Goal: Transaction & Acquisition: Purchase product/service

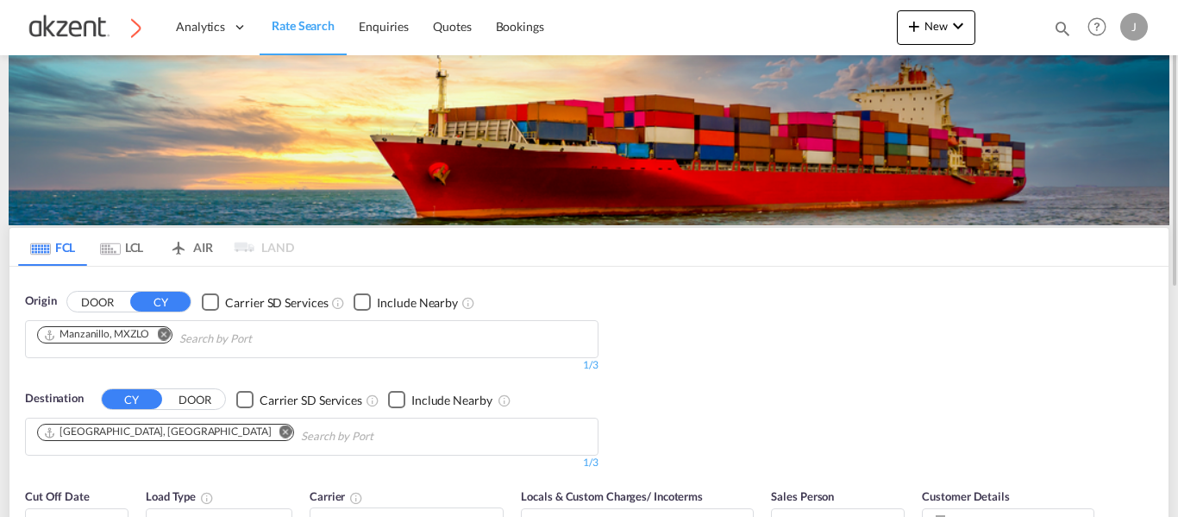
click at [210, 246] on md-tab-item "AIR" at bounding box center [190, 247] width 69 height 38
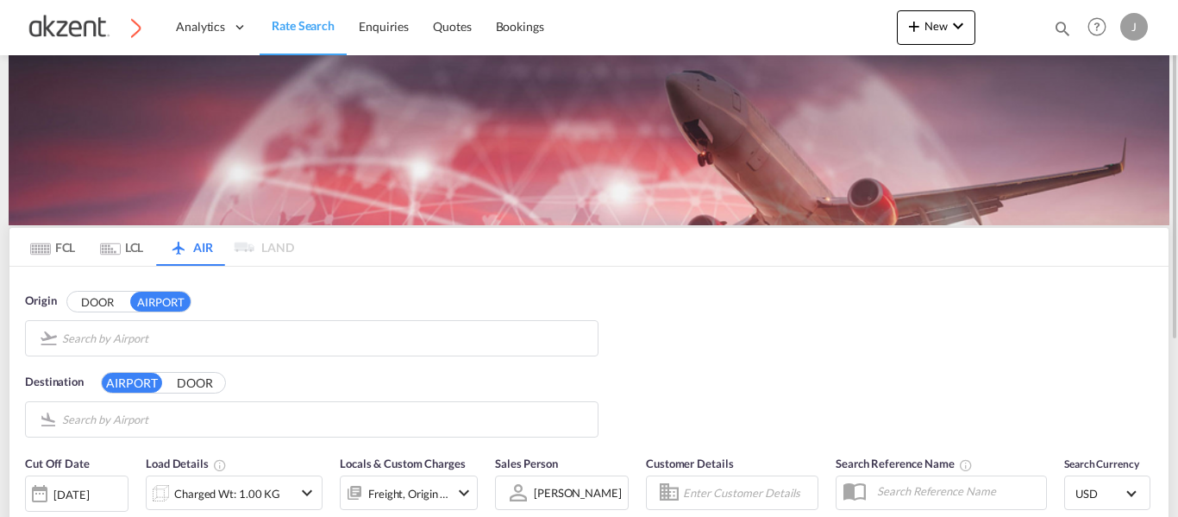
type input "Don Miguel Hidalgo Y Costilla International, Guadalajara, GDL"
type input "Shenzhen Bao'an International, Shenzhen, SZX"
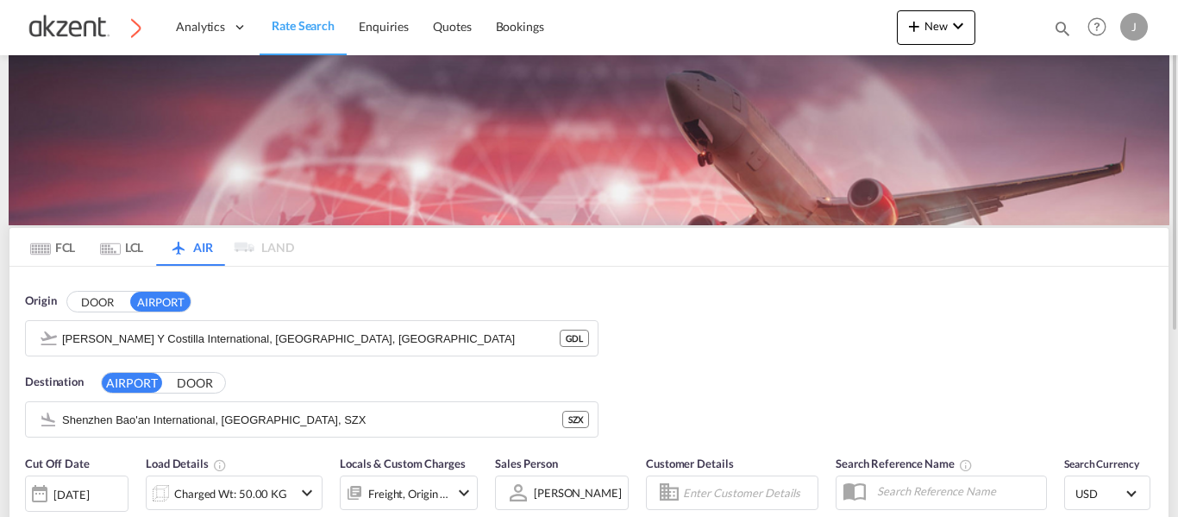
scroll to position [172, 0]
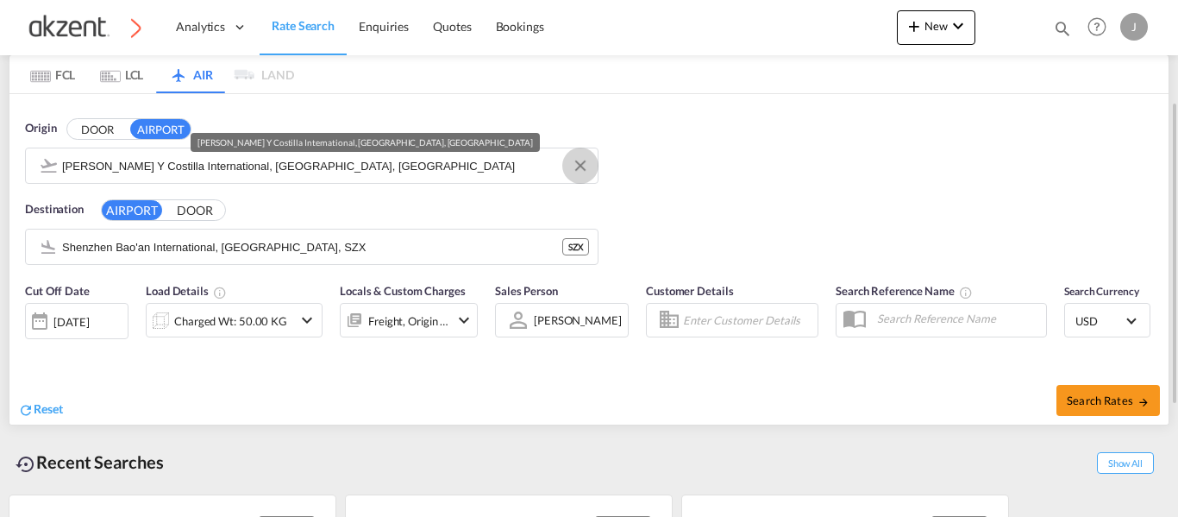
click at [586, 158] on md-icon "Clear Input" at bounding box center [580, 166] width 19 height 19
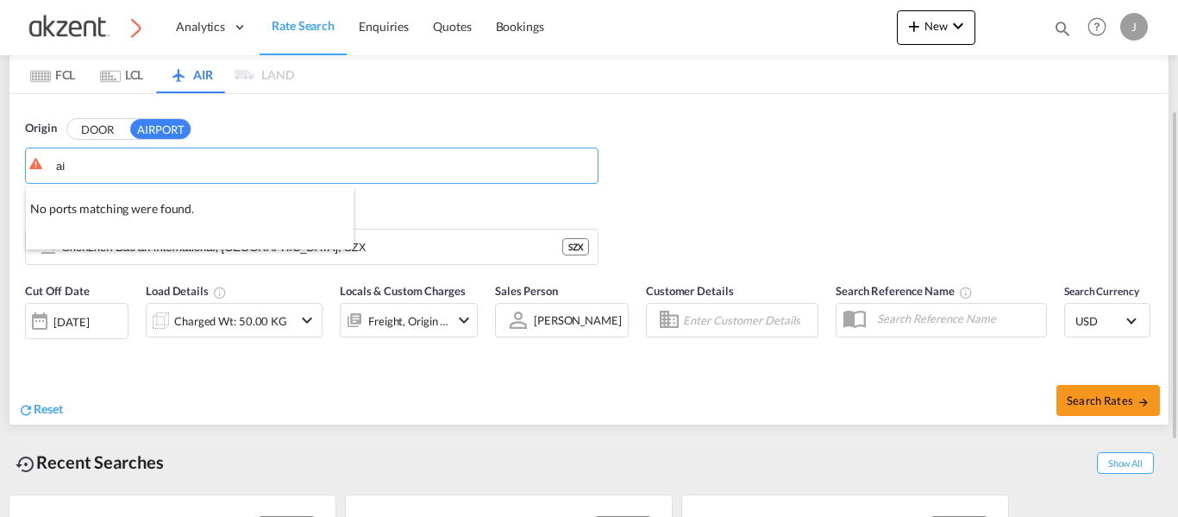
type input "a"
type input "e"
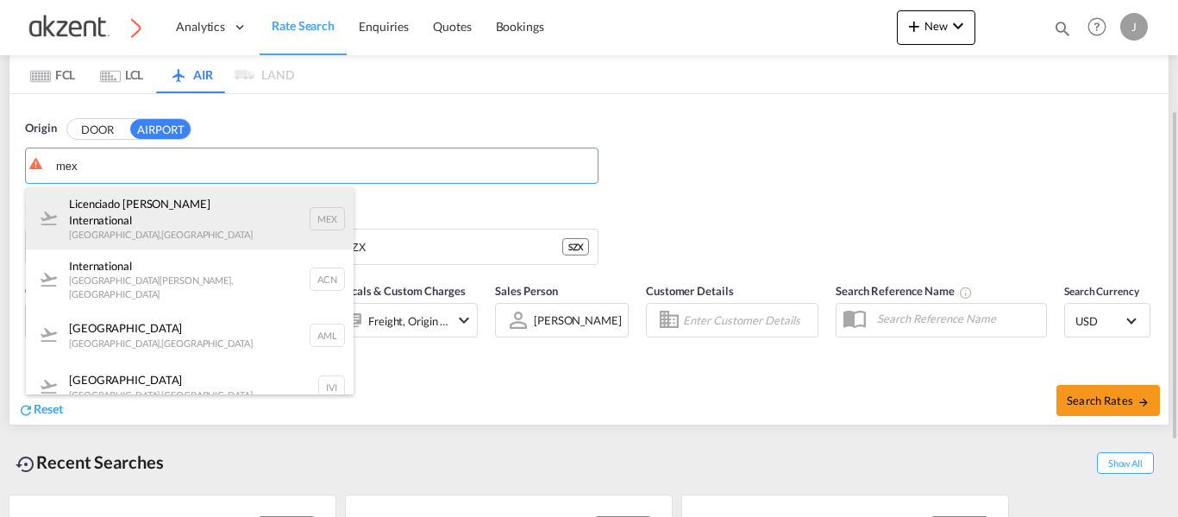
click at [317, 210] on div "Licenciado Benito Juarez International Mexico City , Mexico MEX" at bounding box center [190, 218] width 328 height 62
type input "Licenciado Benito Juarez International, Mexico City, MEX"
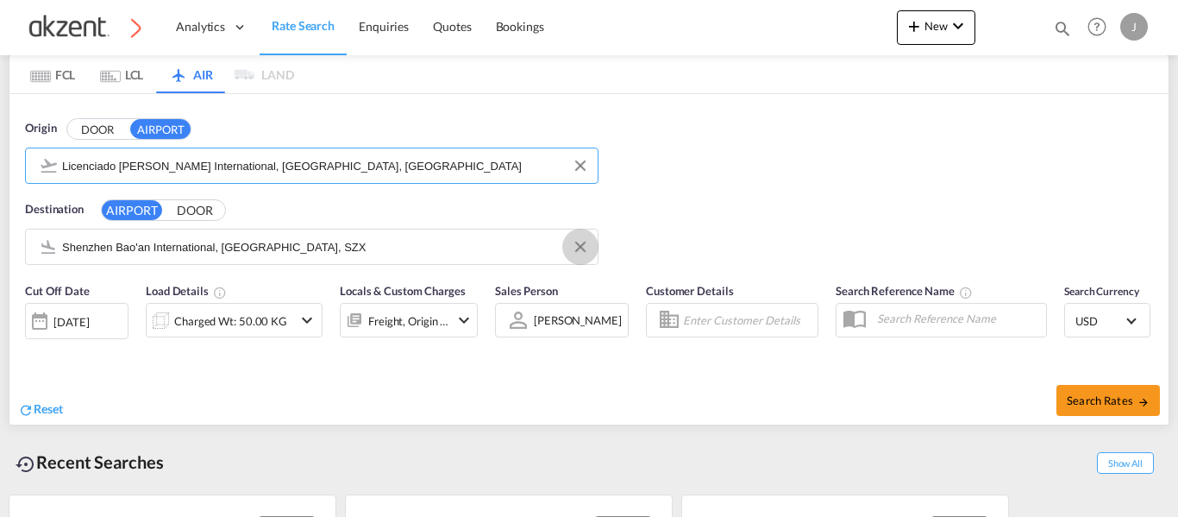
click at [584, 242] on md-icon "Clear Input" at bounding box center [580, 247] width 19 height 19
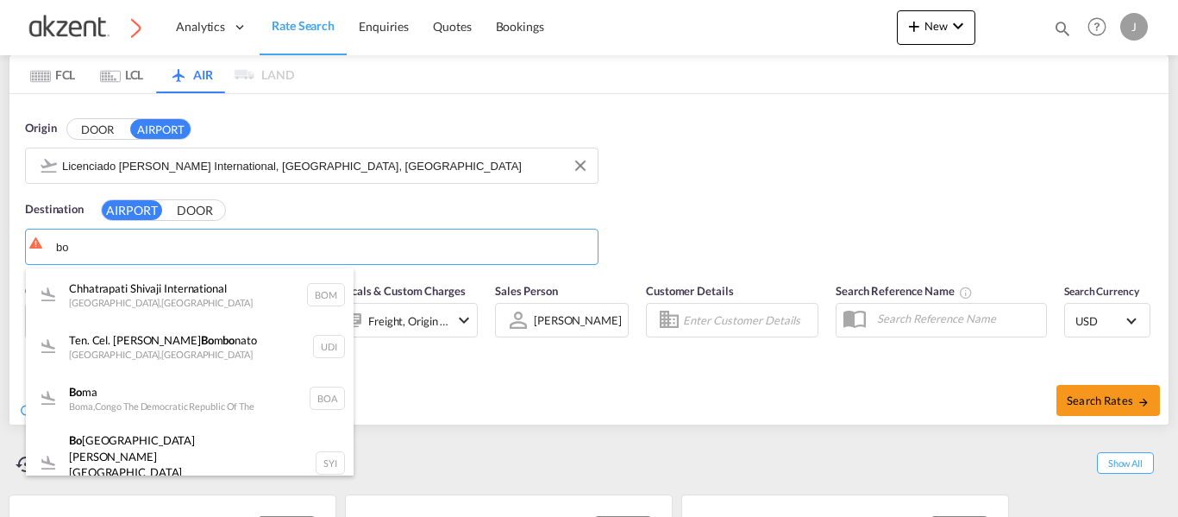
type input "b"
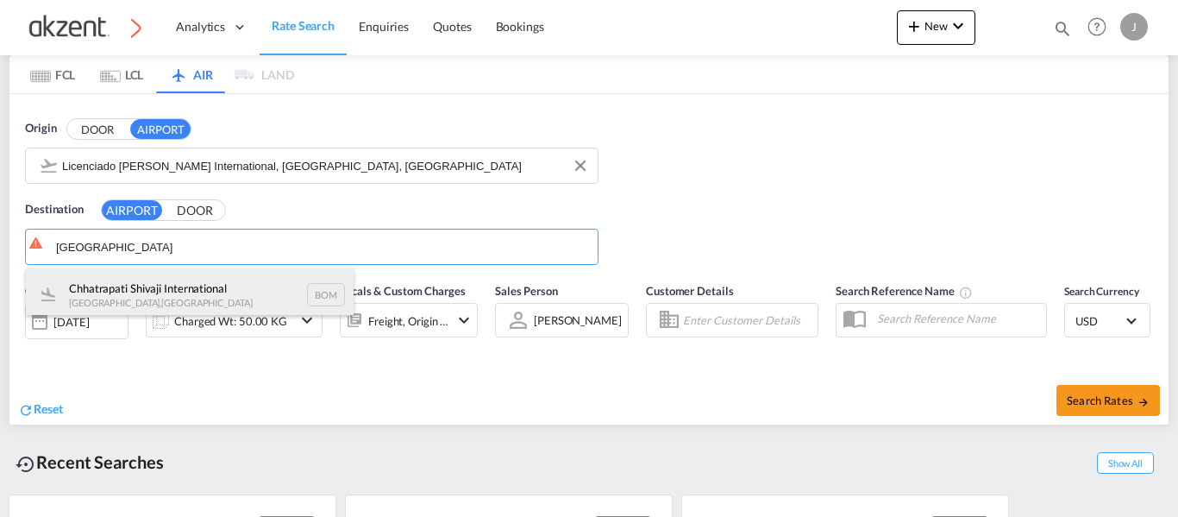
click at [311, 297] on div "Chhatrapati Shivaji International Mumbai , India BOM" at bounding box center [190, 294] width 328 height 52
type input "Chhatrapati Shivaji International, Mumbai, BOM"
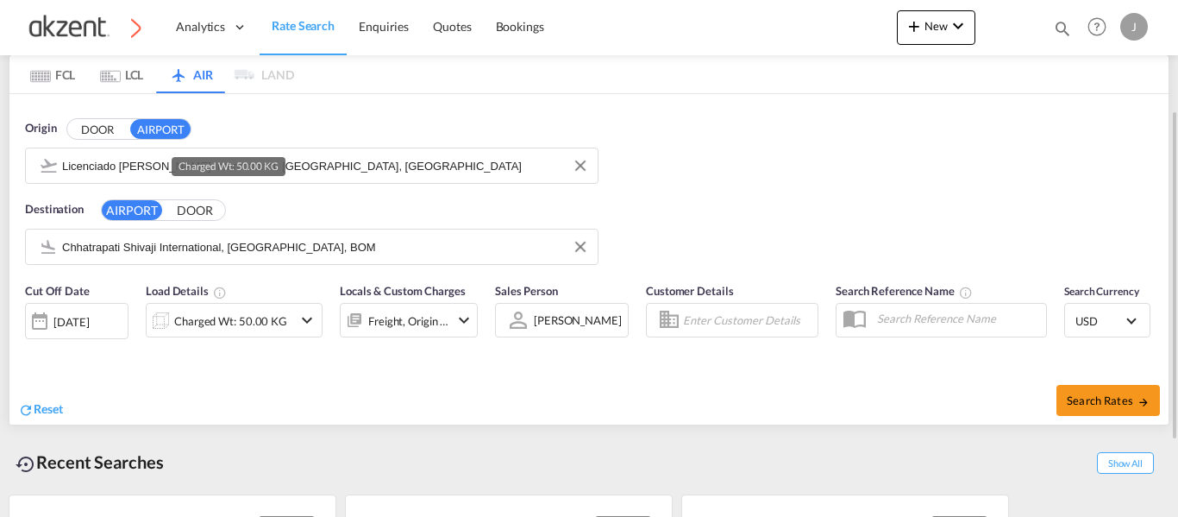
click at [230, 319] on div "Charged Wt: 50.00 KG" at bounding box center [230, 321] width 113 height 24
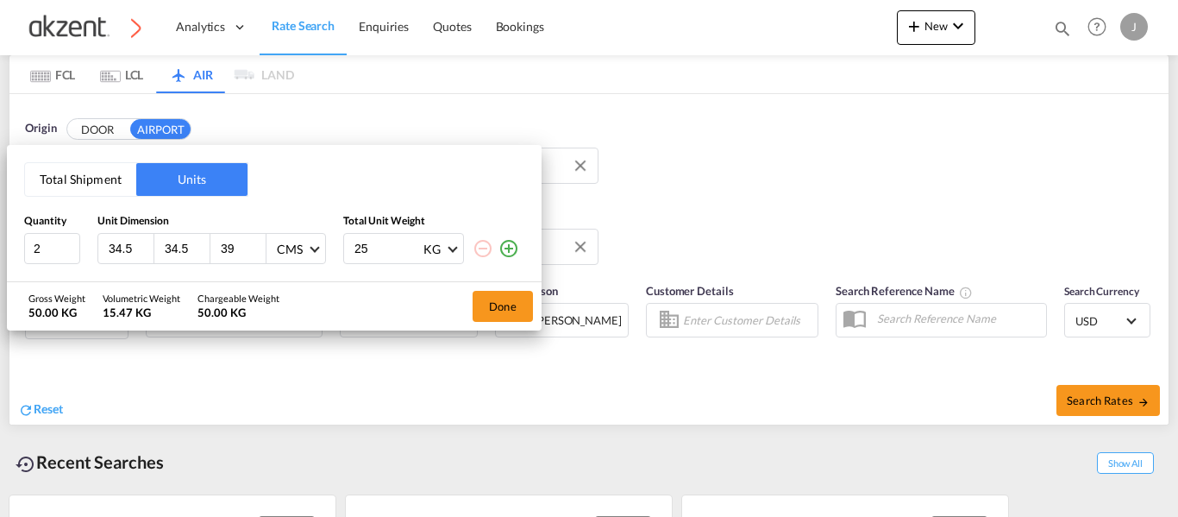
click at [134, 251] on input "34.5" at bounding box center [130, 249] width 47 height 16
type input "3"
click at [194, 253] on input "34.5" at bounding box center [186, 249] width 47 height 16
type input "3"
click at [398, 241] on input "25" at bounding box center [387, 248] width 69 height 29
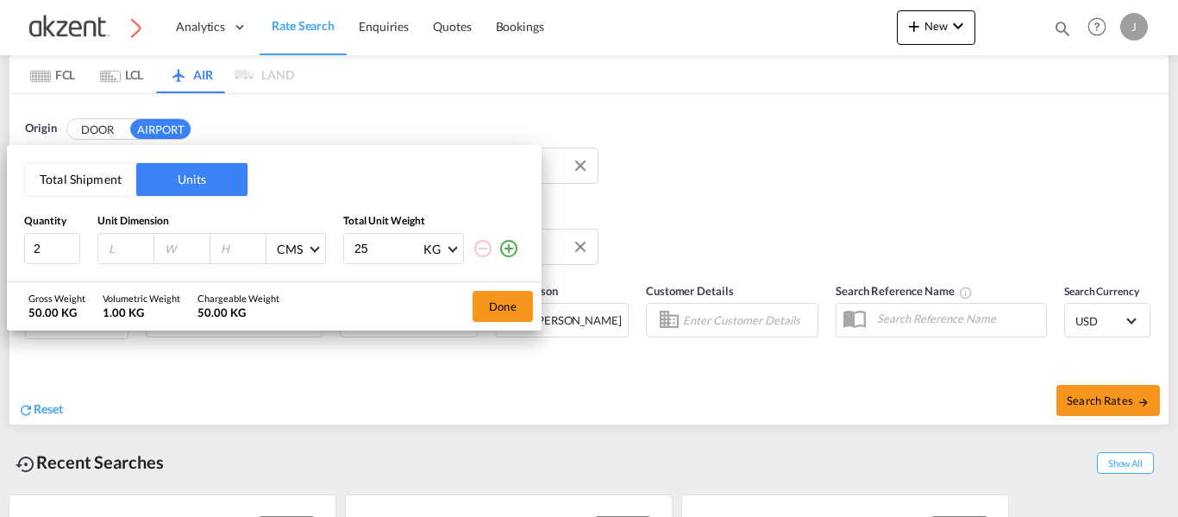
type input "2"
click at [49, 253] on input "2" at bounding box center [52, 248] width 56 height 31
type input "1"
type input "122"
click at [184, 244] on input "number" at bounding box center [186, 249] width 47 height 16
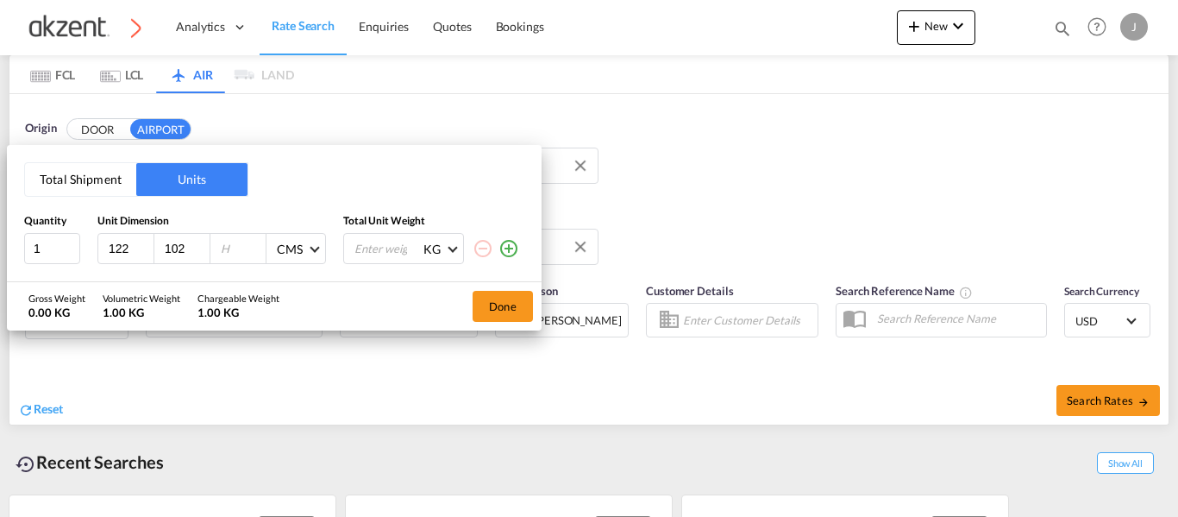
type input "102"
type input "77"
click at [384, 255] on input "number" at bounding box center [387, 248] width 69 height 29
type input "700"
click at [511, 296] on button "Done" at bounding box center [503, 306] width 60 height 31
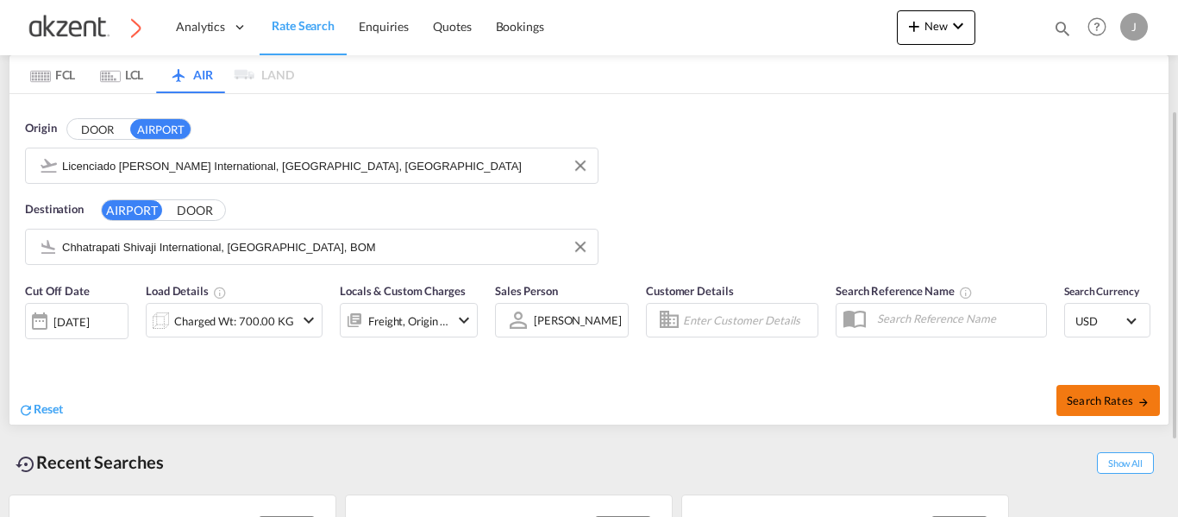
click at [1089, 397] on span "Search Rates" at bounding box center [1108, 400] width 83 height 14
type input "MEX to BOM / [DATE]"
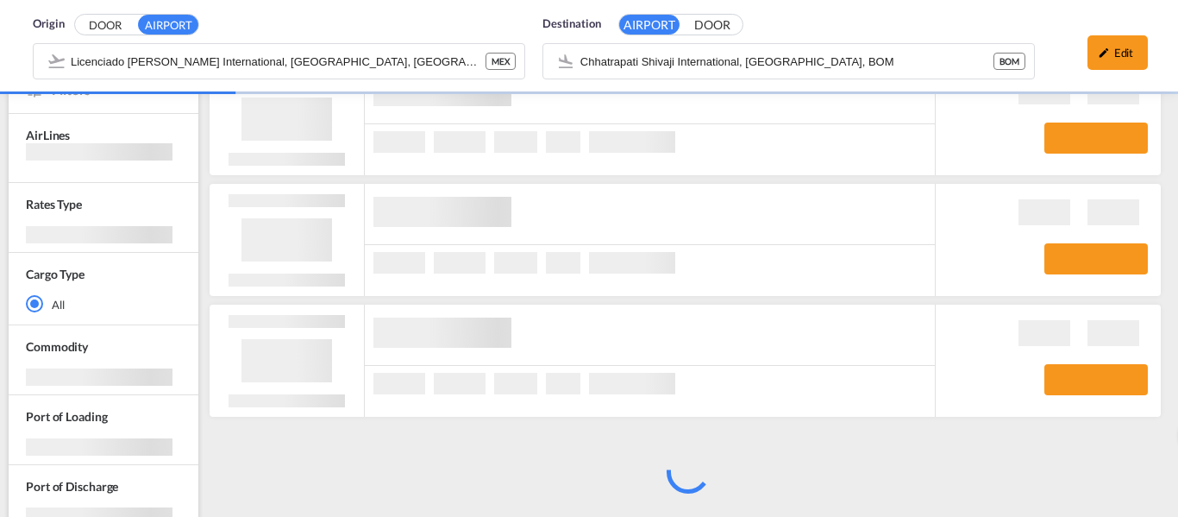
scroll to position [198, 0]
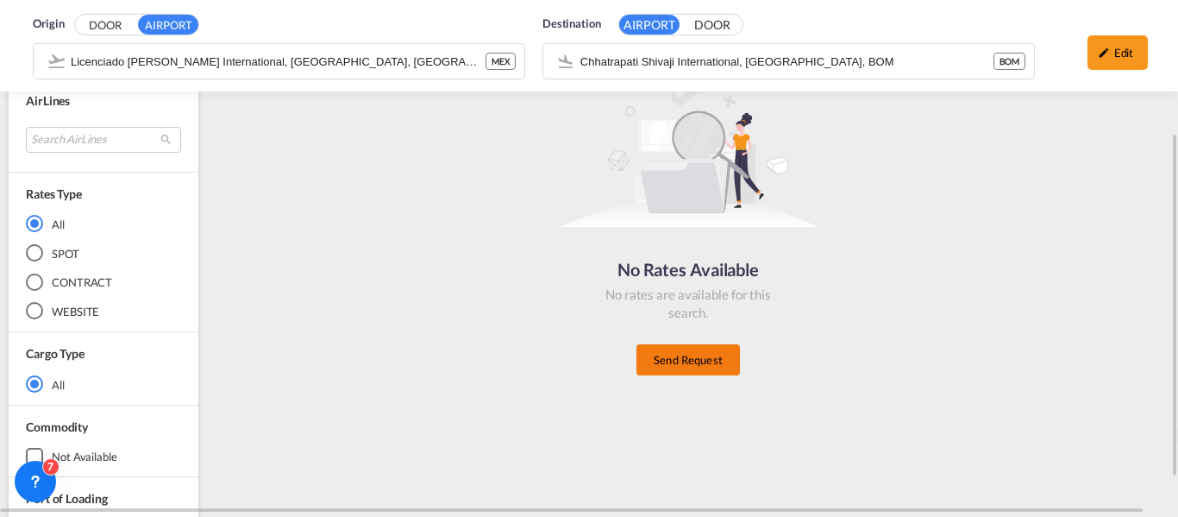
click at [687, 354] on button "Send Request" at bounding box center [687, 359] width 103 height 31
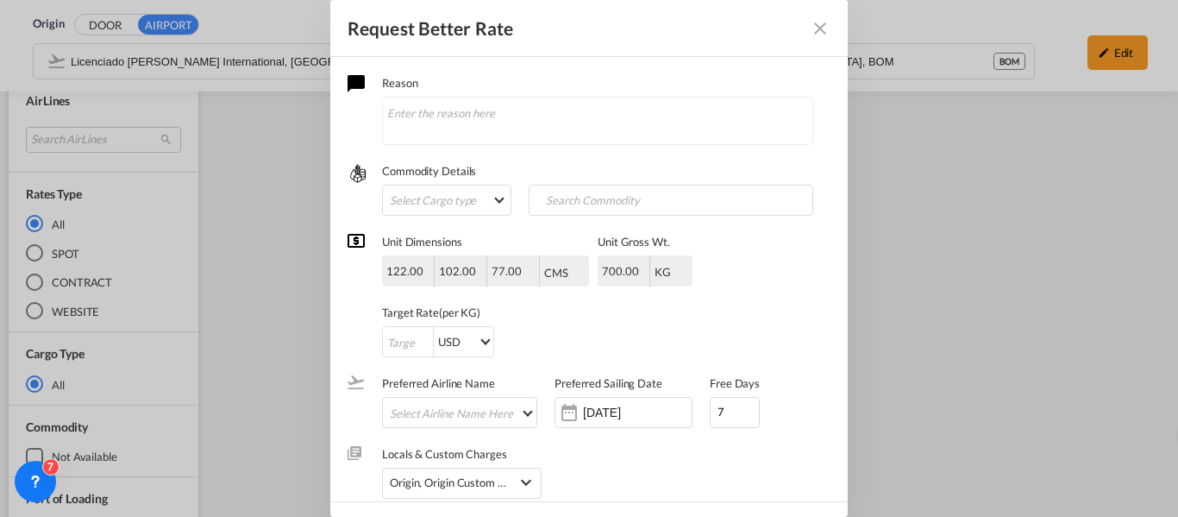
scroll to position [50, 0]
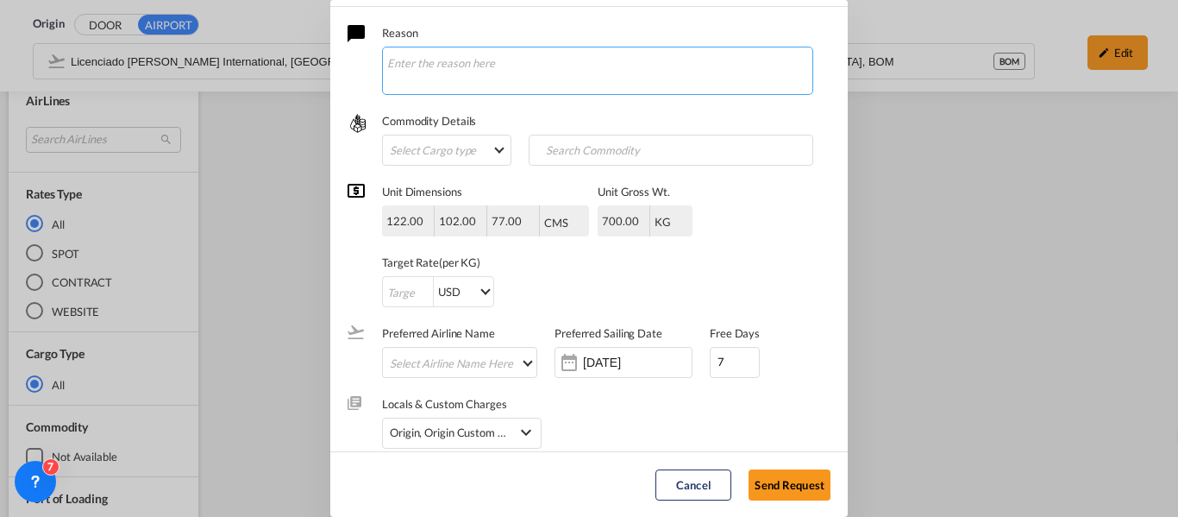
click at [542, 66] on textarea "Request Better Rate ..." at bounding box center [597, 71] width 431 height 48
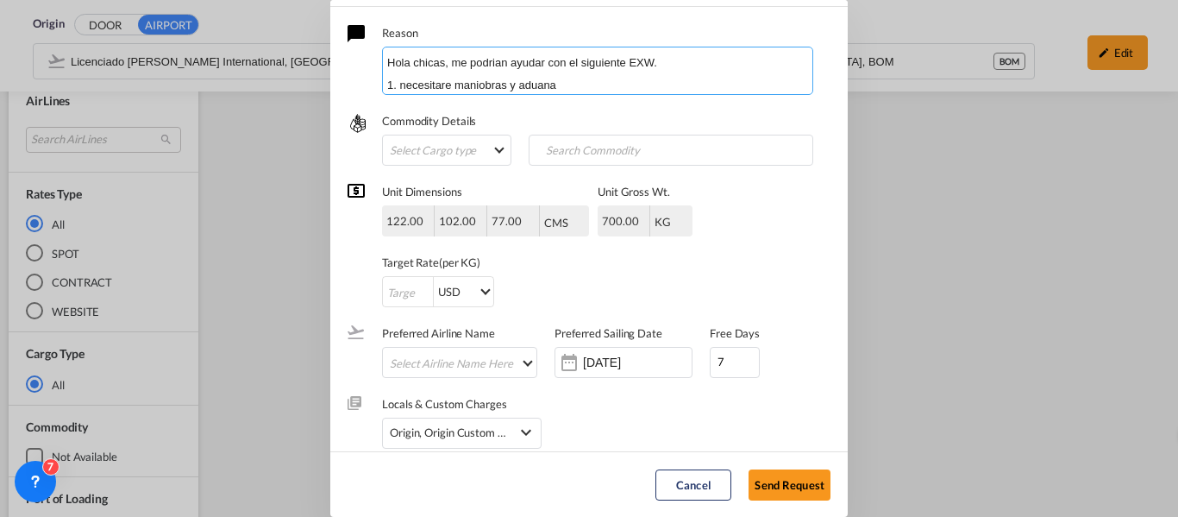
scroll to position [20, 0]
paste textarea "Pallet Dims(L*W*H) CM 122 L * 102 W * 77 H TOTAL: 1 PALLET"
click at [386, 55] on textarea "Hola chicas, me podrian ayudar con el siguiente EXW. 1. necesitare maniobras y …" at bounding box center [597, 71] width 431 height 48
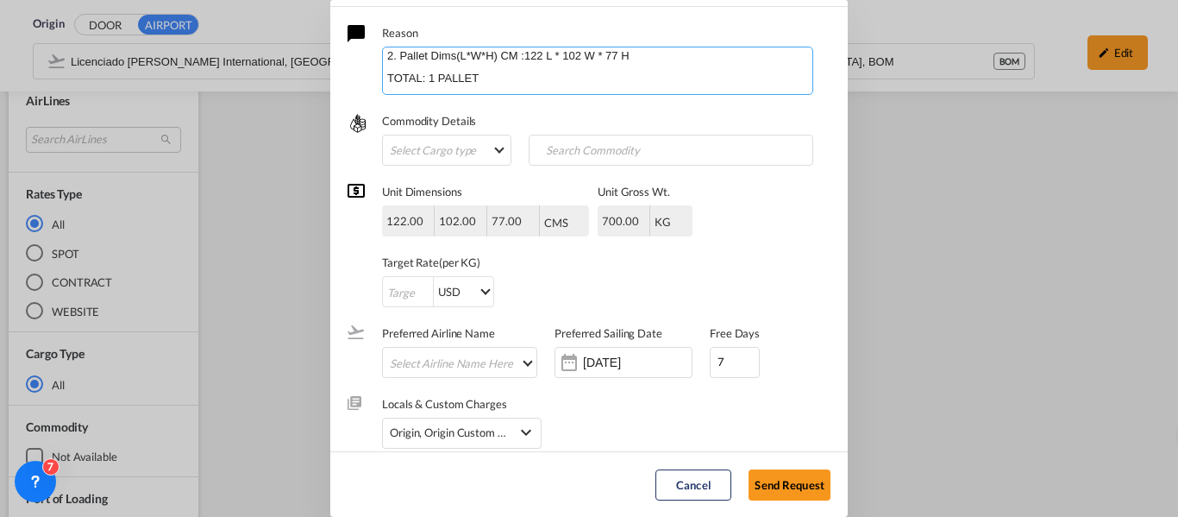
click at [481, 74] on textarea "Hola chicas, me podrian ayudar con el siguiente EXW. 1. necesitare maniobras y …" at bounding box center [597, 71] width 431 height 48
paste textarea "Total Groos Weight: 700 KG"
click at [663, 55] on textarea "Hola chicas, me podrian ayudar con el siguiente EXW. 1. necesitare maniobras y …" at bounding box center [597, 71] width 431 height 48
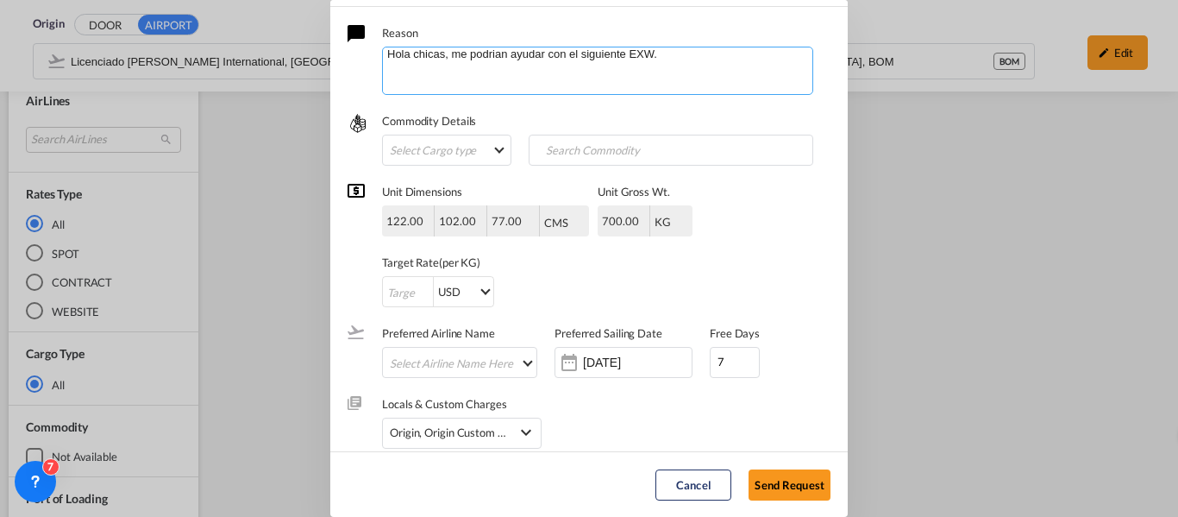
scroll to position [31, 0]
paste textarea "Ex Works based on Non stackable and Non Tiltable cargo."
click at [580, 86] on textarea "Hola chicas, me podrian ayudar con el siguiente EXW. Ex Works based on Non stac…" at bounding box center [597, 71] width 431 height 48
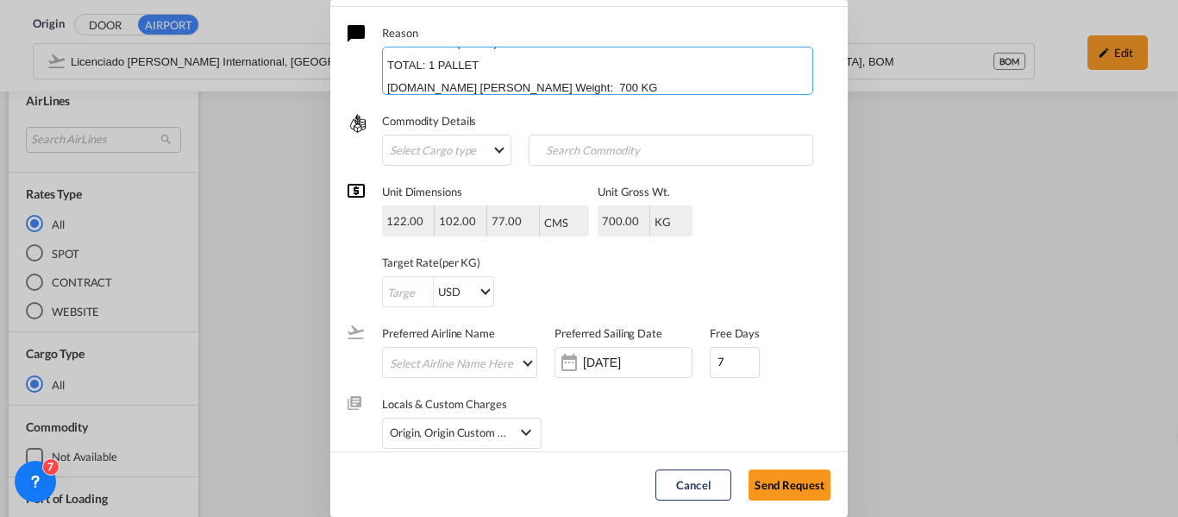
scroll to position [132, 0]
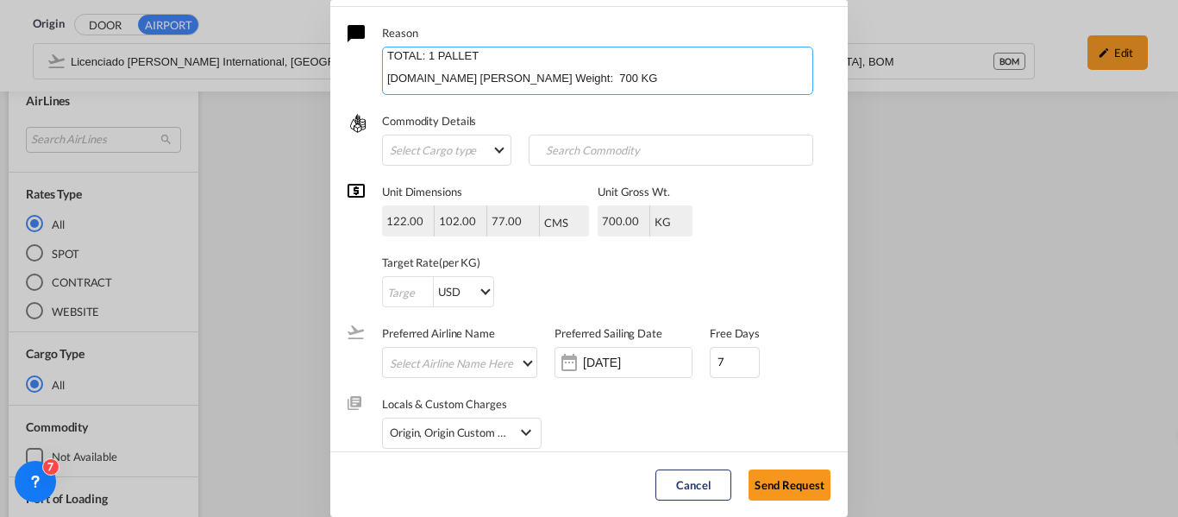
paste textarea "1 PALLET WITH 1500 LB EACH OF PART NUMBER 002127-I"
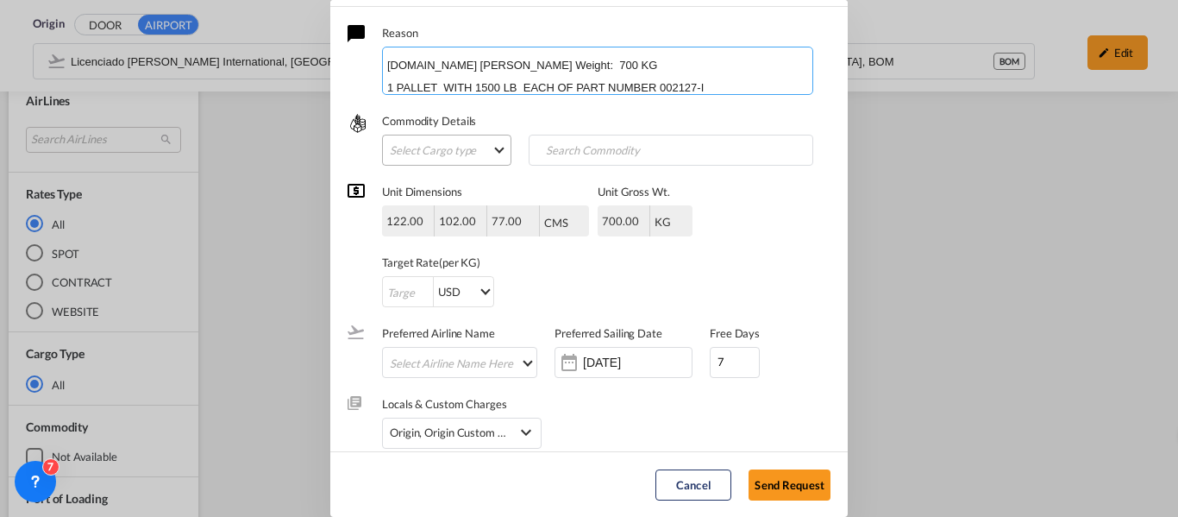
type textarea "Hola chicas, me podrian ayudar con el siguiente EXW. Ex Works based on Non stac…"
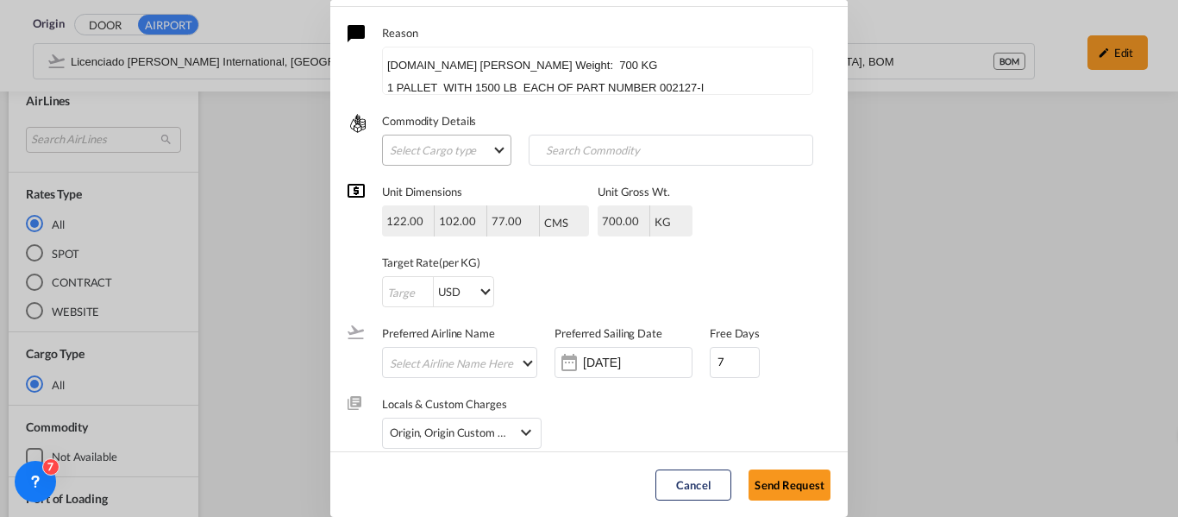
click at [461, 143] on md-select "Select Cargo type FAK GCR GDSM General Cargo Hazardous Cargo Ambient Foodstuff …" at bounding box center [446, 150] width 129 height 31
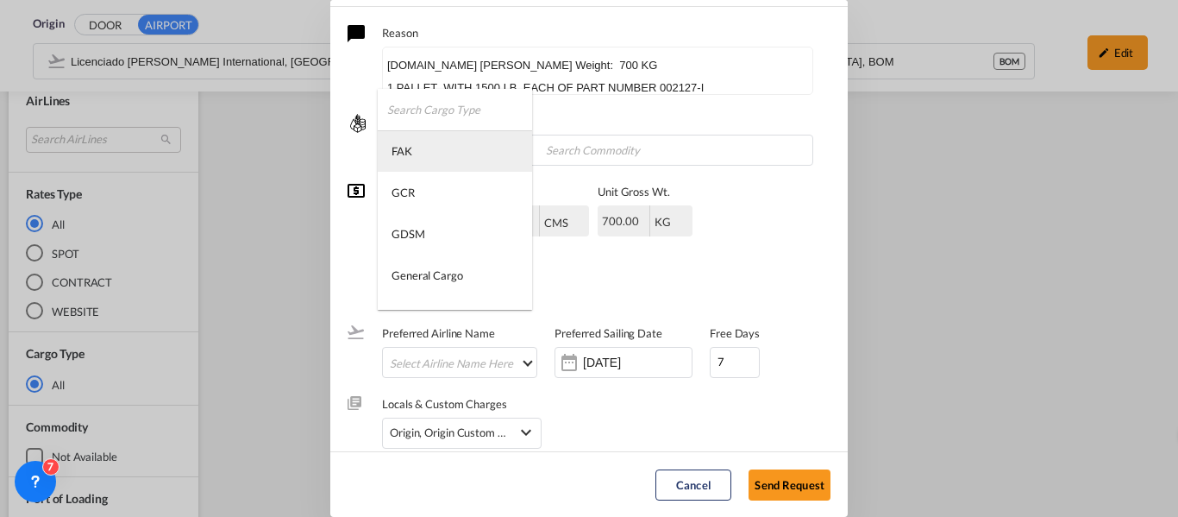
click at [431, 144] on md-option "FAK" at bounding box center [455, 150] width 154 height 41
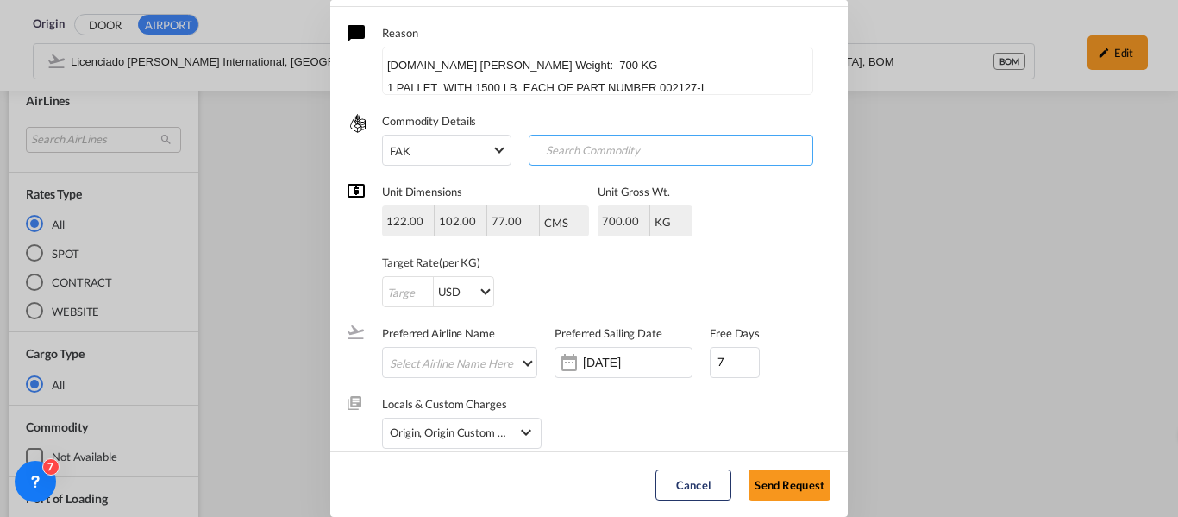
click at [577, 153] on input "Search Commodity" at bounding box center [618, 151] width 171 height 28
type input "general caego"
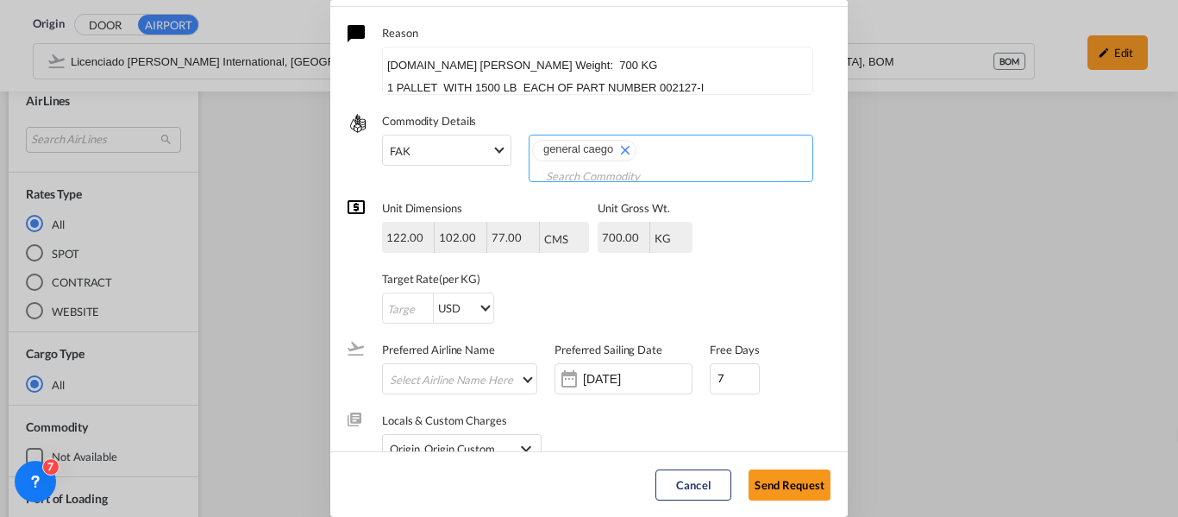
click at [614, 148] on md-icon "Remove general caego" at bounding box center [624, 149] width 21 height 21
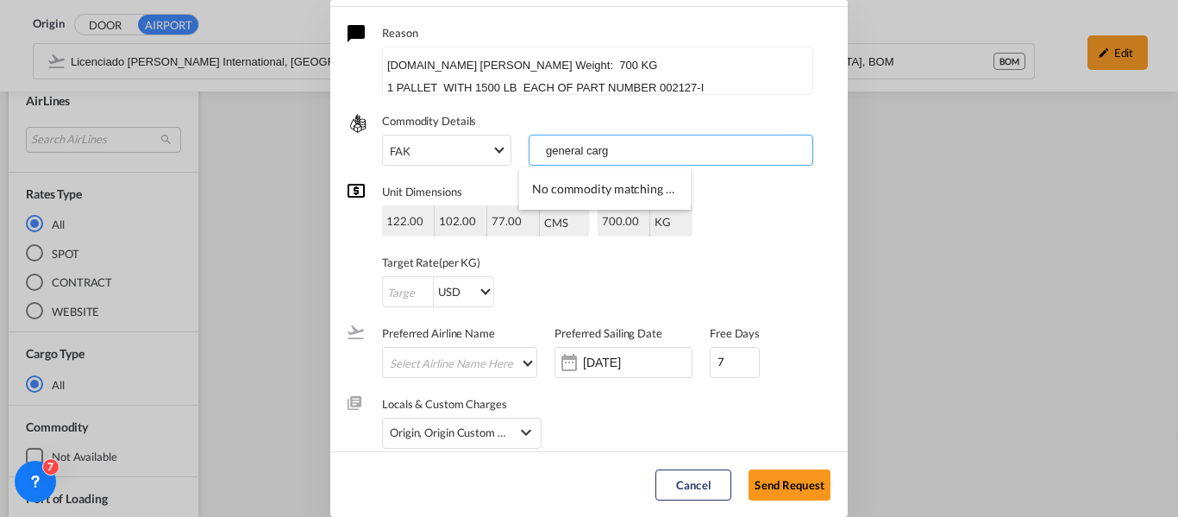
type input "general cargo"
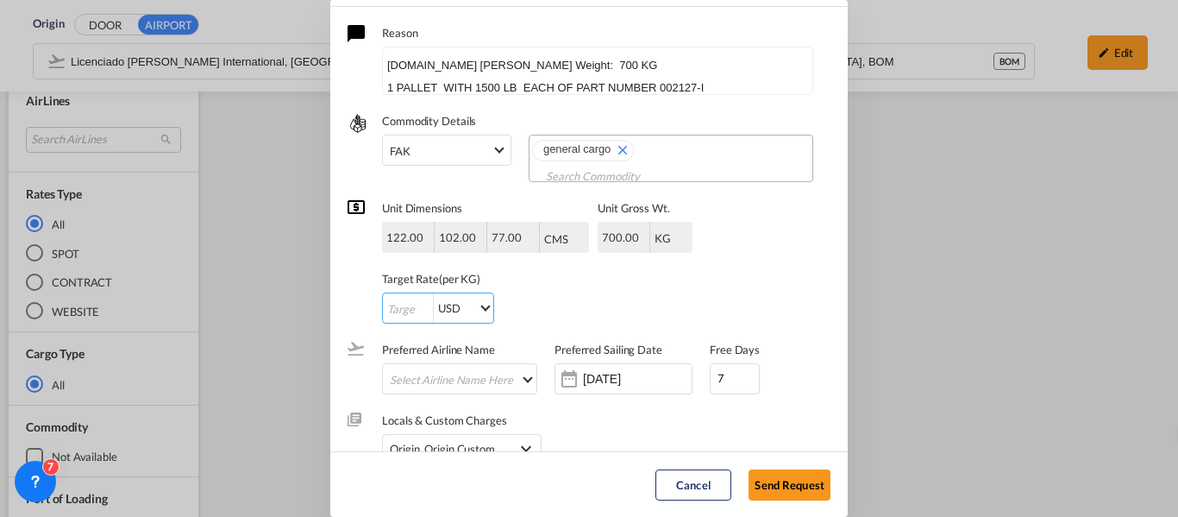
click at [404, 303] on input "Request Better Rate ..." at bounding box center [408, 308] width 50 height 31
type input "1"
click at [525, 302] on div "1 USD AED AFN ALL AMD ANG AOA ARS AUD AWG AZN BAM BBD BDT BGN BHD BIF BMD BND B…" at bounding box center [537, 307] width 310 height 31
click at [599, 366] on div "[DATE]" at bounding box center [624, 378] width 138 height 31
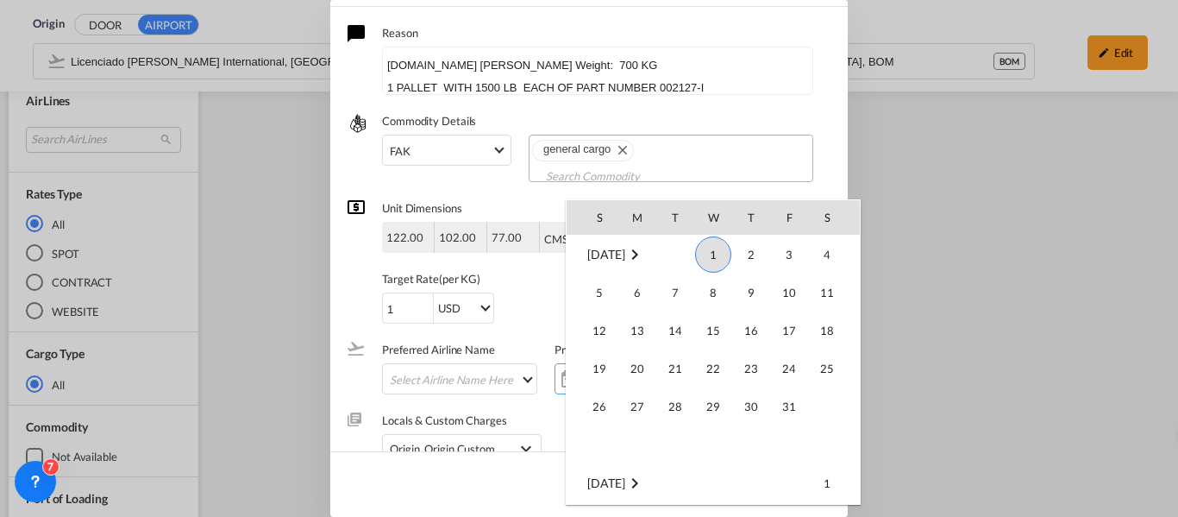
click at [714, 252] on span "1" at bounding box center [713, 254] width 36 height 36
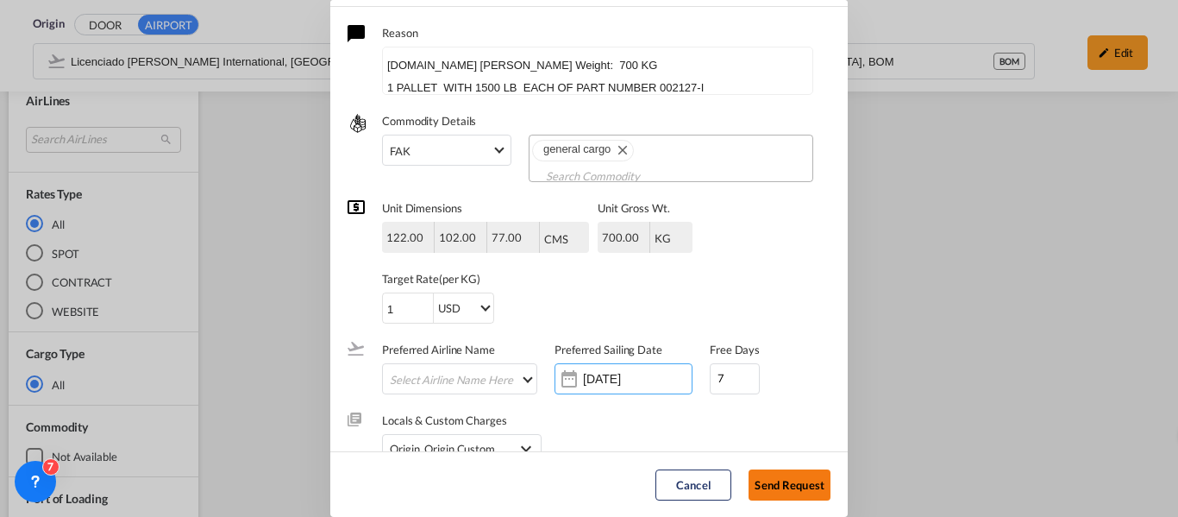
click at [789, 485] on button "Send Request" at bounding box center [790, 484] width 82 height 31
type input "[DATE]"
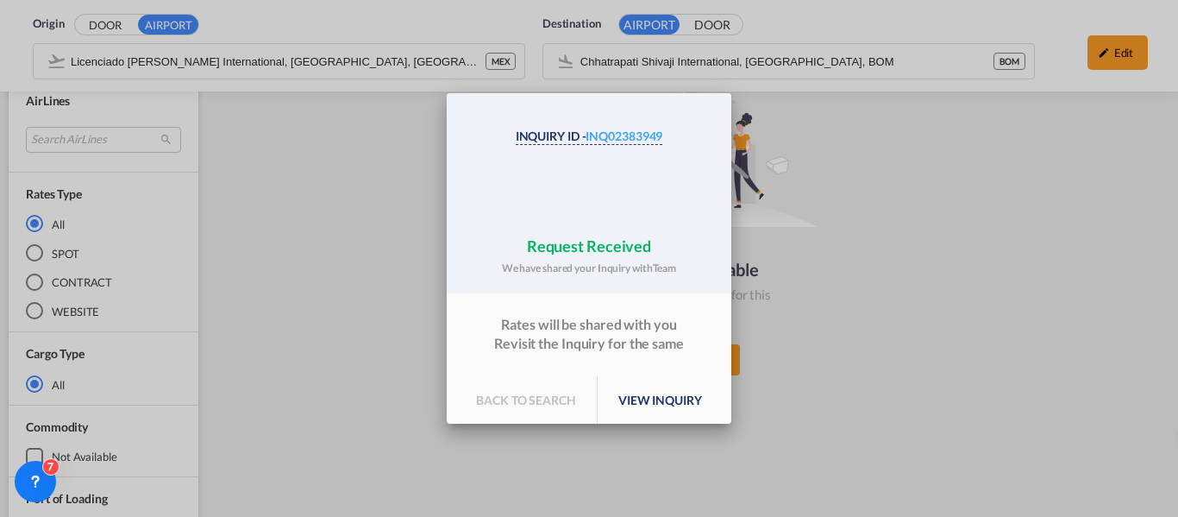
click at [669, 395] on p "view inquiry" at bounding box center [660, 400] width 125 height 48
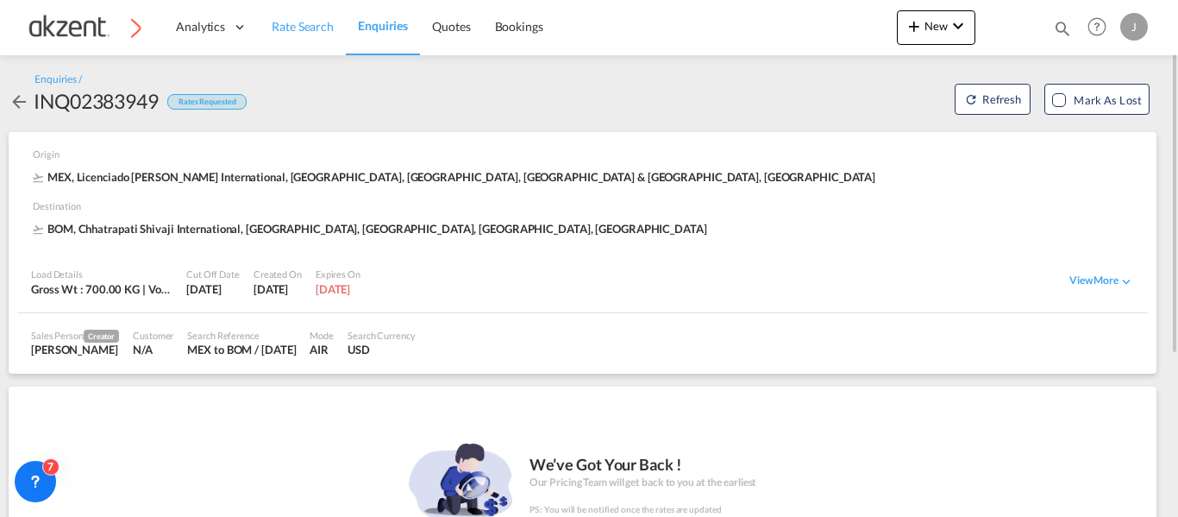
click at [304, 28] on span "Rate Search" at bounding box center [303, 26] width 62 height 15
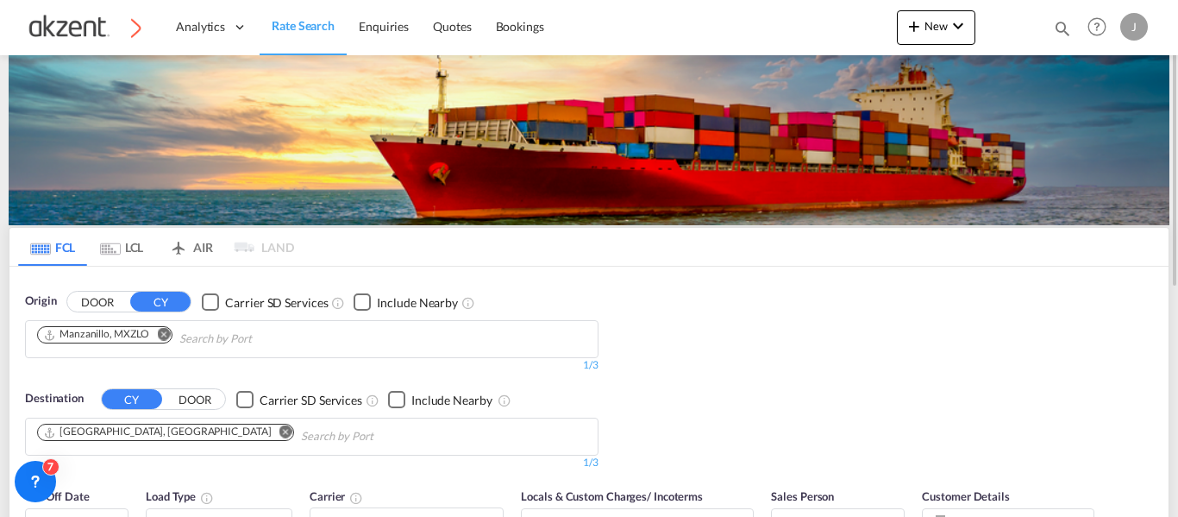
click at [279, 436] on md-icon "Remove" at bounding box center [285, 431] width 13 height 13
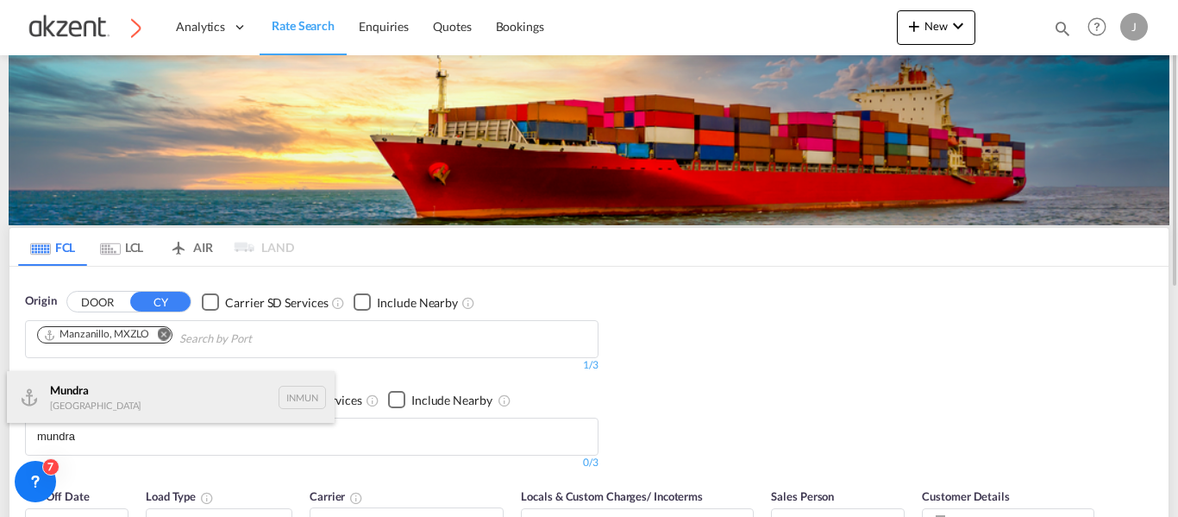
type input "mundra"
click at [285, 403] on div "Mundra India INMUN" at bounding box center [171, 397] width 328 height 52
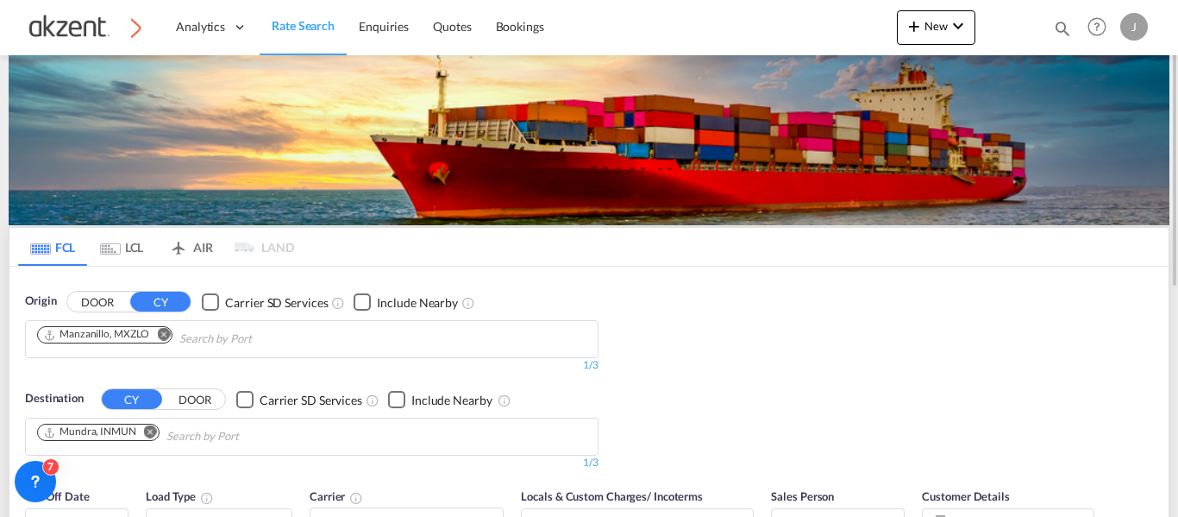
scroll to position [259, 0]
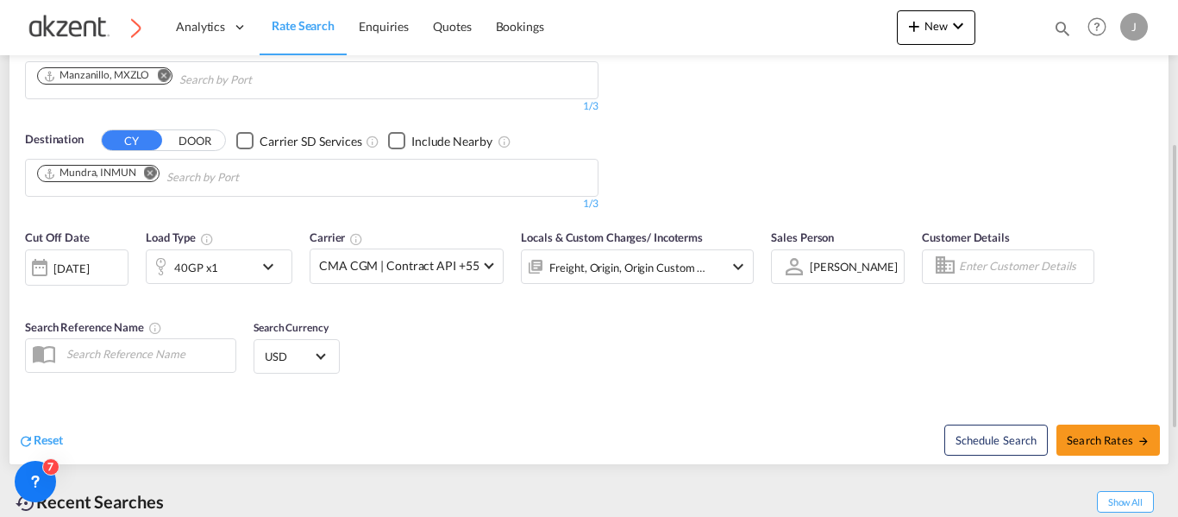
click at [189, 262] on div "40GP x1" at bounding box center [196, 267] width 44 height 24
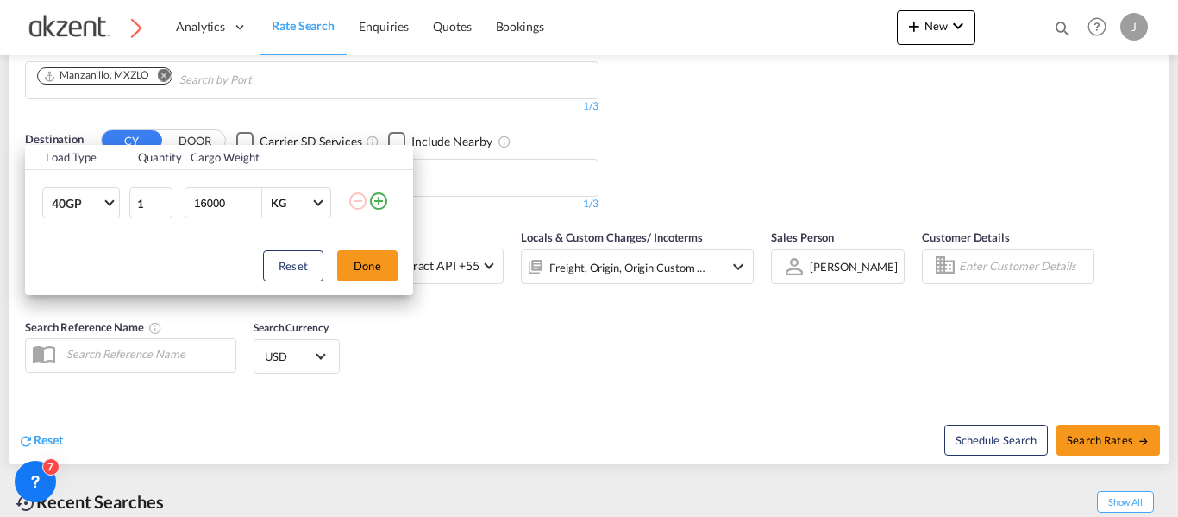
click at [227, 203] on input "16000" at bounding box center [226, 202] width 69 height 29
type input "1"
type input "25000"
click at [373, 267] on button "Done" at bounding box center [367, 265] width 60 height 31
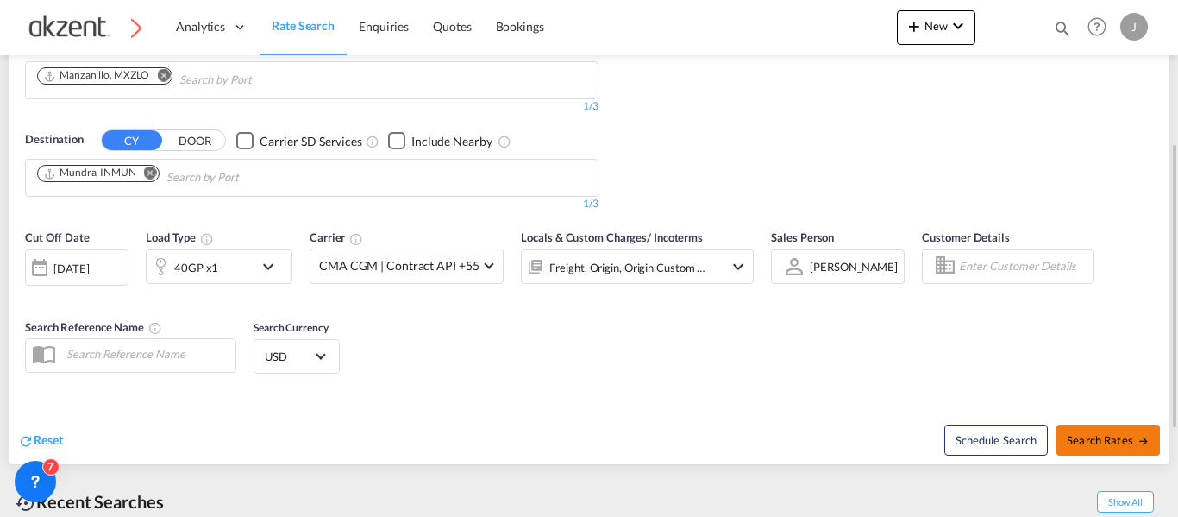
click at [1112, 438] on span "Search Rates" at bounding box center [1108, 440] width 83 height 14
type input "MXZLO to INMUN / 1 Oct 2025"
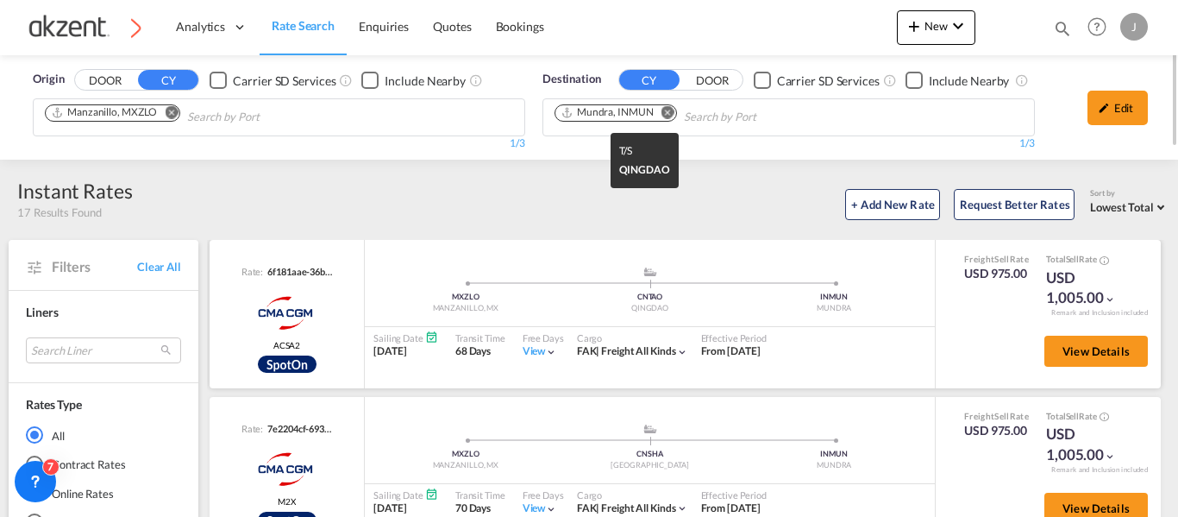
click at [731, 301] on div "CNTAO" at bounding box center [650, 297] width 185 height 11
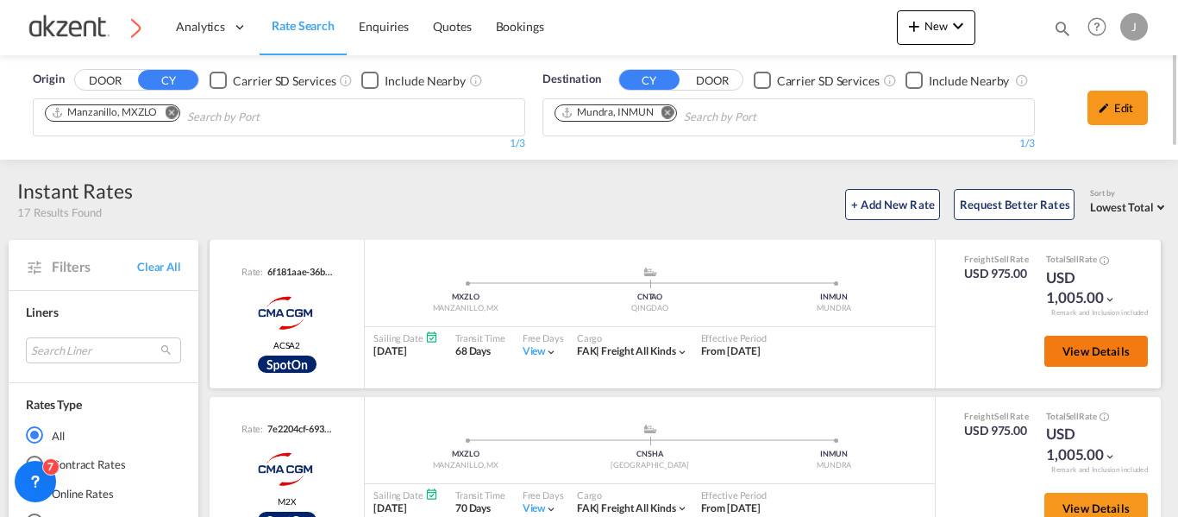
click at [1069, 350] on span "View Details" at bounding box center [1096, 351] width 67 height 14
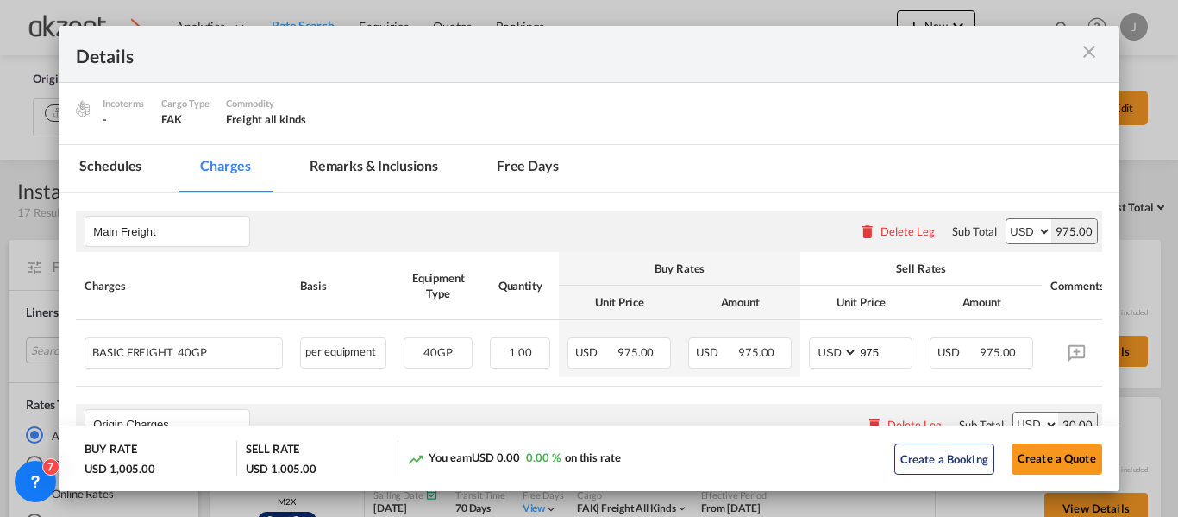
scroll to position [259, 0]
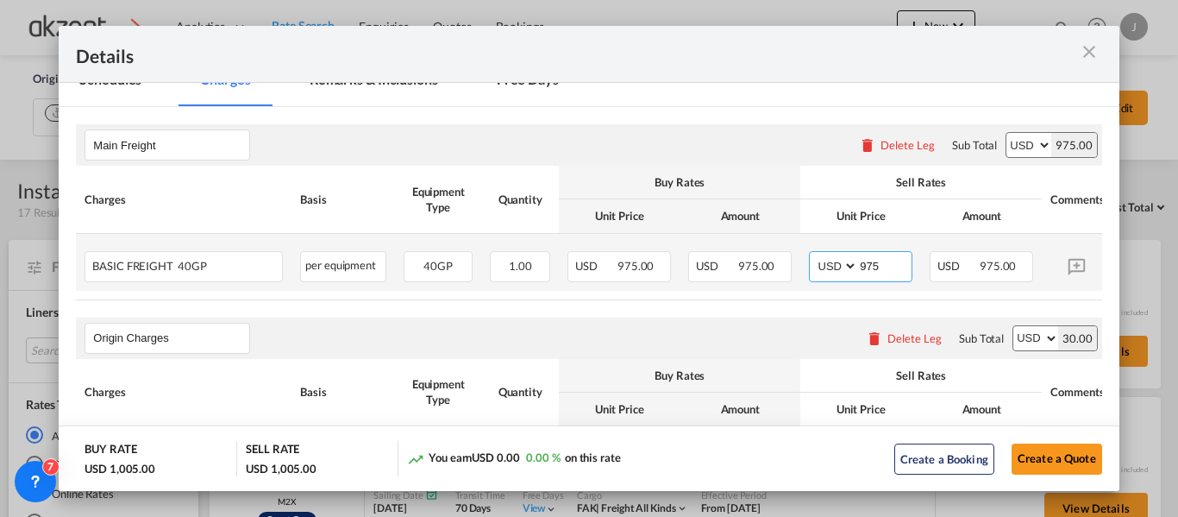
click at [881, 268] on input "975" at bounding box center [884, 265] width 53 height 26
click at [862, 285] on td "AED AFN ALL AMD ANG AOA ARS AUD AWG AZN BAM BBD BDT BGN BHD BIF BMD BND BOB BRL…" at bounding box center [860, 262] width 121 height 57
click at [891, 271] on input "975" at bounding box center [884, 265] width 53 height 26
type input "9"
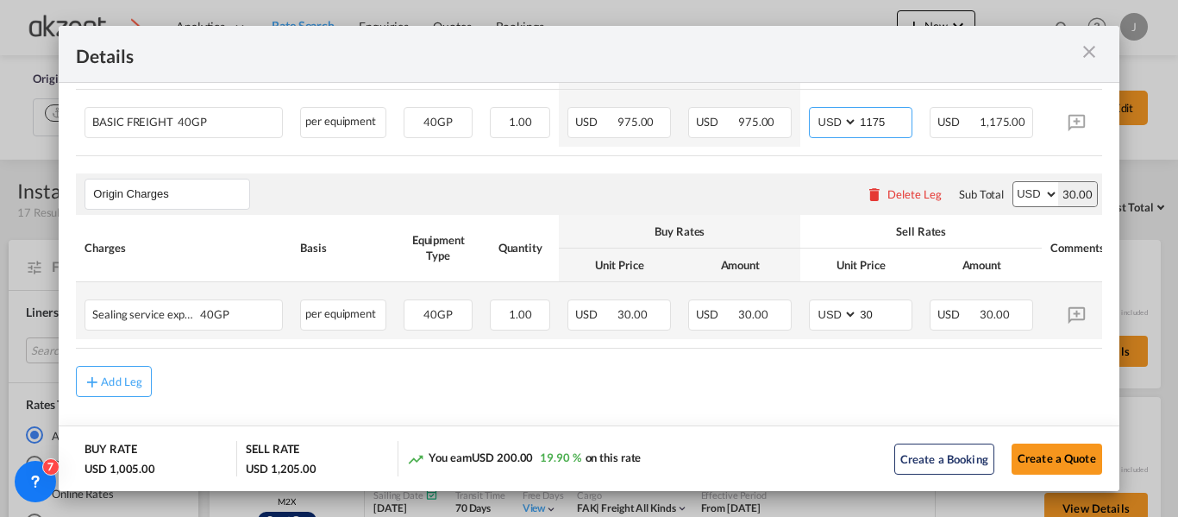
scroll to position [418, 0]
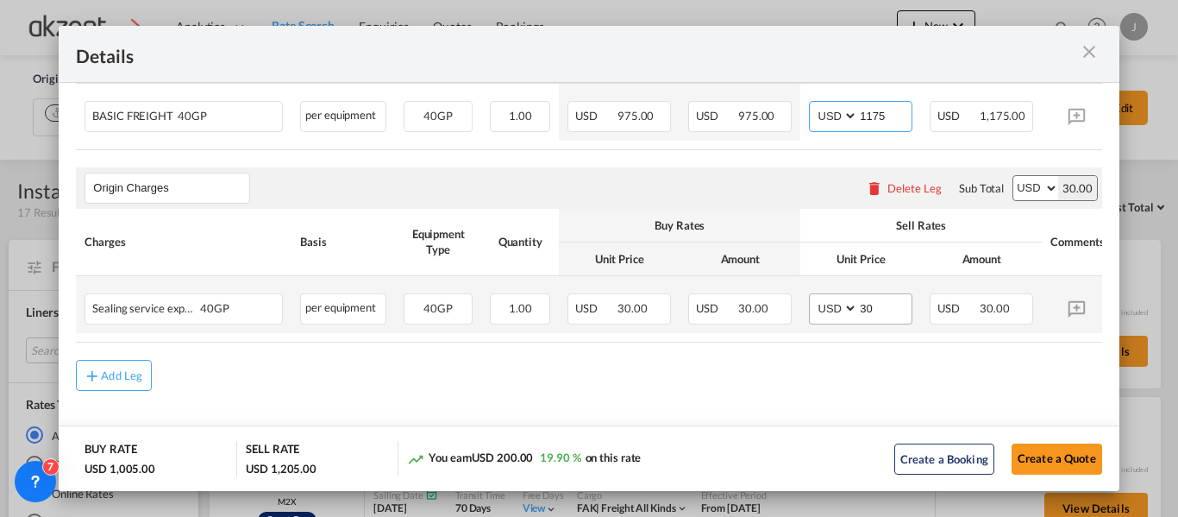
type input "1175"
click at [880, 302] on input "30" at bounding box center [884, 307] width 53 height 26
type input "3"
type input "40"
click at [808, 359] on rate-modification "Main Freight Please enter leg name Leg Name Already Exists Delete Leg Sub Total…" at bounding box center [588, 174] width 1025 height 434
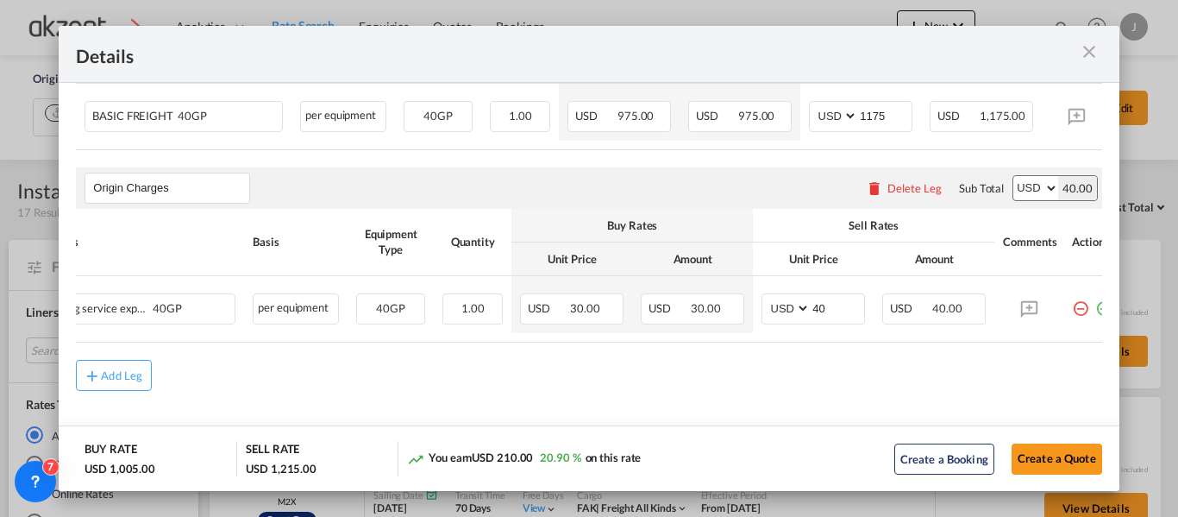
scroll to position [0, 79]
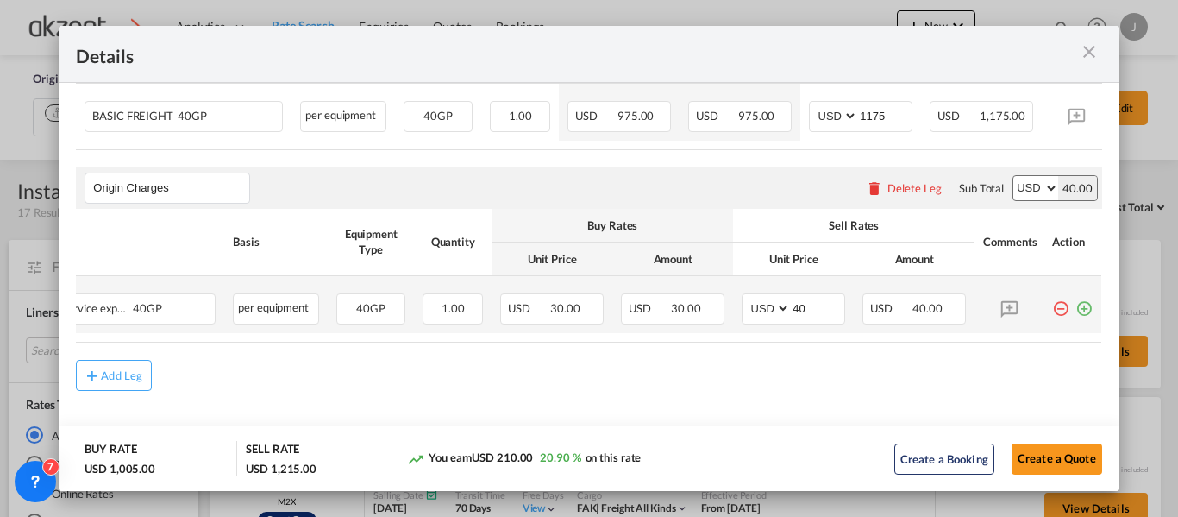
click at [1078, 301] on md-icon "icon-plus-circle-outline green-400-fg" at bounding box center [1083, 301] width 17 height 17
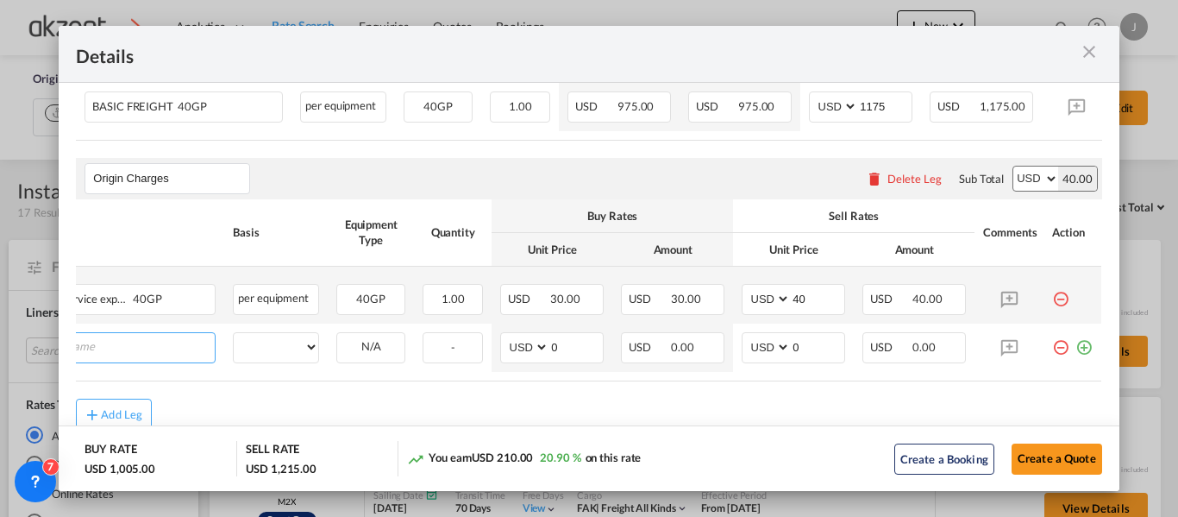
scroll to position [0, 17]
click at [1075, 349] on md-icon "icon-plus-circle-outline green-400-fg" at bounding box center [1083, 340] width 17 height 17
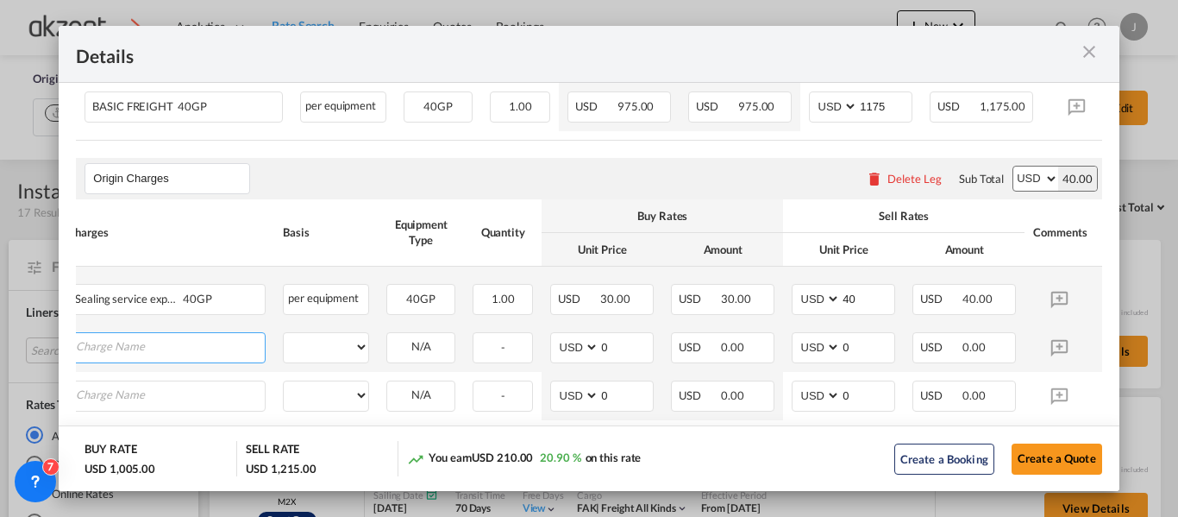
click at [165, 353] on input "Charge Name" at bounding box center [170, 346] width 189 height 26
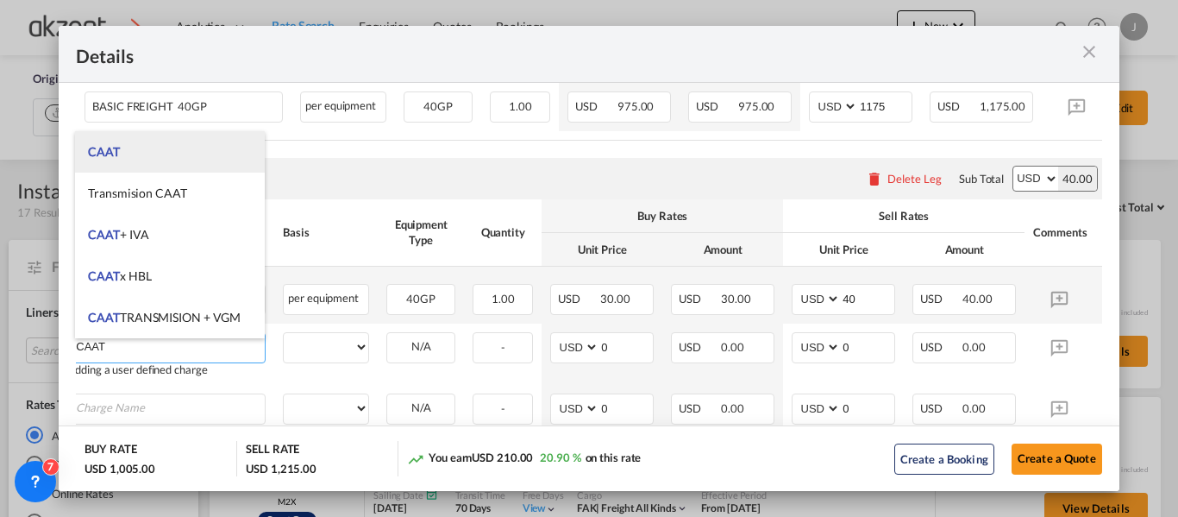
type input "CAAT"
click at [153, 155] on li "CAAT" at bounding box center [170, 151] width 190 height 41
select select "per_hbl"
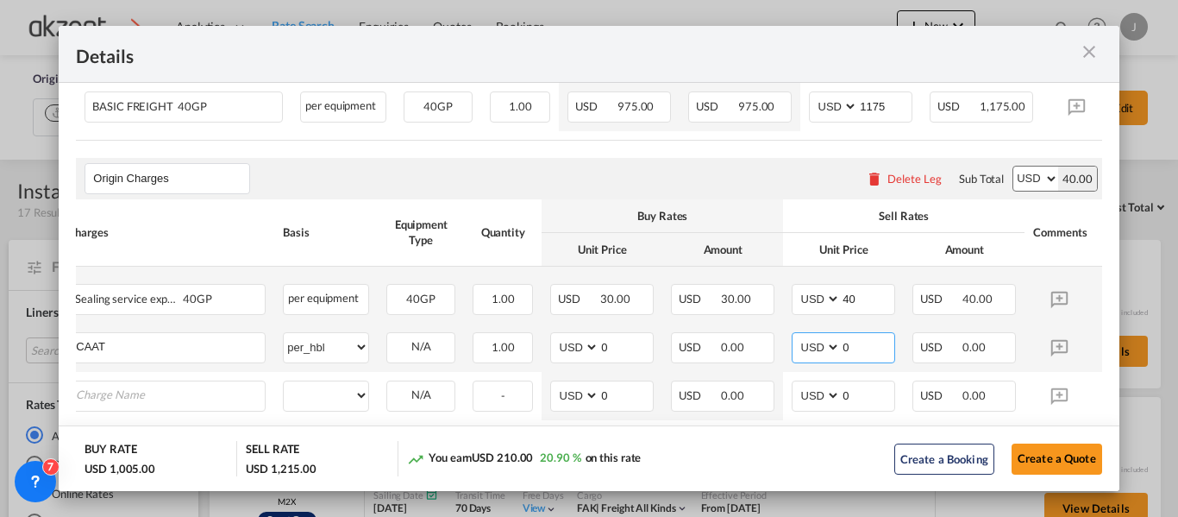
click at [860, 350] on input "0" at bounding box center [867, 346] width 53 height 26
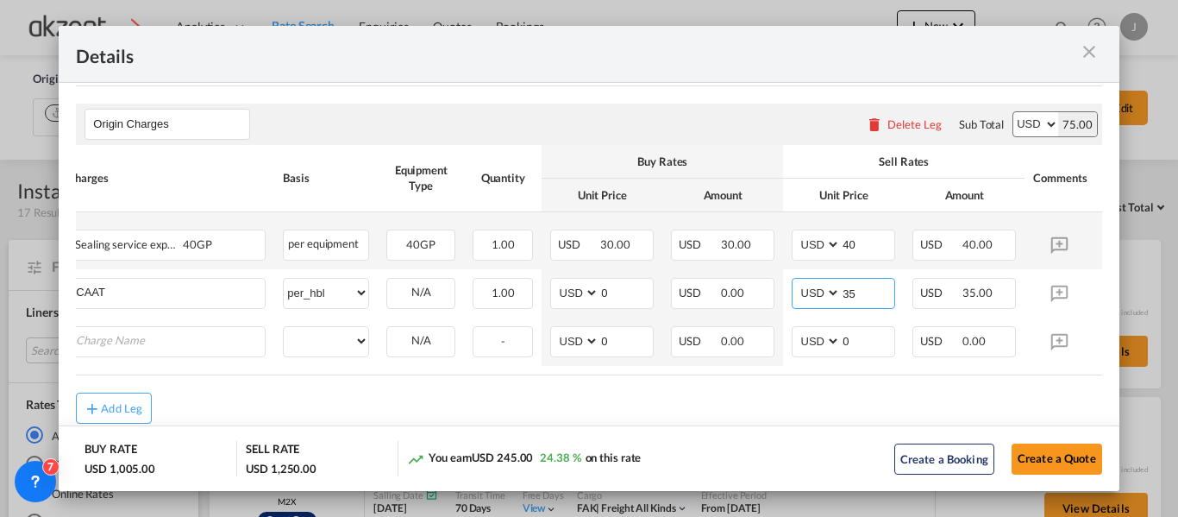
scroll to position [515, 0]
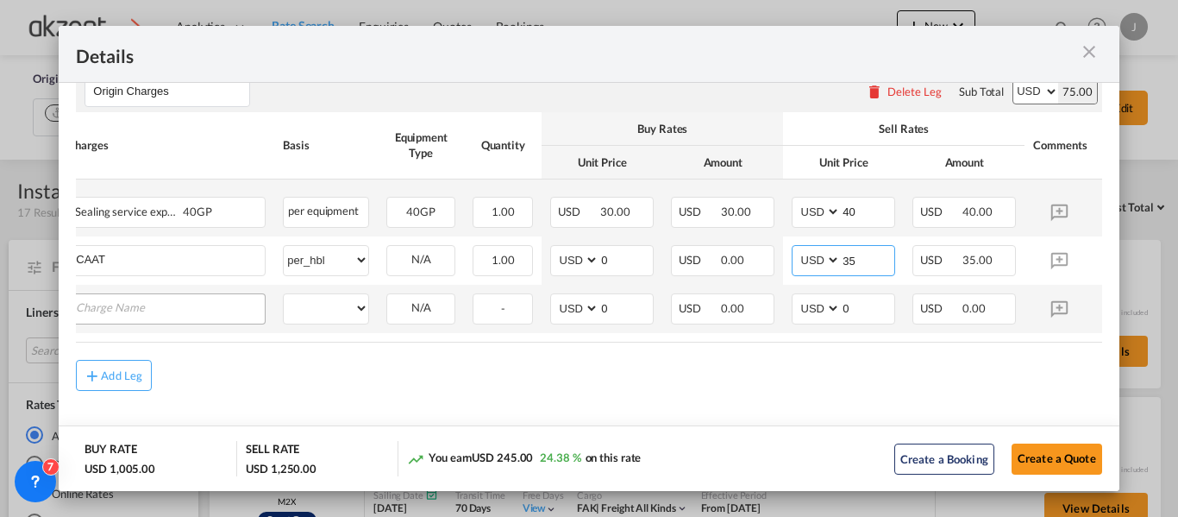
type input "35"
click at [140, 304] on input "Charge Name" at bounding box center [170, 307] width 189 height 26
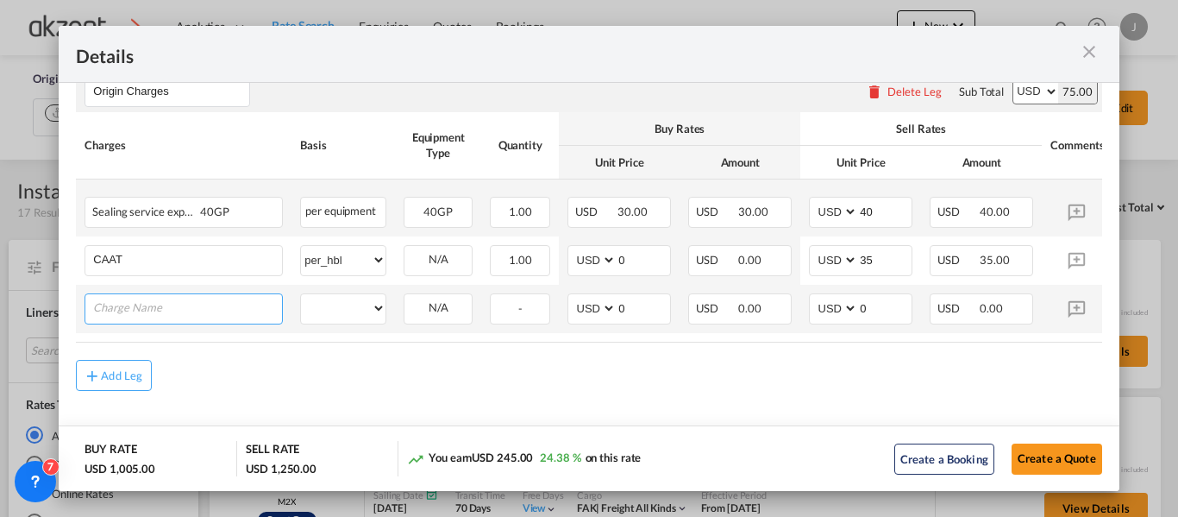
click at [179, 303] on input "Charge Name" at bounding box center [187, 307] width 189 height 26
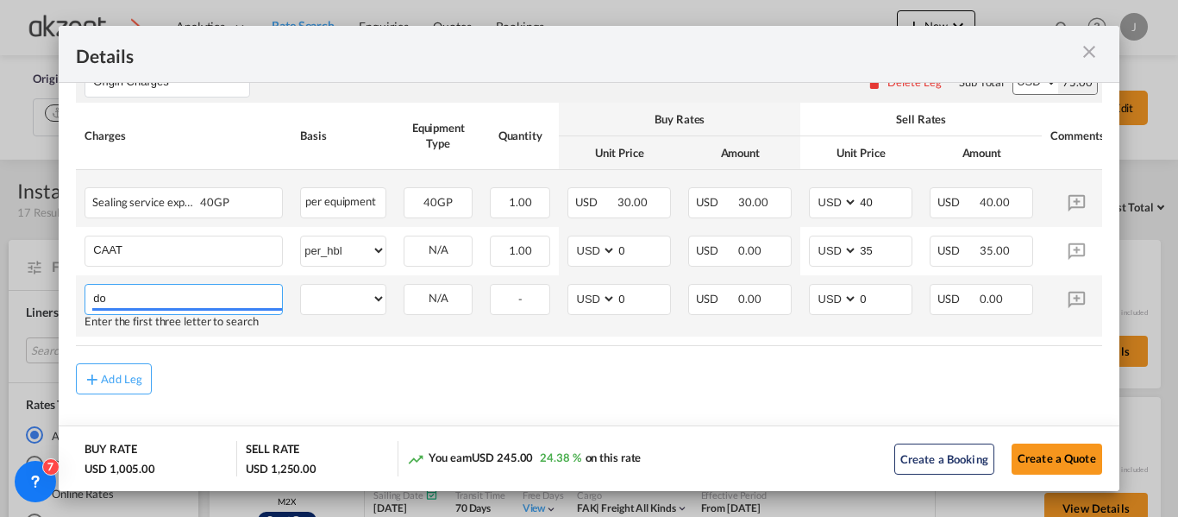
type input "d"
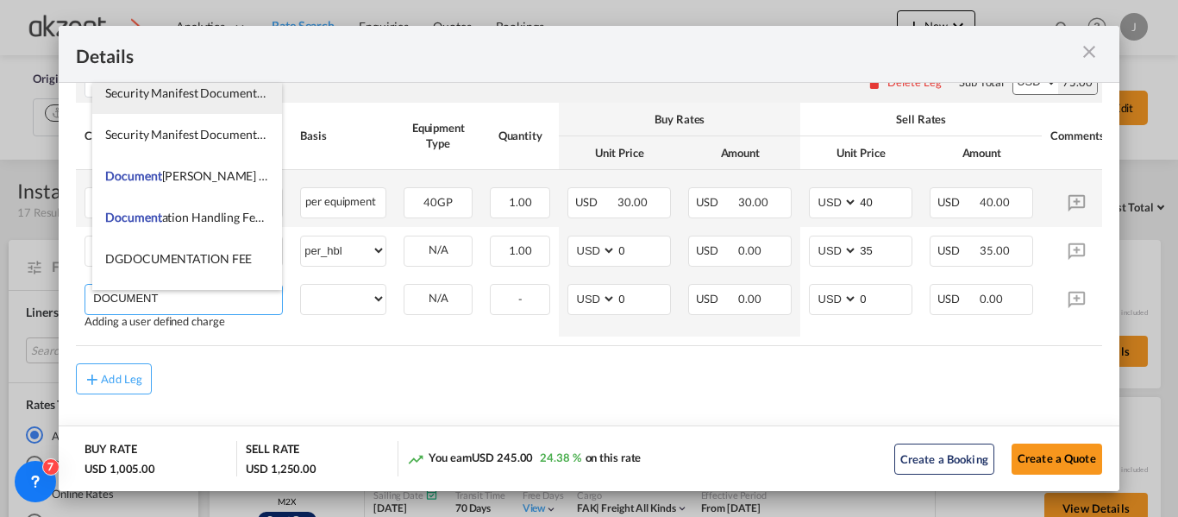
scroll to position [345, 0]
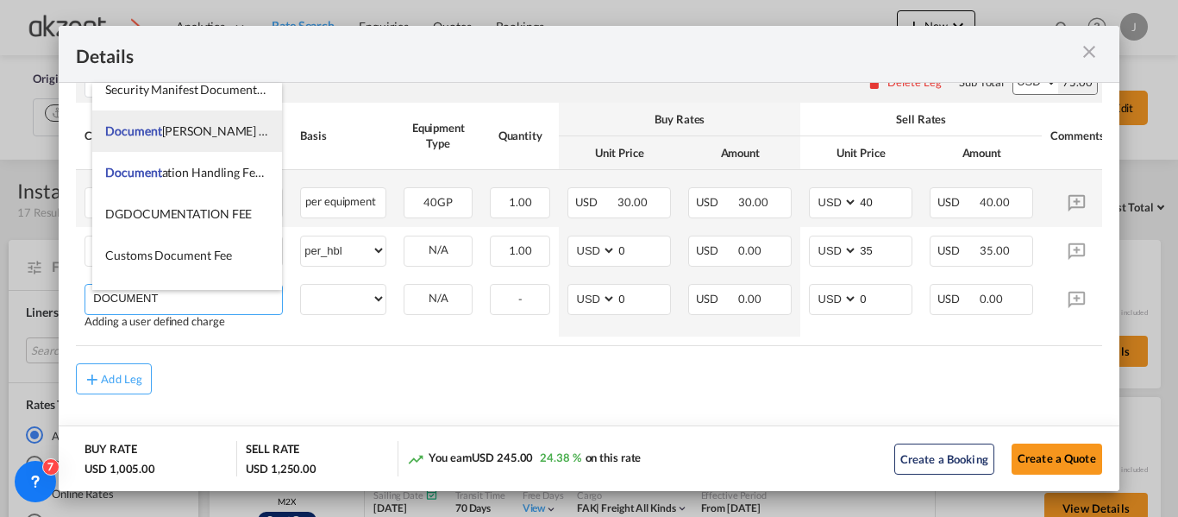
click at [203, 136] on span "Document ation Fee (DOC)" at bounding box center [198, 130] width 187 height 15
type input "Documentation Fee (DOC)"
select select "per equipment"
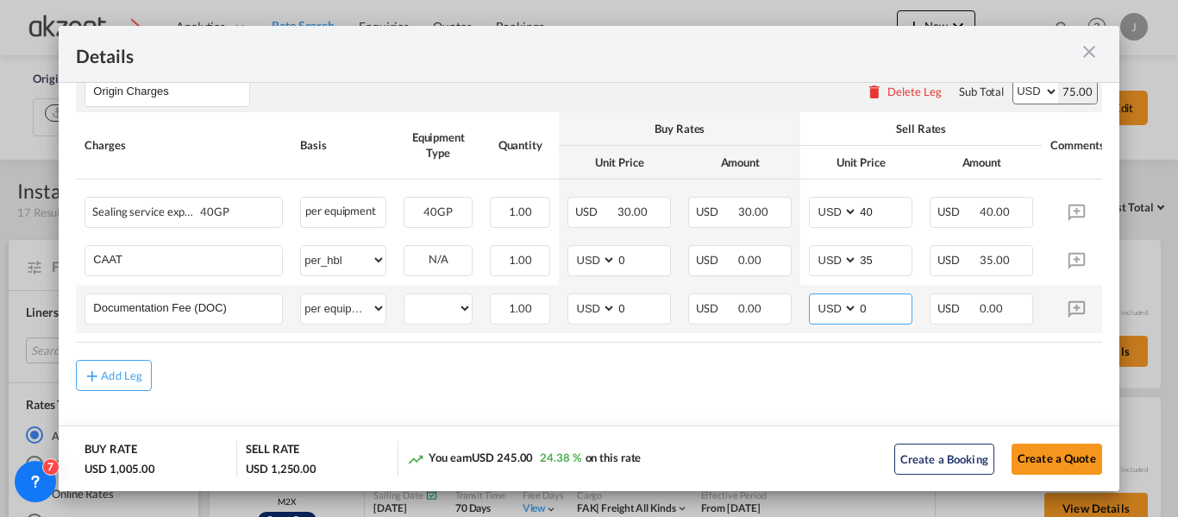
click at [901, 312] on input "0" at bounding box center [884, 307] width 53 height 26
type input "80"
click at [890, 390] on div "Add Leg" at bounding box center [588, 375] width 1025 height 31
click at [901, 390] on div "Add Leg" at bounding box center [588, 375] width 1025 height 31
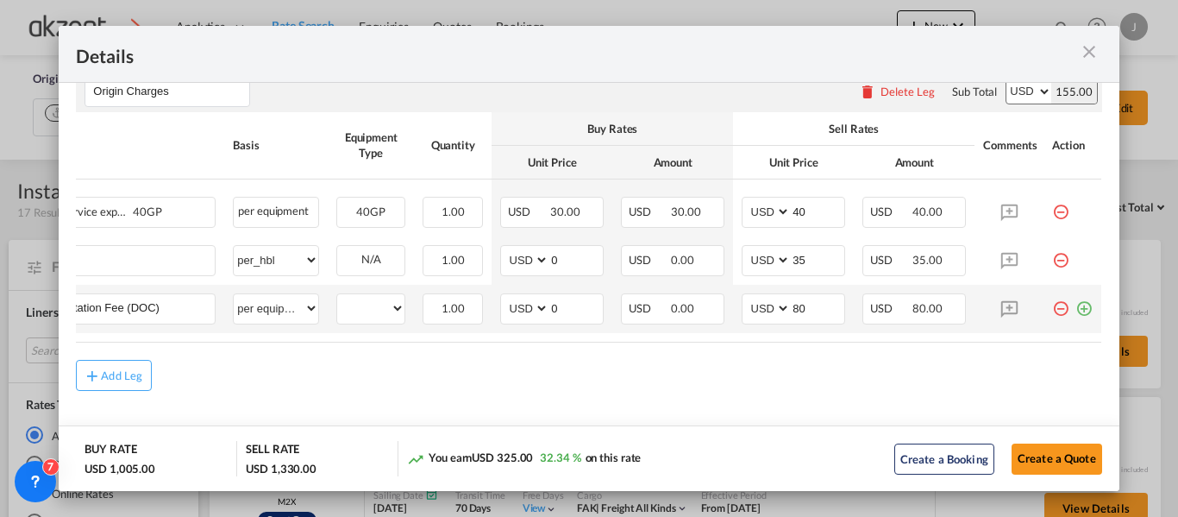
click at [1075, 302] on md-icon "icon-plus-circle-outline green-400-fg" at bounding box center [1083, 301] width 17 height 17
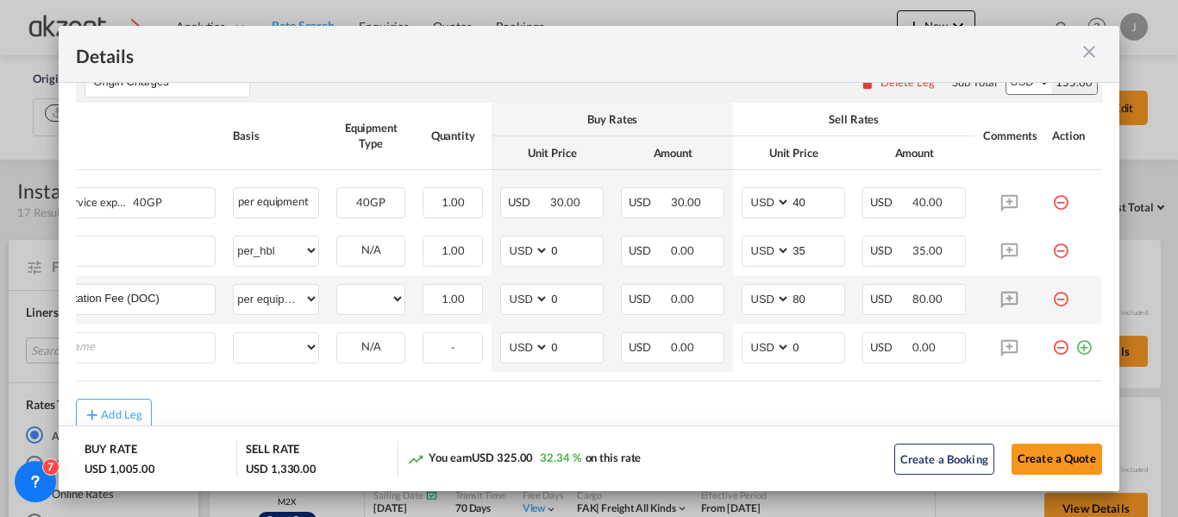
scroll to position [0, 17]
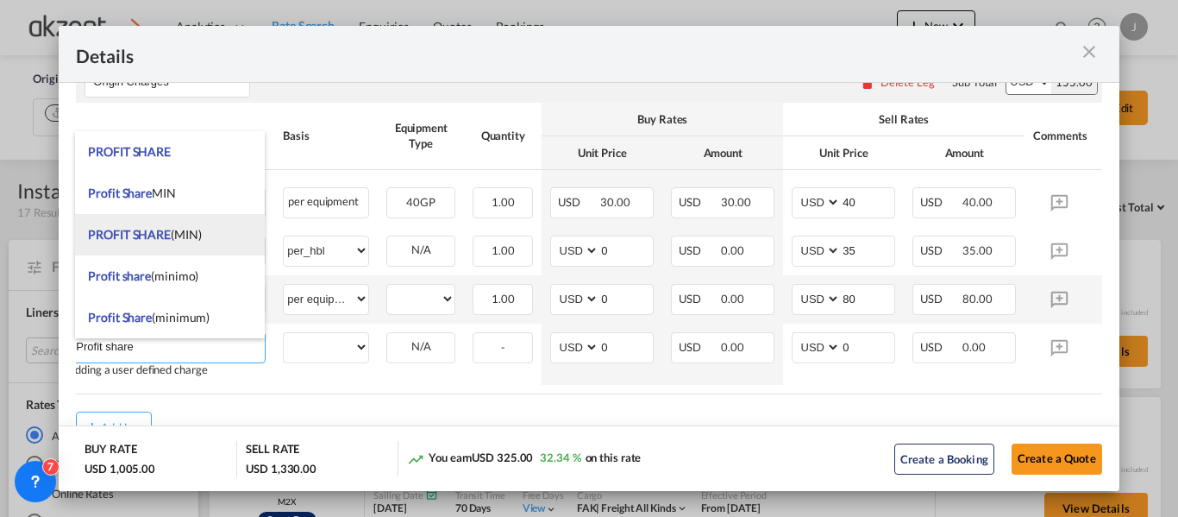
click at [198, 232] on span "PROFIT SHARE (MIN)" at bounding box center [144, 234] width 113 height 15
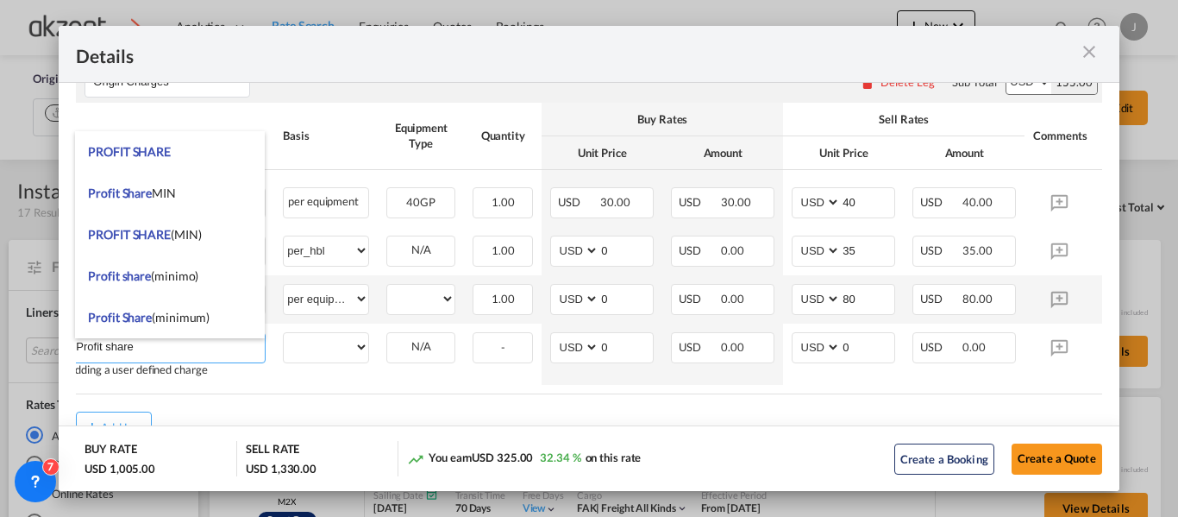
type input "PROFIT SHARE (MIN)"
select select "per container"
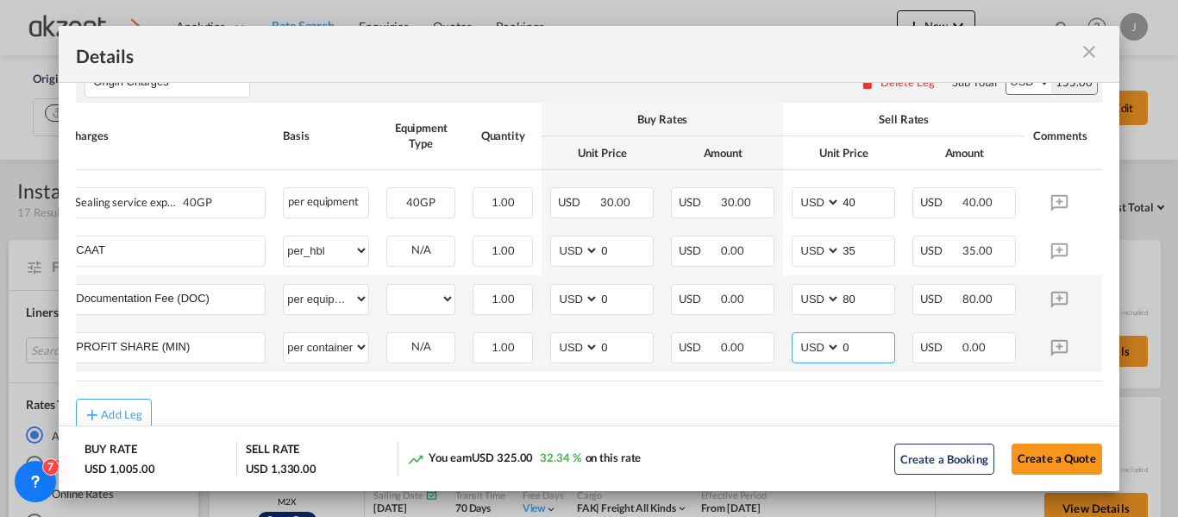
click at [867, 355] on input "0" at bounding box center [867, 346] width 53 height 26
type input "5"
type input "60"
click at [580, 393] on rate-modification "Main Freight Please enter leg name Leg Name Already Exists Delete Leg Sub Total…" at bounding box center [588, 140] width 1025 height 579
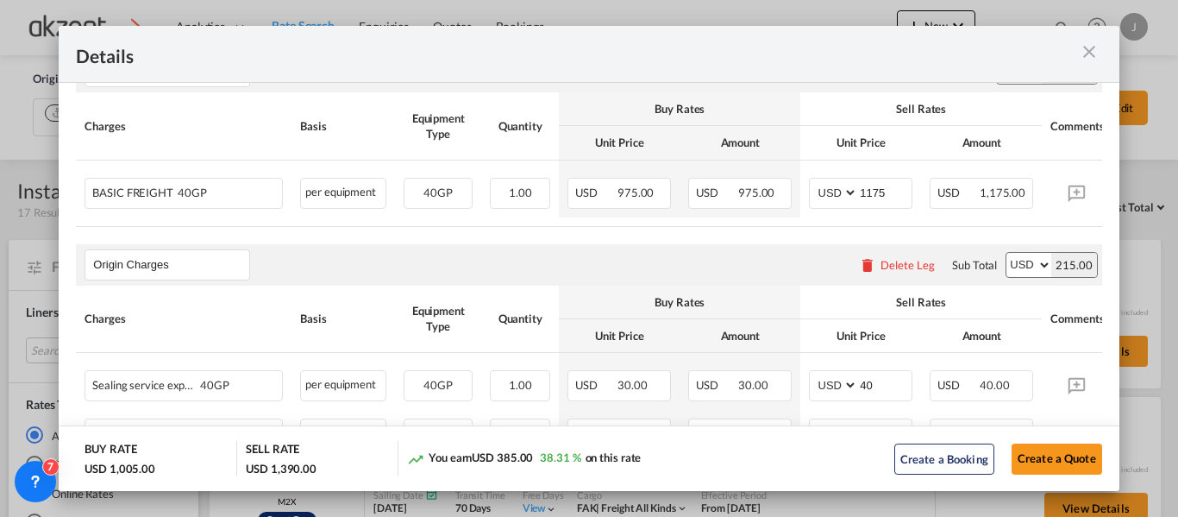
scroll to position [304, 0]
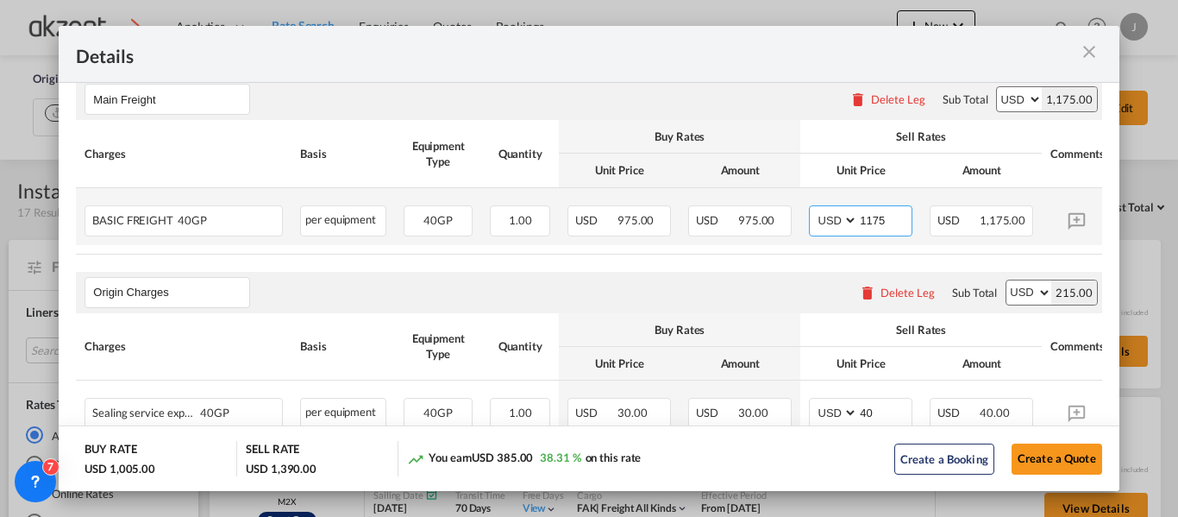
click at [894, 220] on input "1175" at bounding box center [884, 219] width 53 height 26
type input "1172"
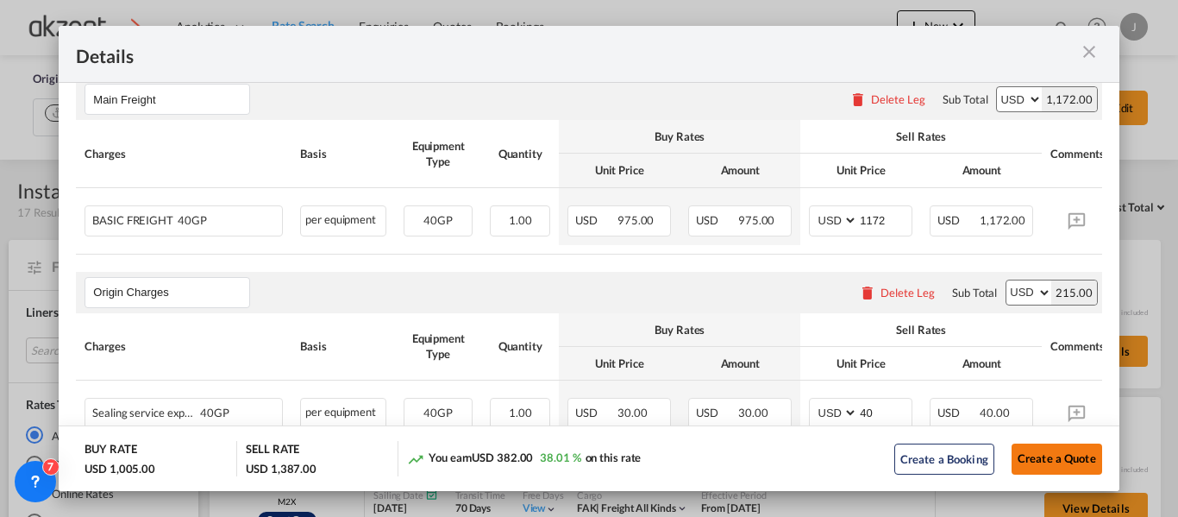
click at [1029, 455] on span "Create a Quote" at bounding box center [1057, 458] width 78 height 14
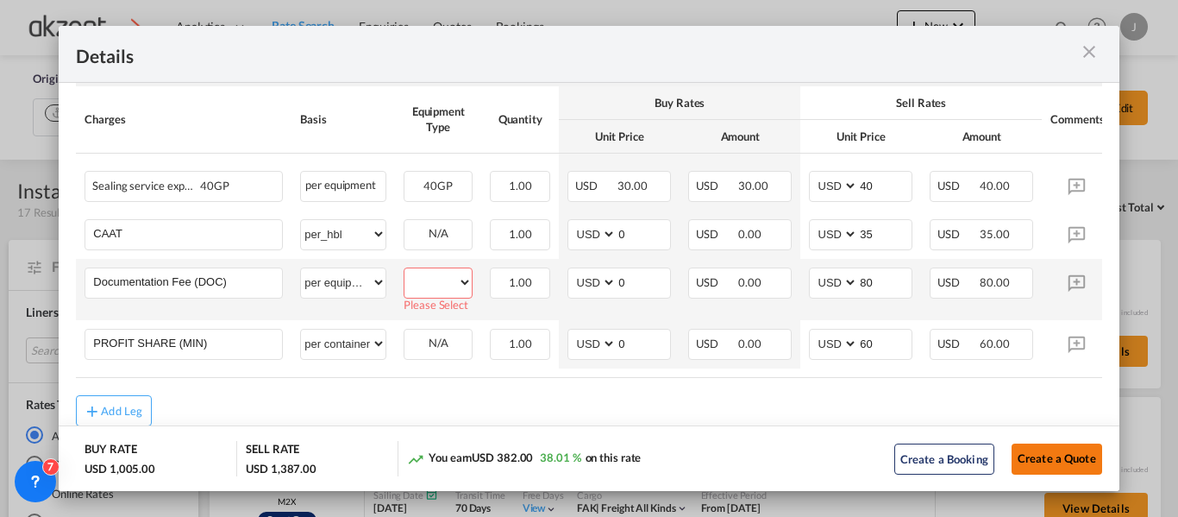
scroll to position [533, 0]
click at [463, 279] on select "40GP" at bounding box center [437, 280] width 67 height 23
select select "40GP"
click at [404, 274] on select "40GP" at bounding box center [437, 280] width 67 height 23
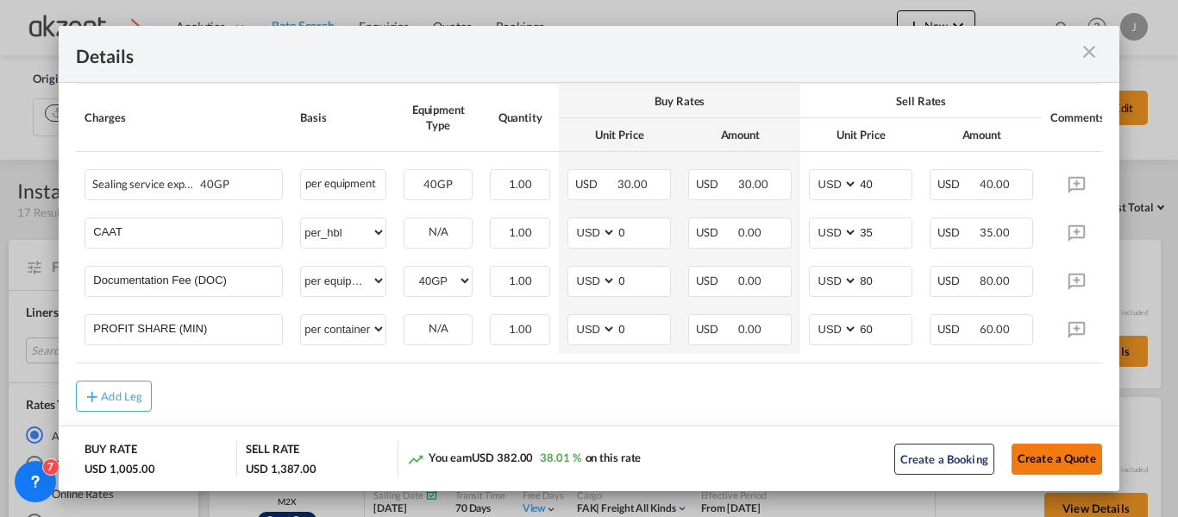
click at [1032, 460] on span "Create a Quote" at bounding box center [1057, 458] width 78 height 14
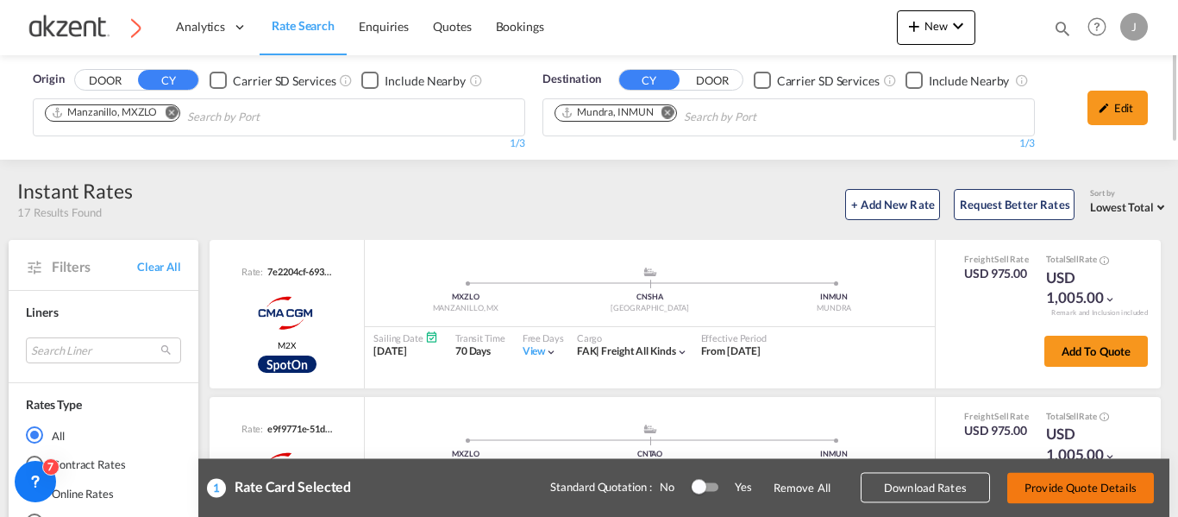
click at [1057, 486] on button "Provide Quote Details" at bounding box center [1080, 487] width 147 height 31
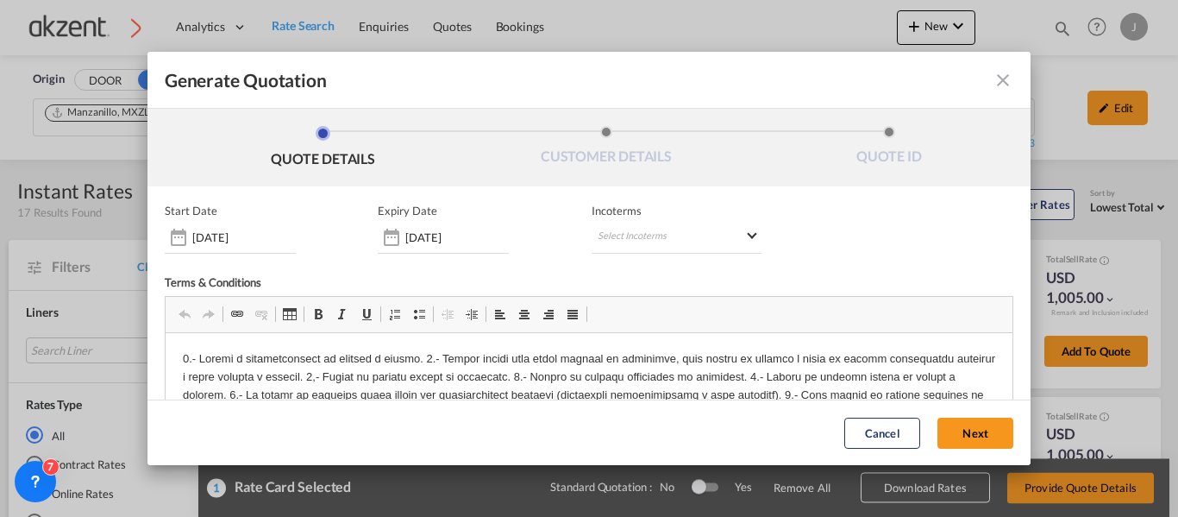
scroll to position [0, 0]
click at [694, 233] on md-select "Select Incoterms CIF - import Cost,Insurance and Freight CIF - export Cost,Insu…" at bounding box center [677, 238] width 170 height 31
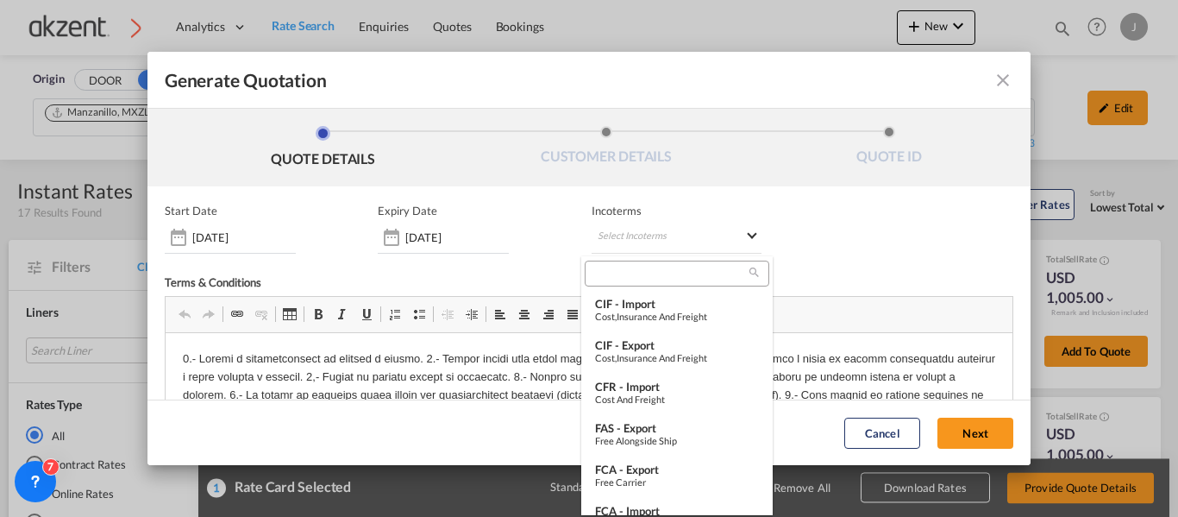
click at [622, 269] on input "search" at bounding box center [670, 274] width 160 height 16
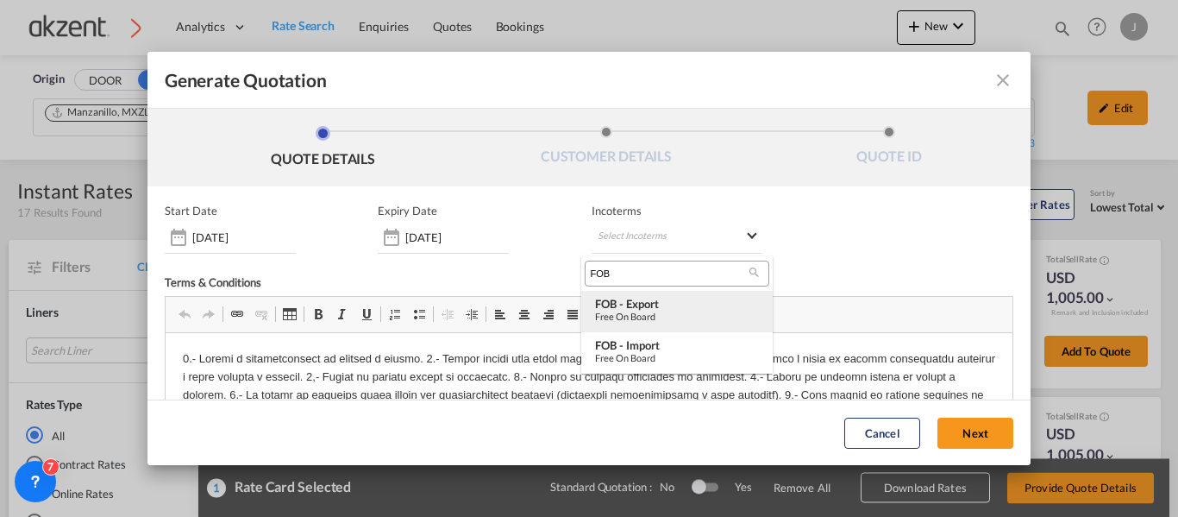
type input "FOB"
click at [662, 307] on div "FOB - export" at bounding box center [677, 304] width 164 height 14
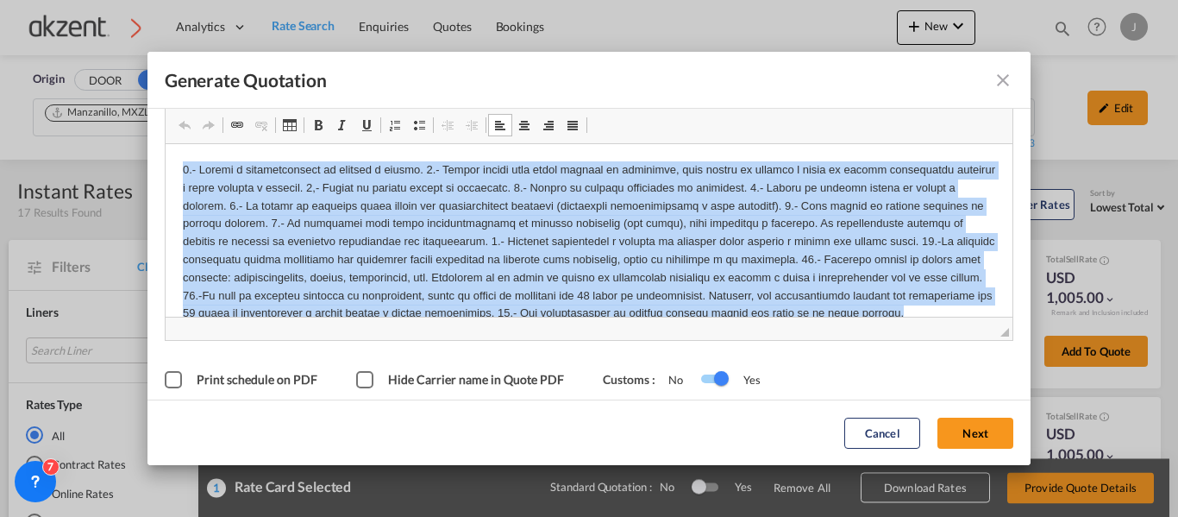
scroll to position [41, 0]
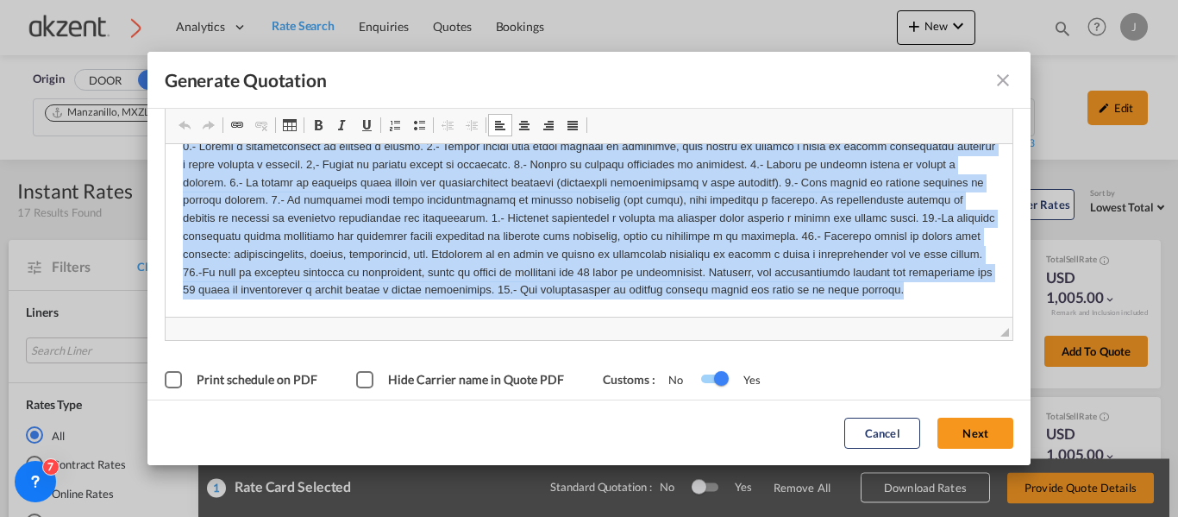
drag, startPoint x: 172, startPoint y: 159, endPoint x: 1138, endPoint y: 512, distance: 1028.6
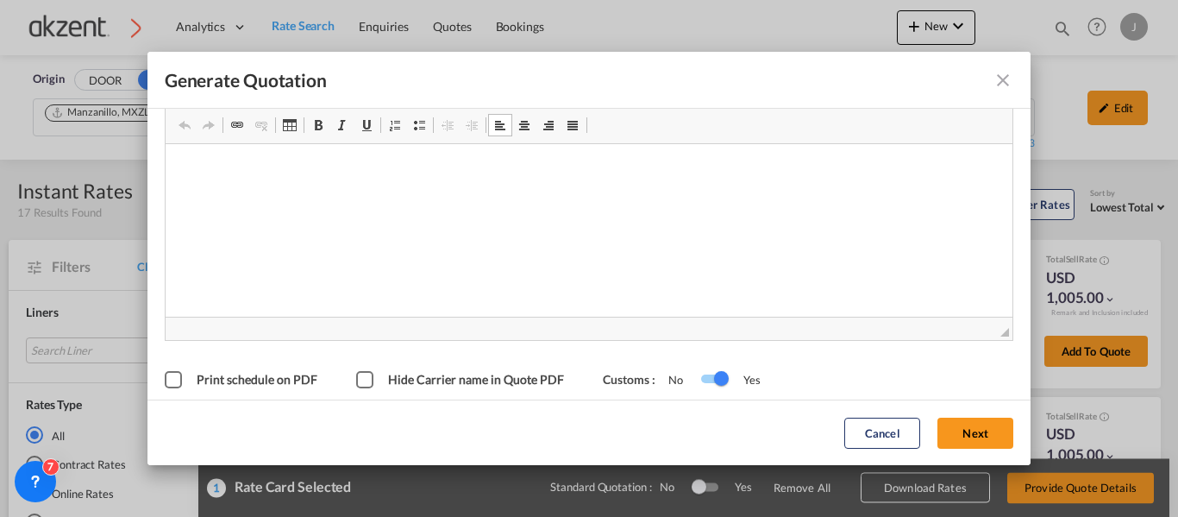
scroll to position [0, 0]
click at [323, 181] on html at bounding box center [589, 169] width 848 height 53
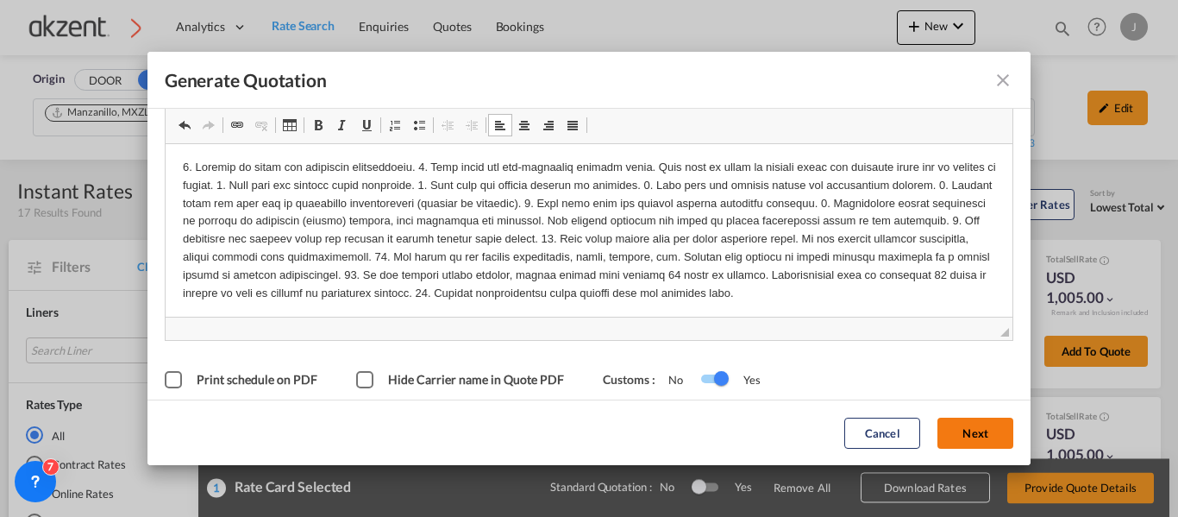
click at [937, 426] on button "Next" at bounding box center [975, 432] width 76 height 31
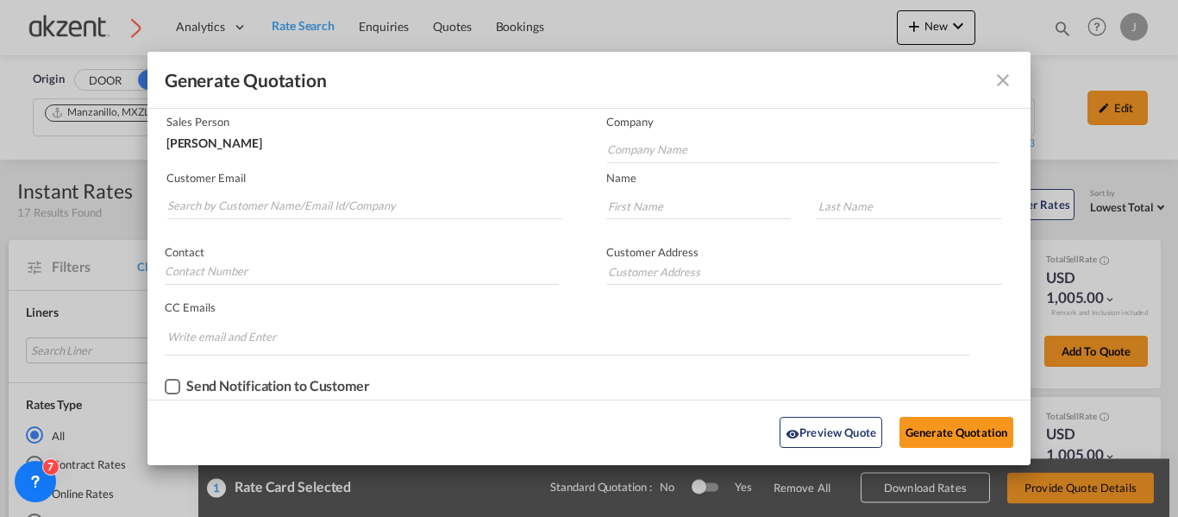
scroll to position [112, 0]
click at [291, 197] on input "Search by Customer Name/Email Id/Company" at bounding box center [364, 206] width 395 height 26
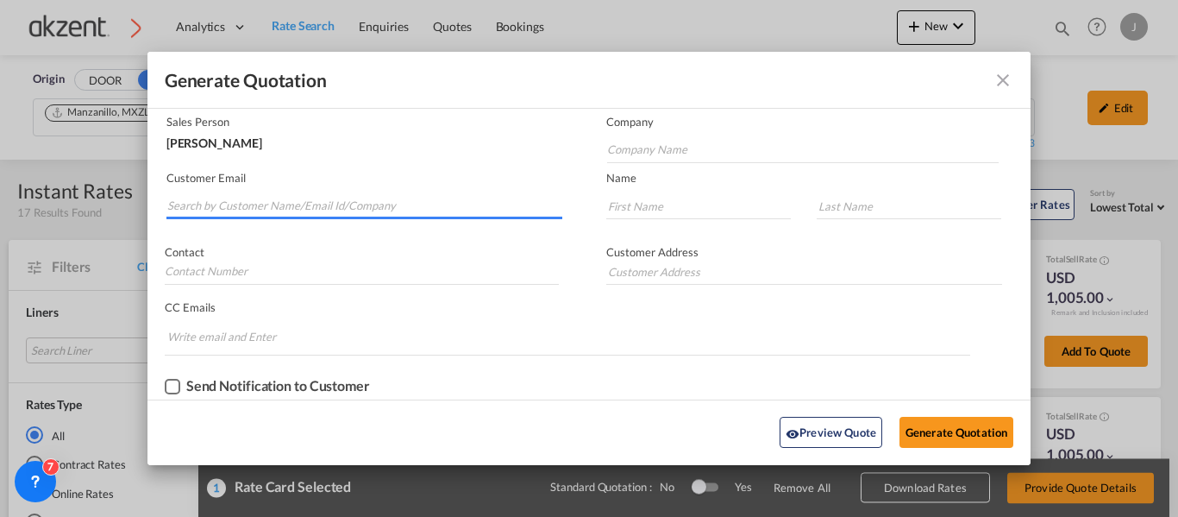
paste input "[PERSON_NAME] <[EMAIL_ADDRESS][DOMAIN_NAME]>"
drag, startPoint x: 219, startPoint y: 205, endPoint x: 122, endPoint y: 204, distance: 96.6
click at [123, 204] on div "Generate Quotation QUOTE DETAILS CUSTOMER DETAILS QUOTE ID Start Date 01 Oct 20…" at bounding box center [589, 258] width 1178 height 517
click at [326, 205] on input "[EMAIL_ADDRESS][DOMAIN_NAME]>" at bounding box center [364, 206] width 395 height 26
type input "[EMAIL_ADDRESS][DOMAIN_NAME]"
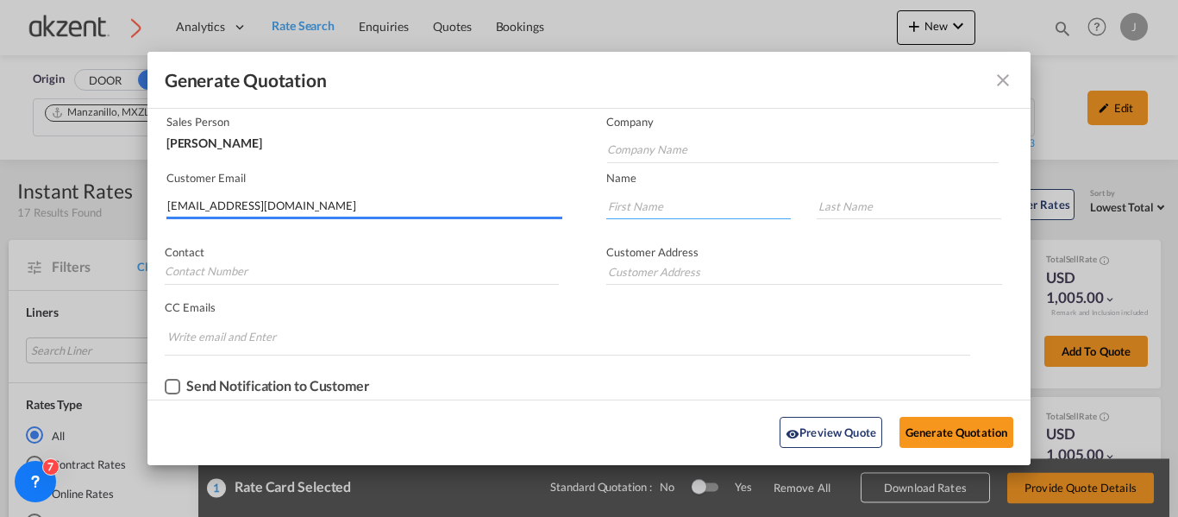
click at [613, 200] on input "Generate QuotationQUOTE ..." at bounding box center [698, 206] width 185 height 26
paste input "Minakkshi Jadhav"
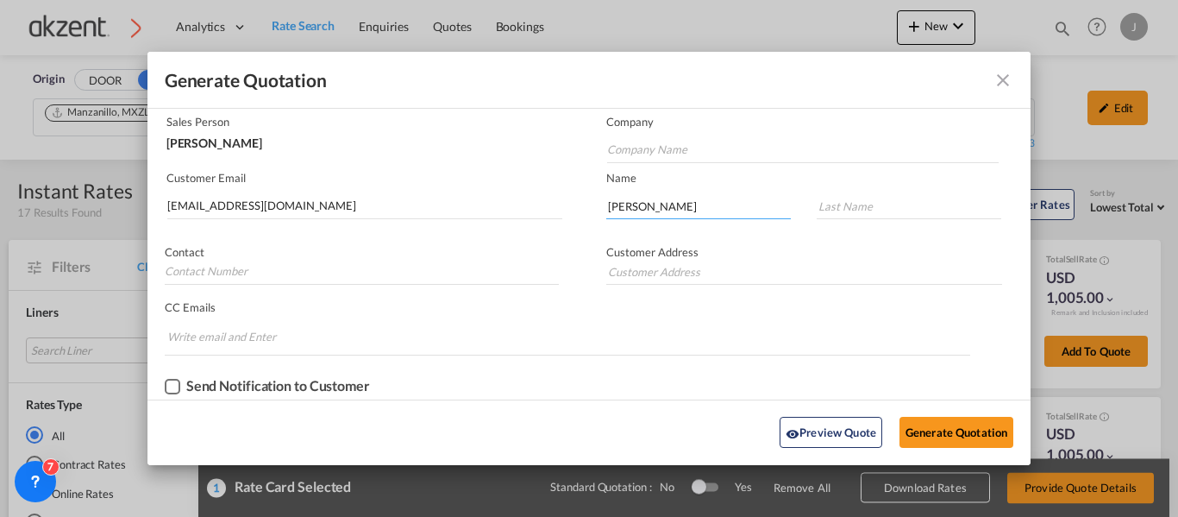
drag, startPoint x: 713, startPoint y: 204, endPoint x: 658, endPoint y: 206, distance: 55.2
click at [658, 206] on input "Minakkshi Jadhav" at bounding box center [698, 206] width 185 height 26
type input "[PERSON_NAME]"
click at [870, 207] on input "Generate QuotationQUOTE ..." at bounding box center [909, 206] width 185 height 26
paste input "Jadhav"
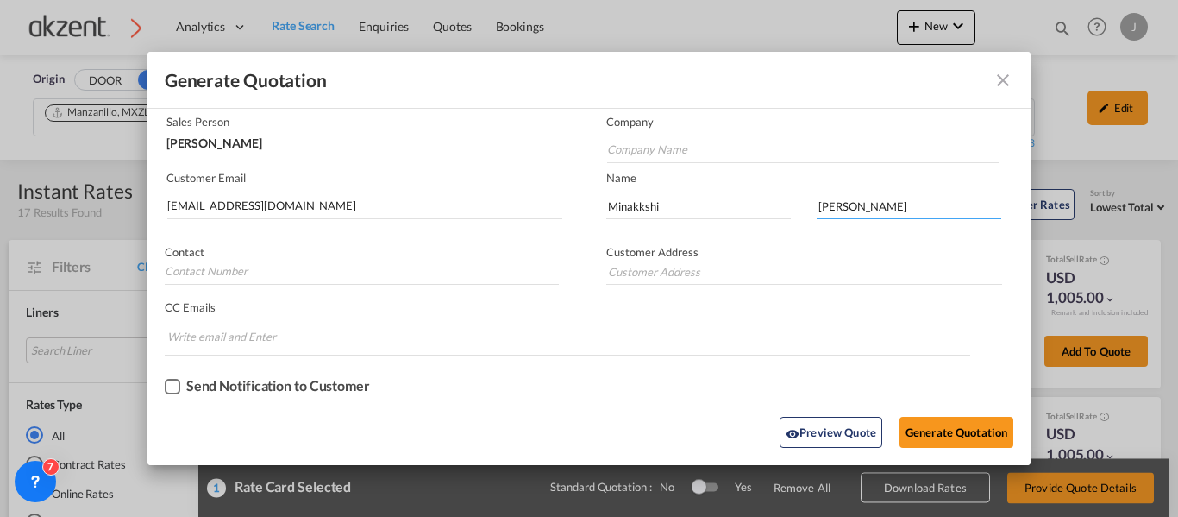
type input "Jadhav"
click at [648, 255] on span "Customer Address" at bounding box center [652, 252] width 92 height 14
click at [637, 267] on input "Generate QuotationQUOTE ..." at bounding box center [804, 272] width 396 height 26
paste input "4th Floor, Jash Chamber, Sir P.M. Road, Opp Punjab National Bank, Fort, Mumbai …"
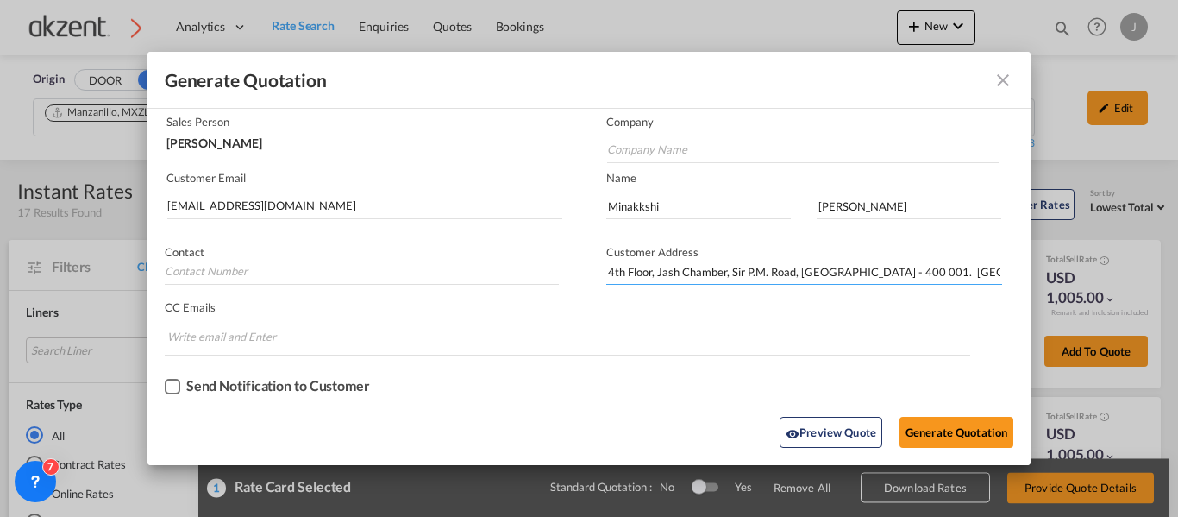
scroll to position [0, 91]
type input "4th Floor, Jash Chamber, Sir P.M. Road, Opp Punjab National Bank, Fort, Mumbai …"
click at [212, 265] on input "Generate QuotationQUOTE ..." at bounding box center [362, 272] width 394 height 26
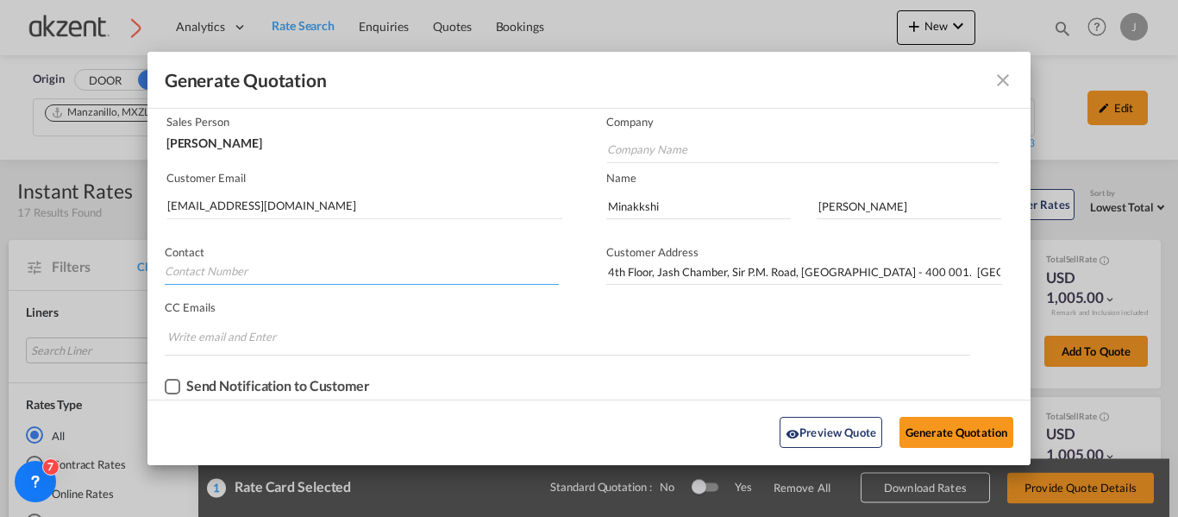
paste input "91678 34880"
type input "91678 34880"
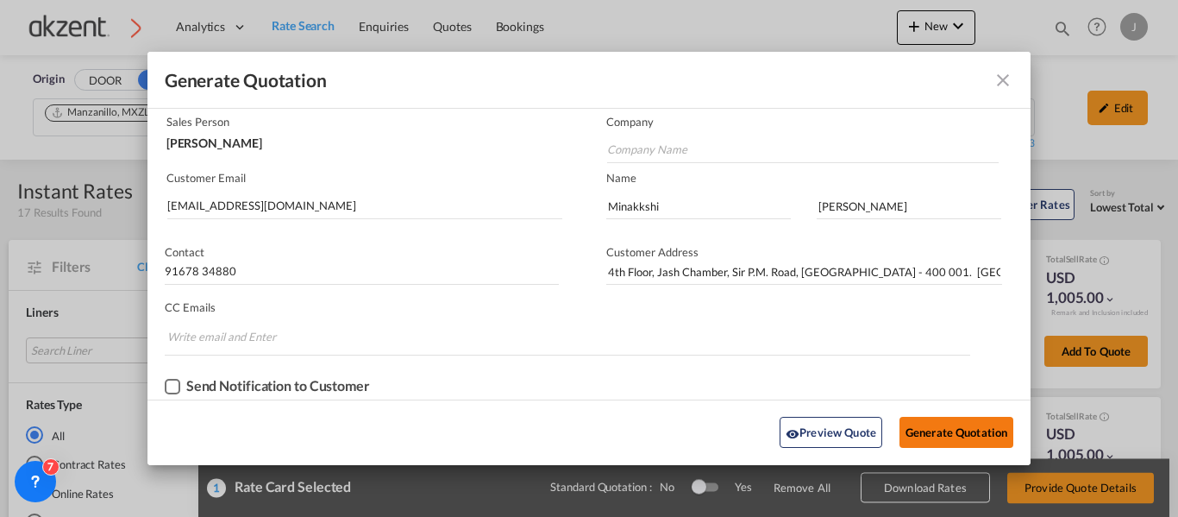
click at [936, 430] on button "Generate Quotation" at bounding box center [957, 432] width 114 height 31
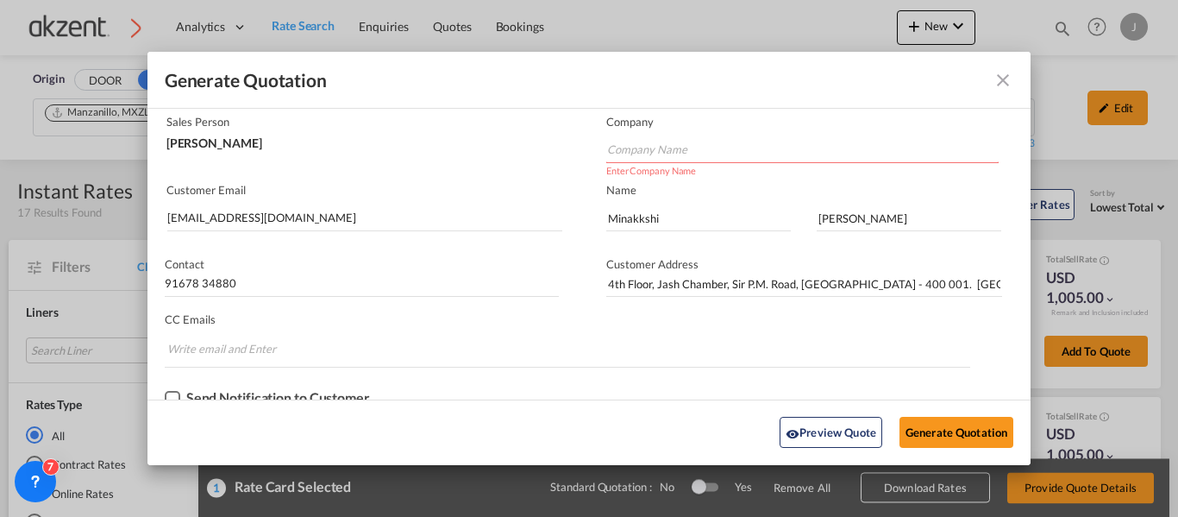
click at [702, 154] on input "Company Name" at bounding box center [803, 150] width 392 height 26
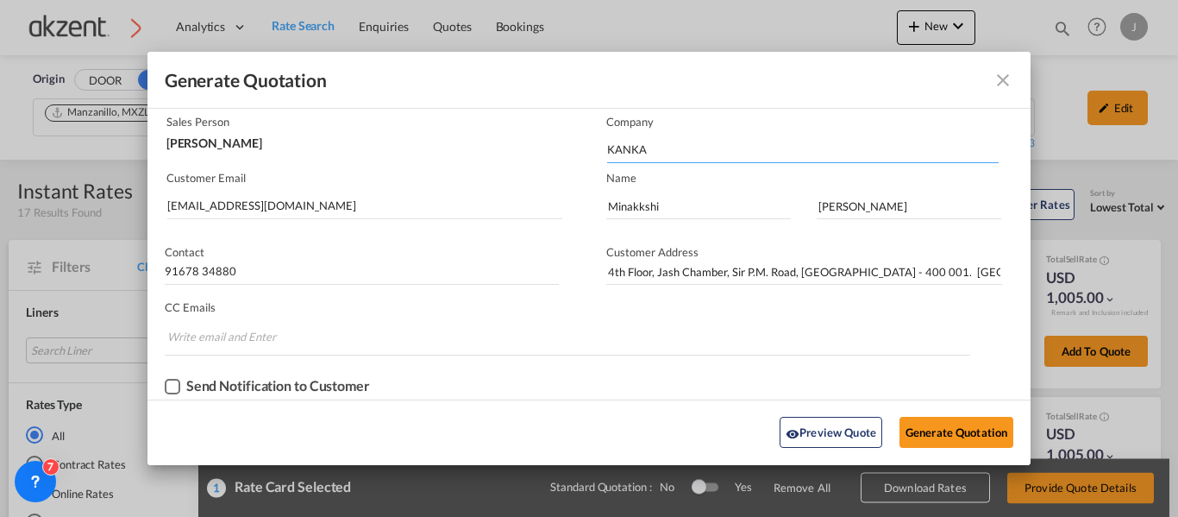
type input "KANKAI"
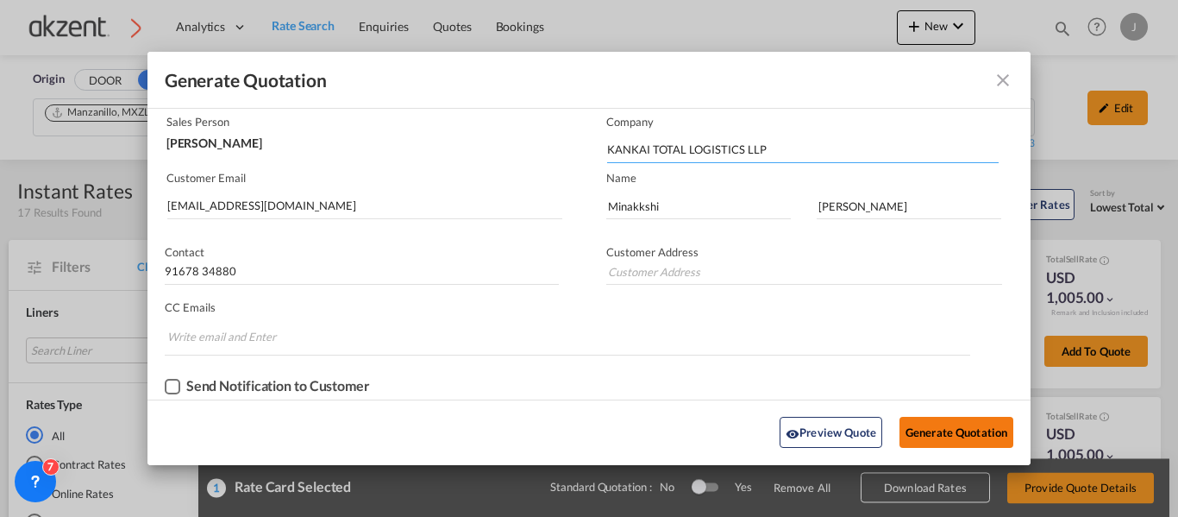
type input "KANKAI TOTAL LOGISTICS LLP"
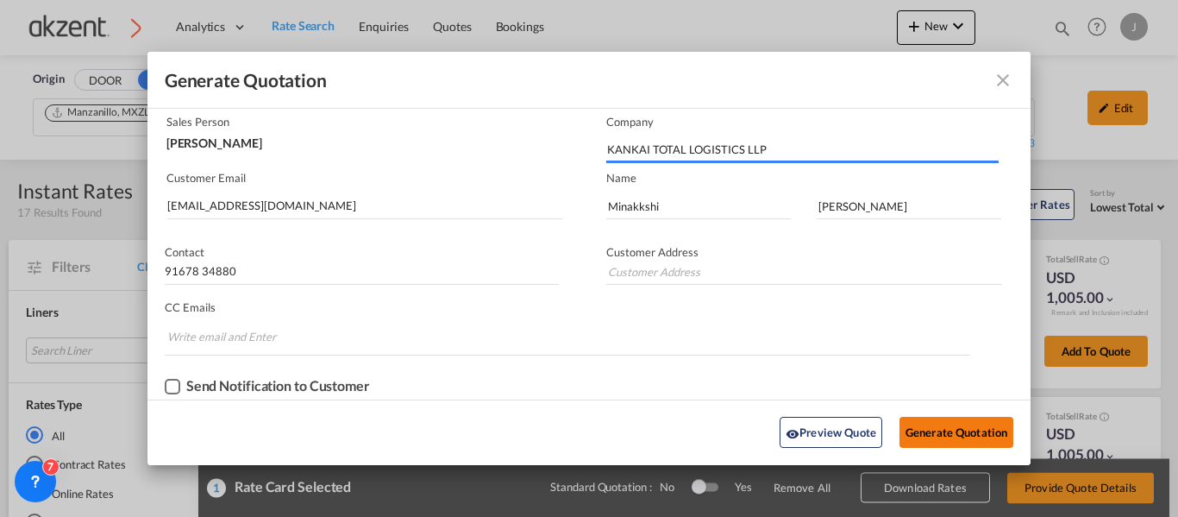
click at [937, 425] on button "Generate Quotation" at bounding box center [957, 432] width 114 height 31
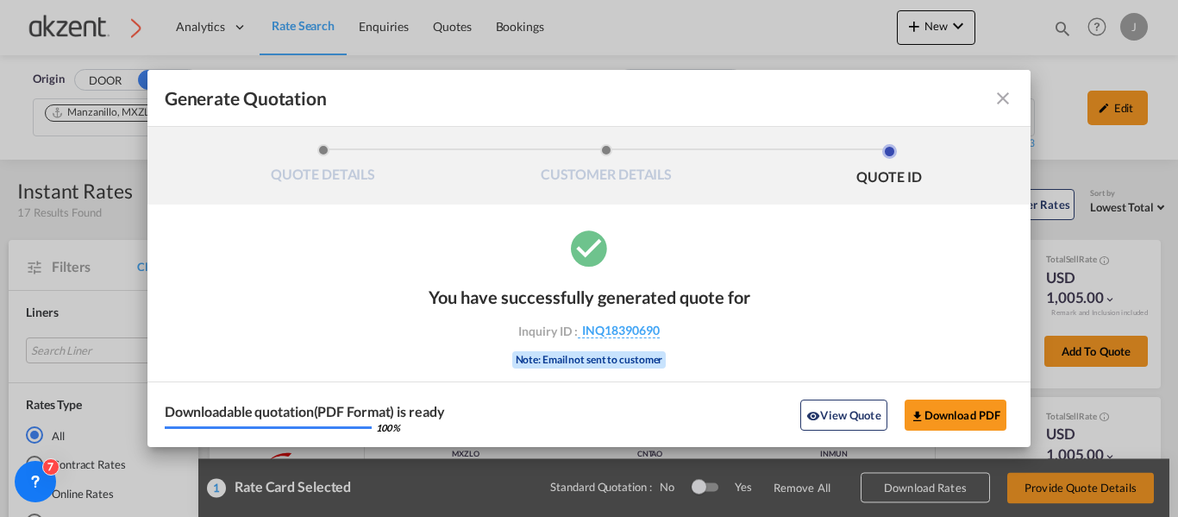
click at [1000, 84] on md-toolbar "Generate Quotation" at bounding box center [589, 98] width 884 height 57
click at [1001, 92] on md-icon "icon-close fg-AAA8AD cursor m-0" at bounding box center [1003, 98] width 21 height 21
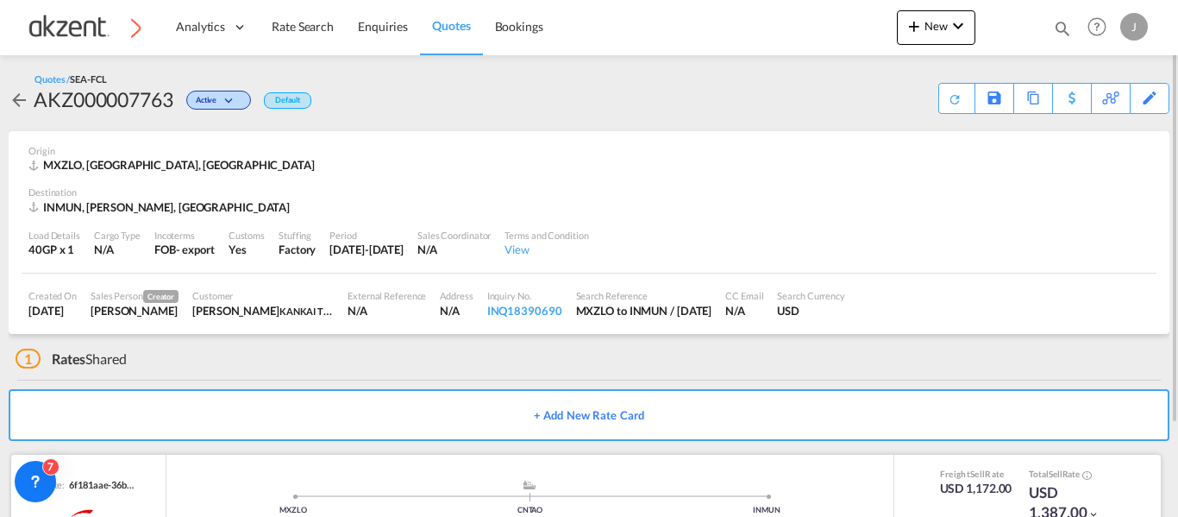
scroll to position [113, 0]
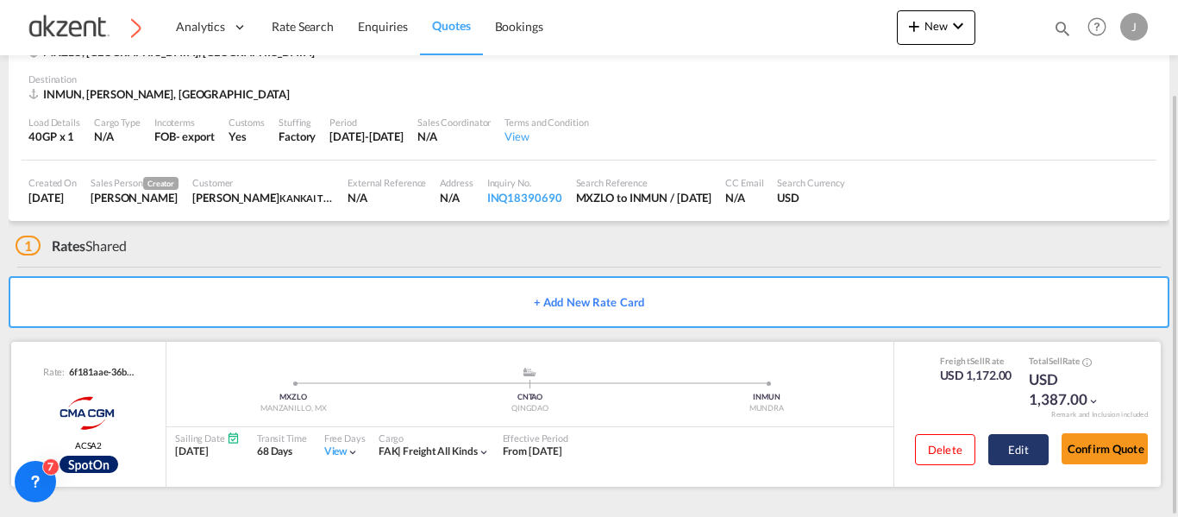
click at [1018, 449] on button "Edit" at bounding box center [1018, 449] width 60 height 31
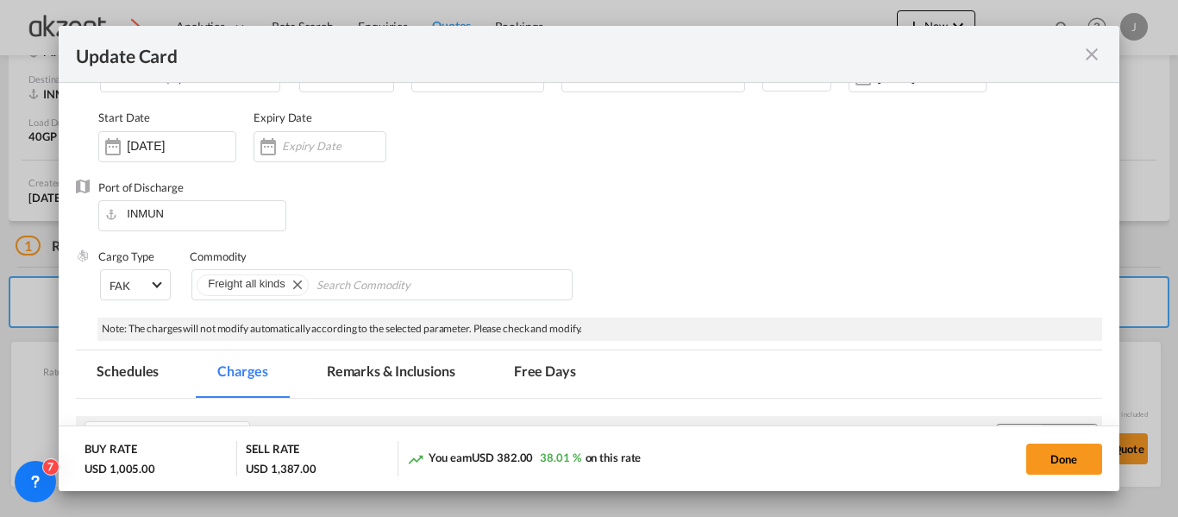
scroll to position [259, 0]
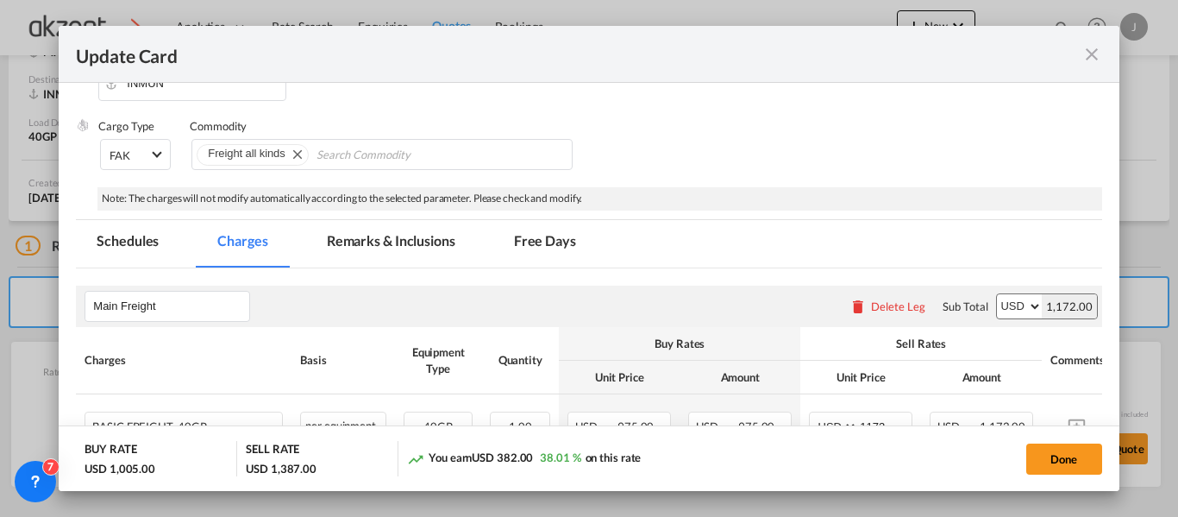
click at [370, 250] on md-tab-item "Remarks & Inclusions" at bounding box center [391, 243] width 170 height 47
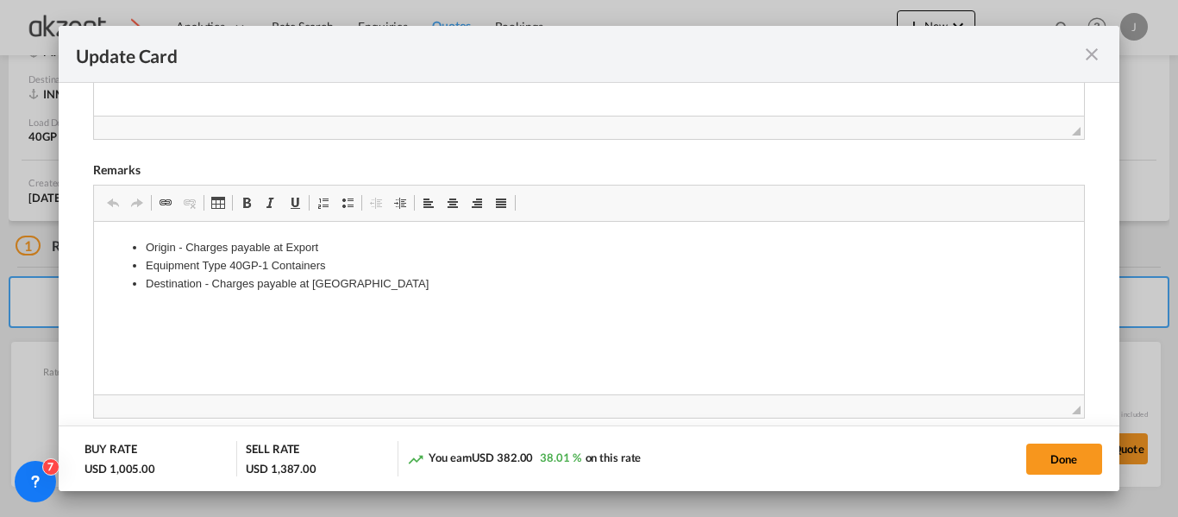
scroll to position [690, 0]
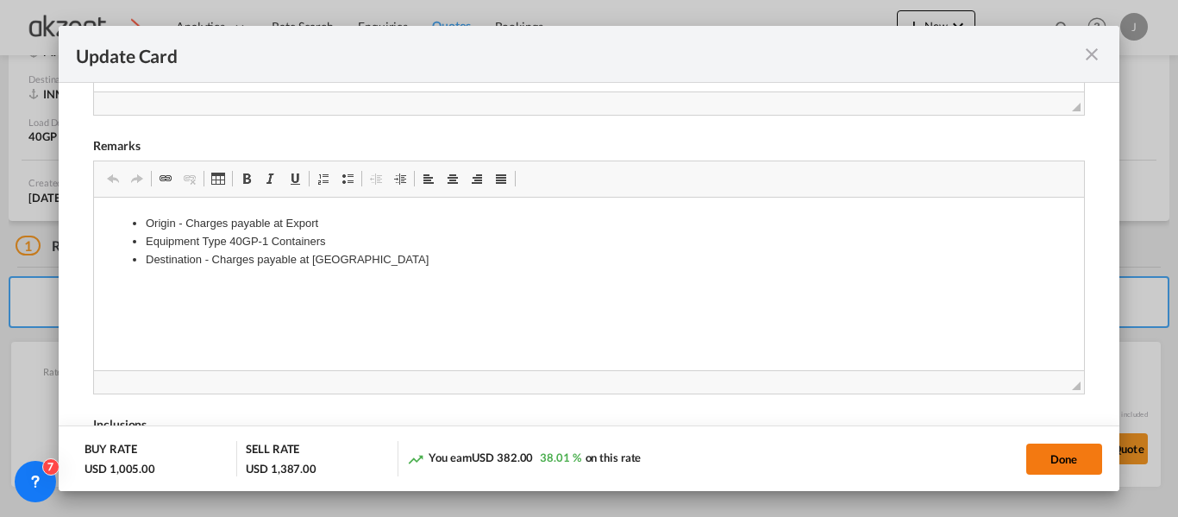
click at [1043, 450] on button "Done" at bounding box center [1064, 458] width 76 height 31
type input "09 Oct 2025"
type input "04 Sep 2025"
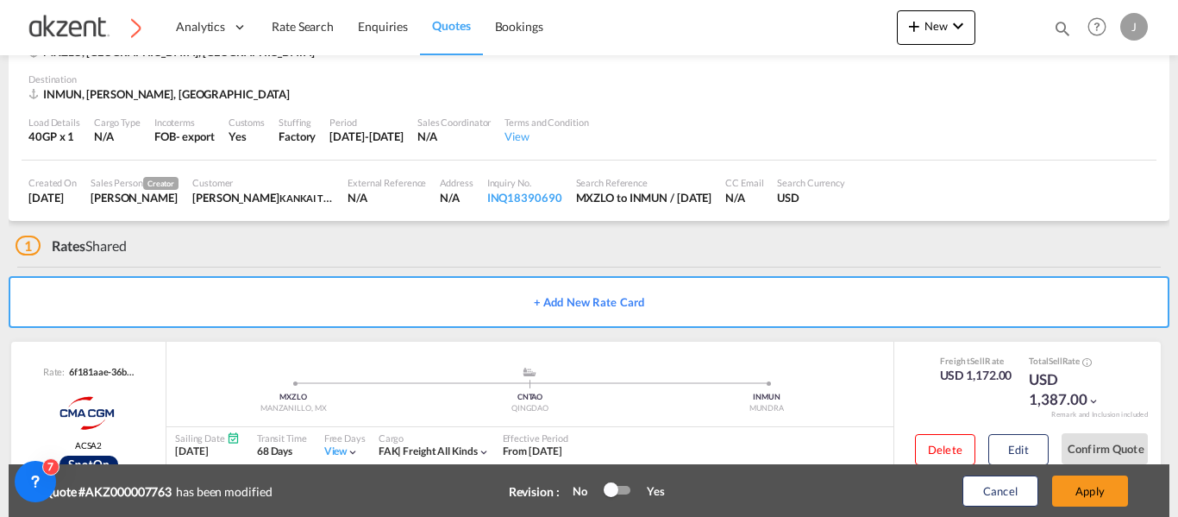
scroll to position [437, 0]
click at [1095, 500] on button "Apply" at bounding box center [1090, 490] width 76 height 31
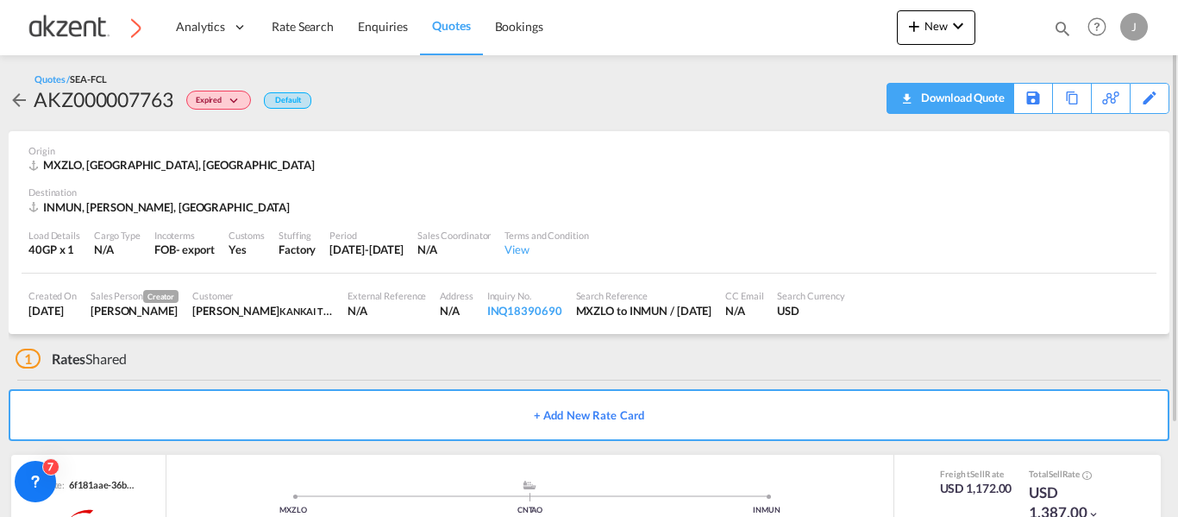
click at [929, 97] on div "Download Quote" at bounding box center [961, 98] width 88 height 28
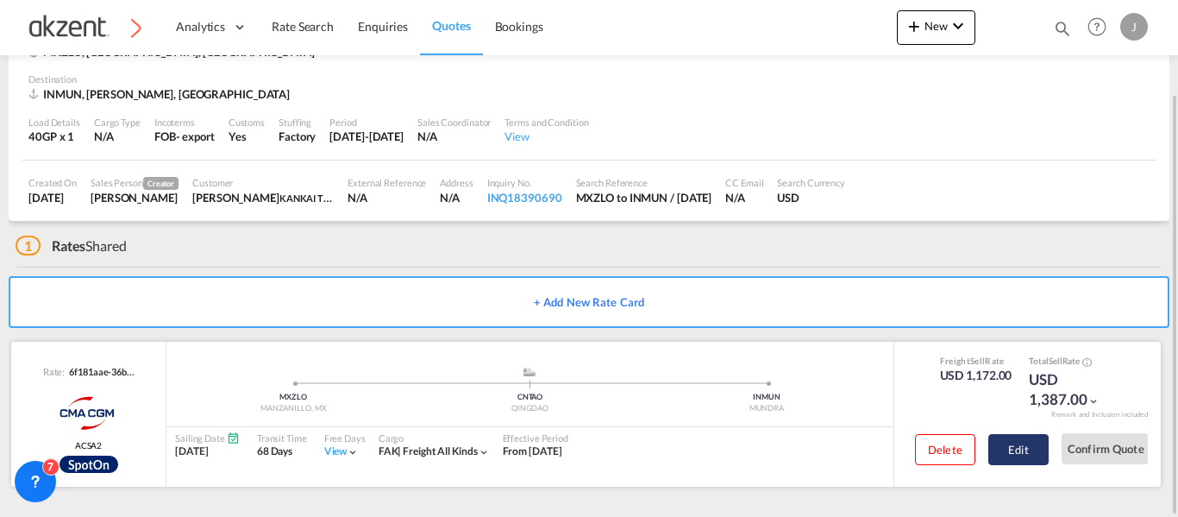
click at [1032, 444] on button "Edit" at bounding box center [1018, 449] width 60 height 31
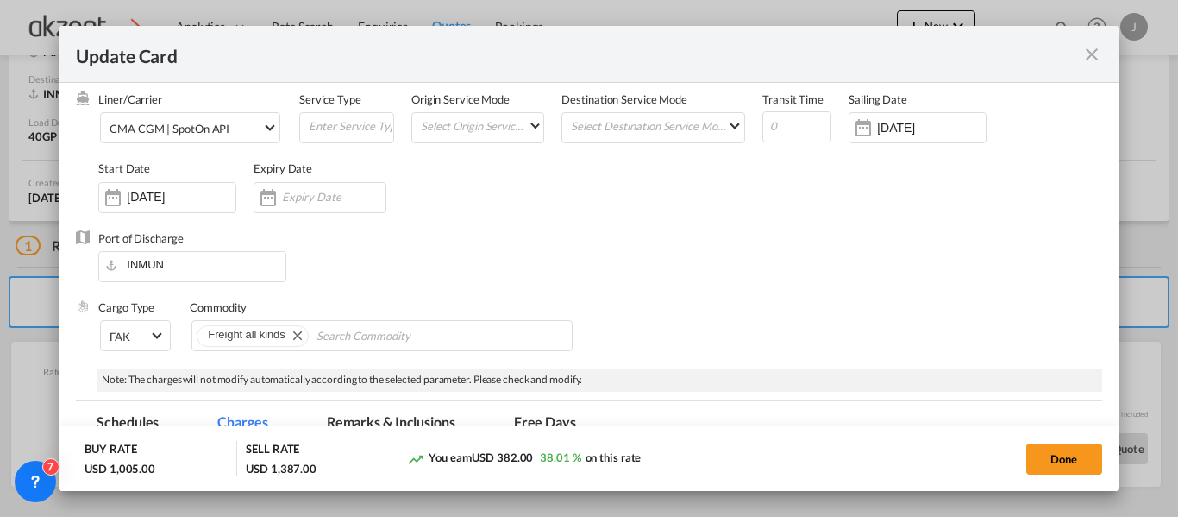
scroll to position [0, 0]
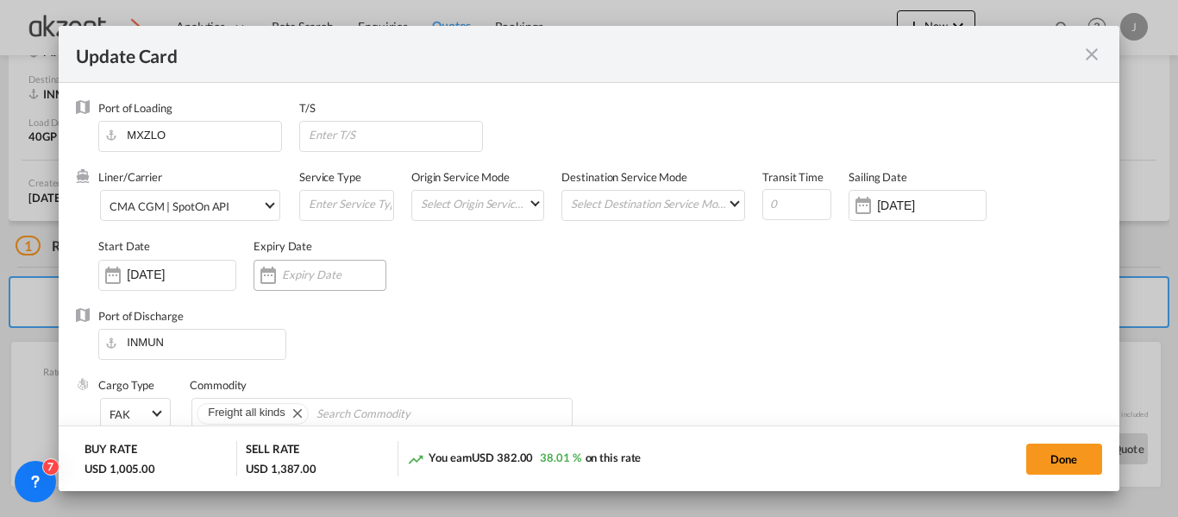
click at [294, 272] on input "Update Card Port ..." at bounding box center [333, 274] width 103 height 14
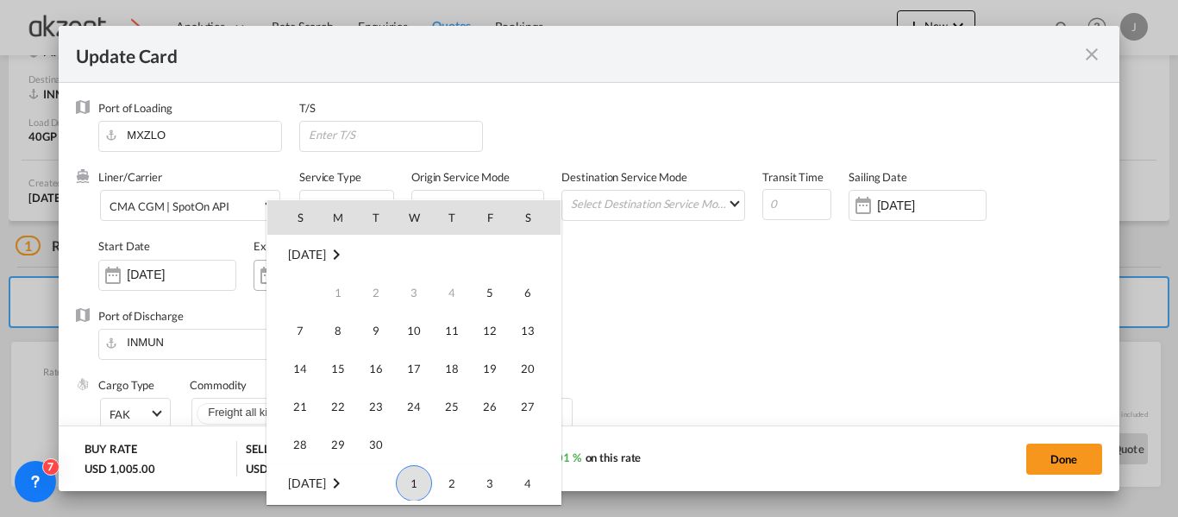
scroll to position [229, 0]
click at [525, 254] on span "4" at bounding box center [528, 254] width 34 height 34
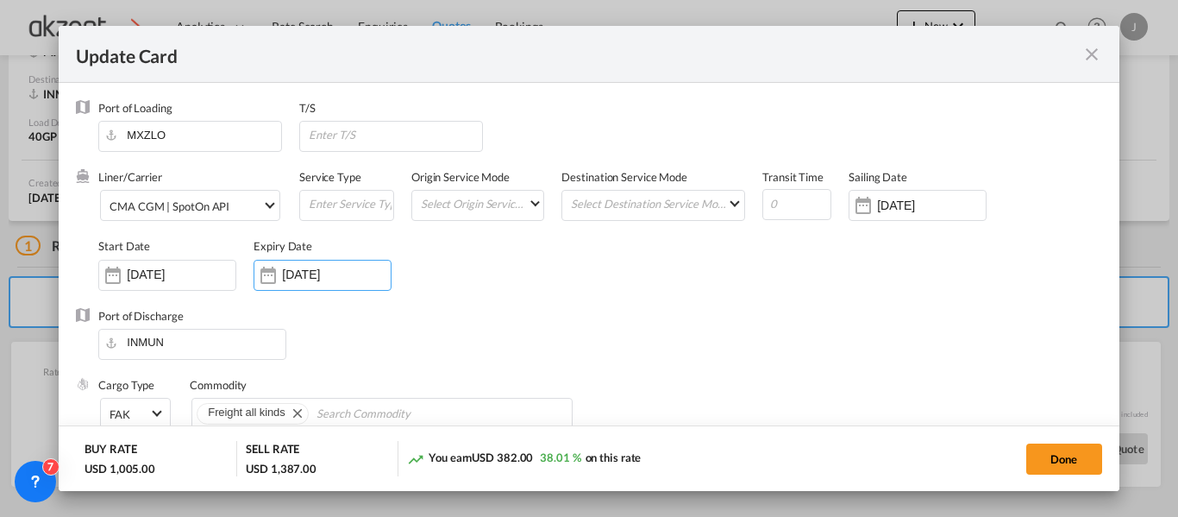
click at [318, 278] on input "04 Oct 2025" at bounding box center [336, 274] width 109 height 14
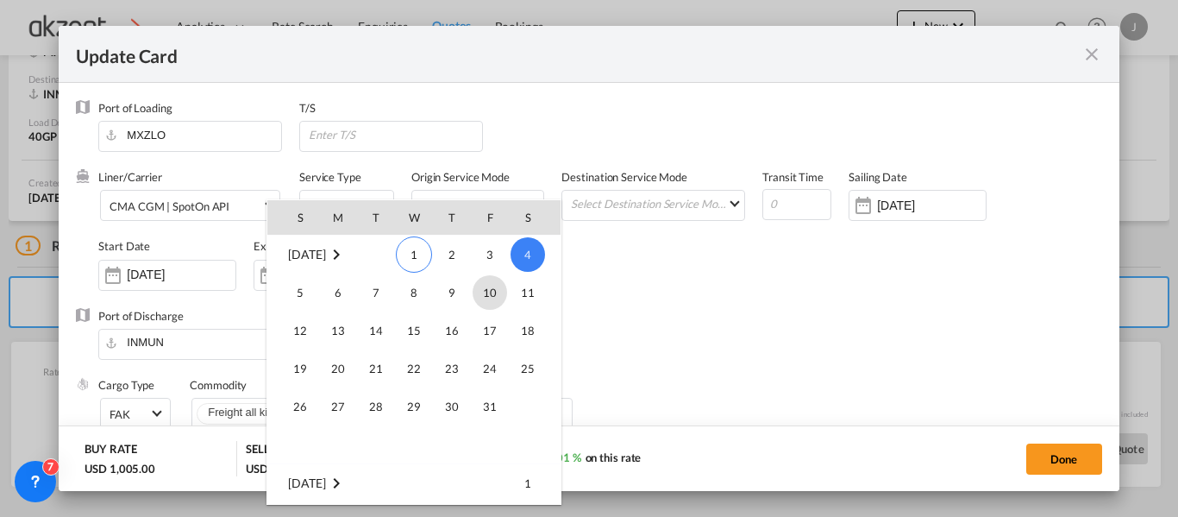
click at [483, 291] on span "10" at bounding box center [490, 292] width 34 height 34
type input "[DATE]"
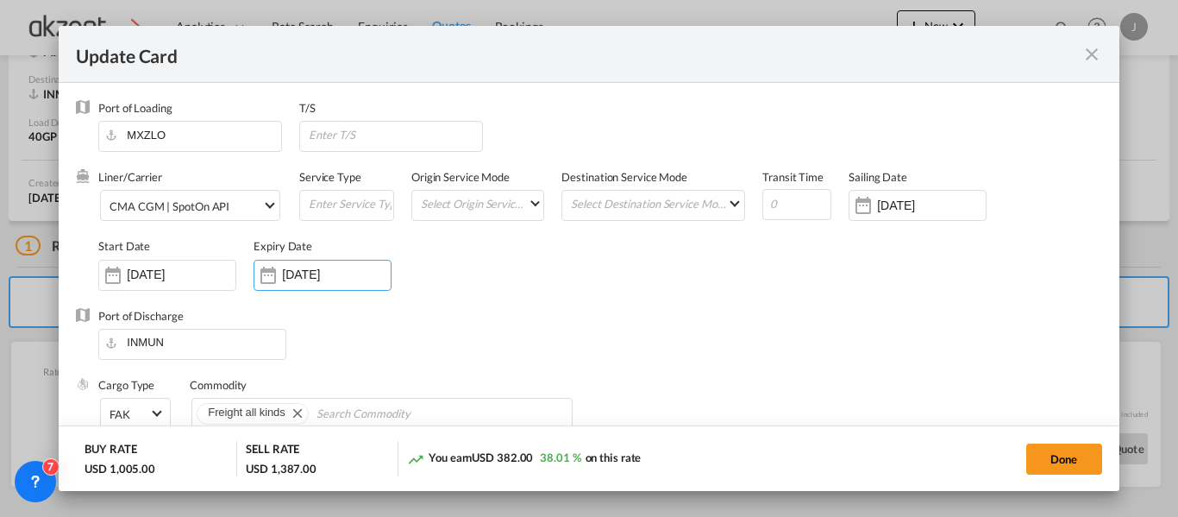
click at [674, 279] on div "Liner/Carrier CMA CGM | SpotOn API AGC Newtral AMASS Middle East Shipping Servi…" at bounding box center [599, 238] width 1003 height 138
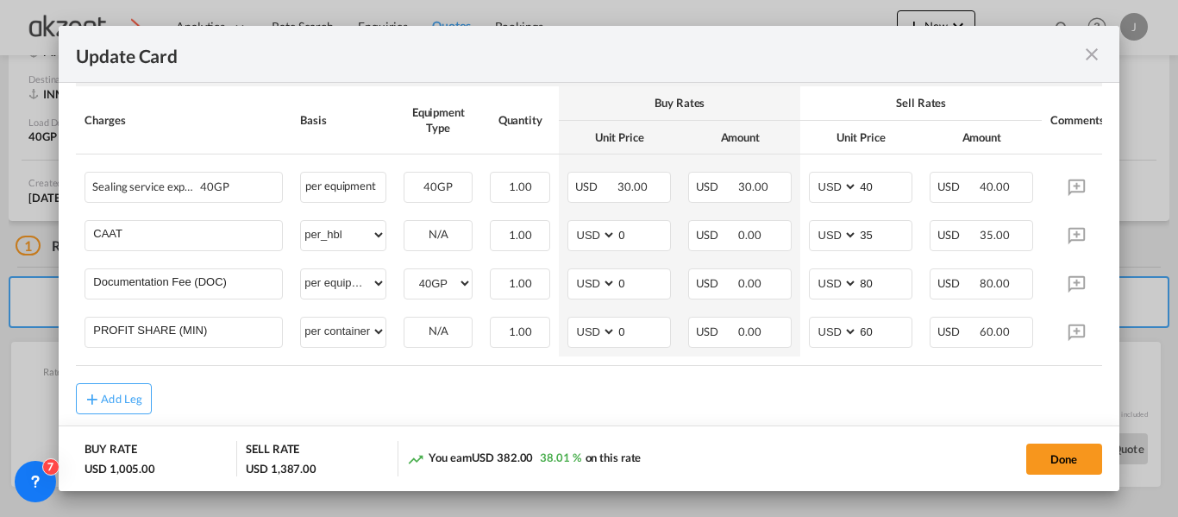
scroll to position [739, 0]
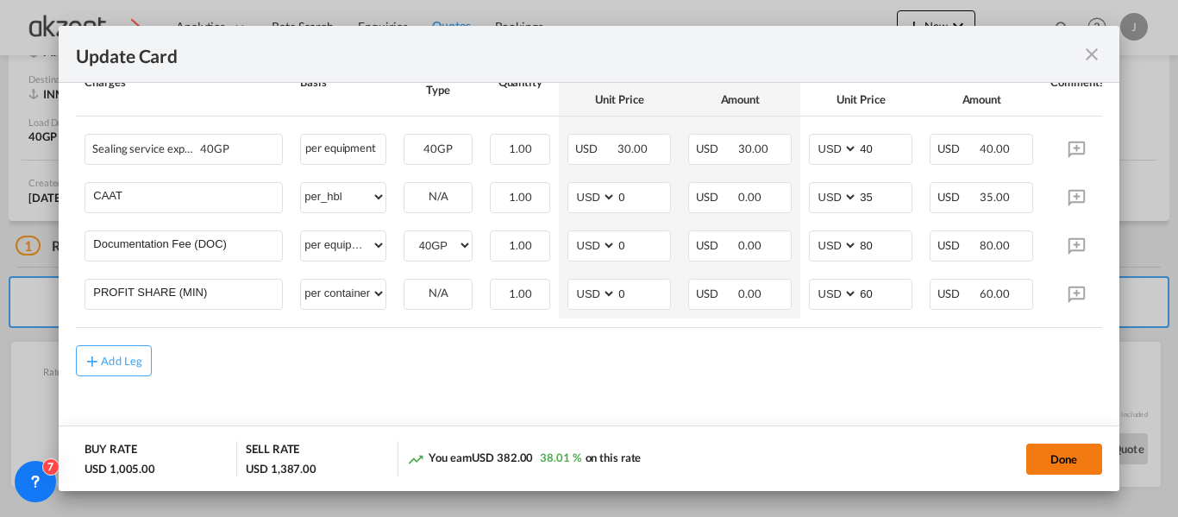
click at [1056, 454] on button "Done" at bounding box center [1064, 458] width 76 height 31
type input "09 Oct 2025"
type input "04 Sep 2025"
type input "09 Oct 2025"
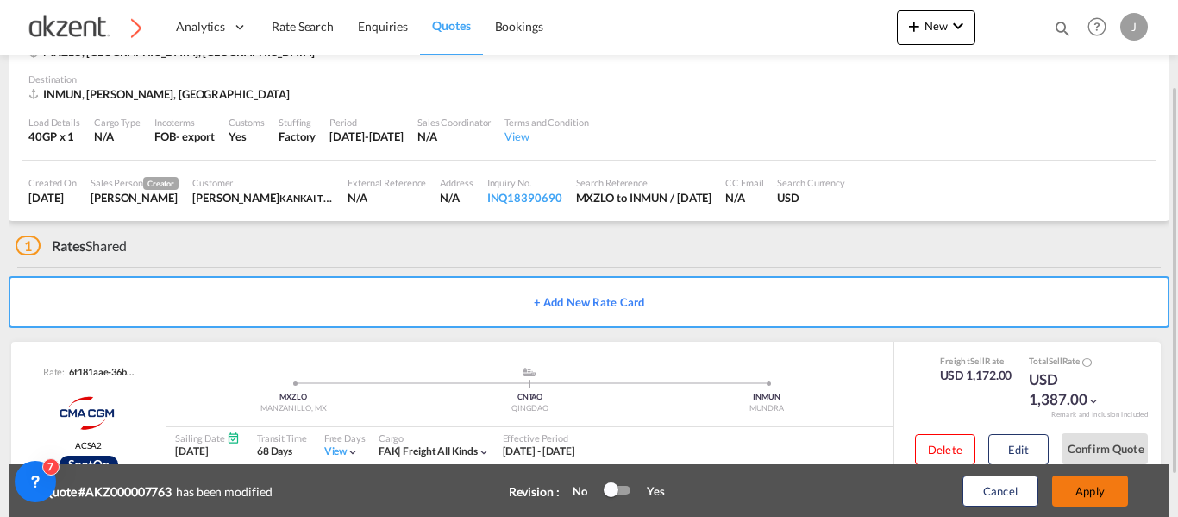
click at [1092, 496] on button "Apply" at bounding box center [1090, 490] width 76 height 31
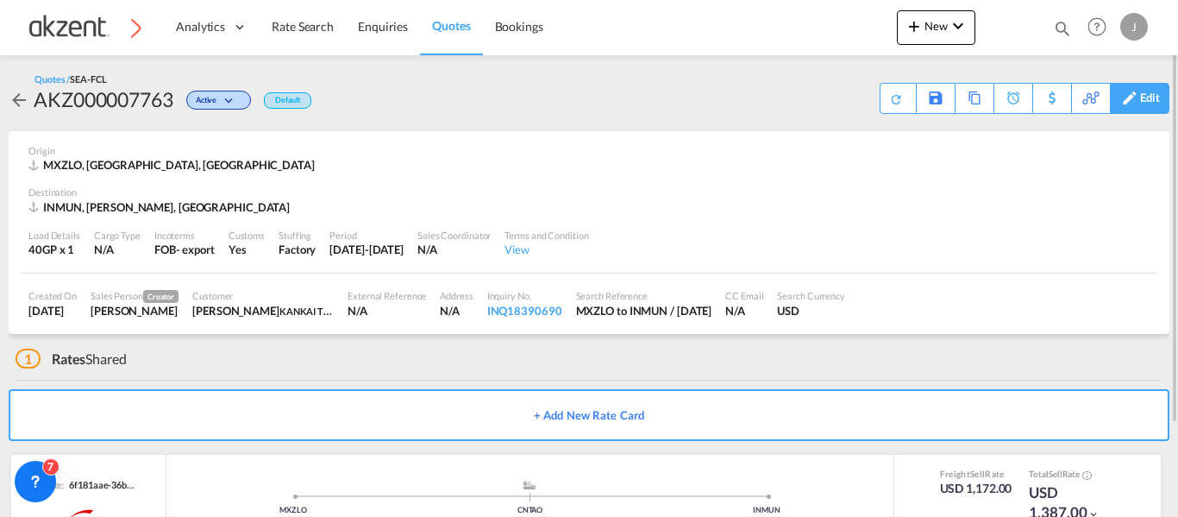
click at [1146, 98] on div "Edit" at bounding box center [1150, 98] width 20 height 29
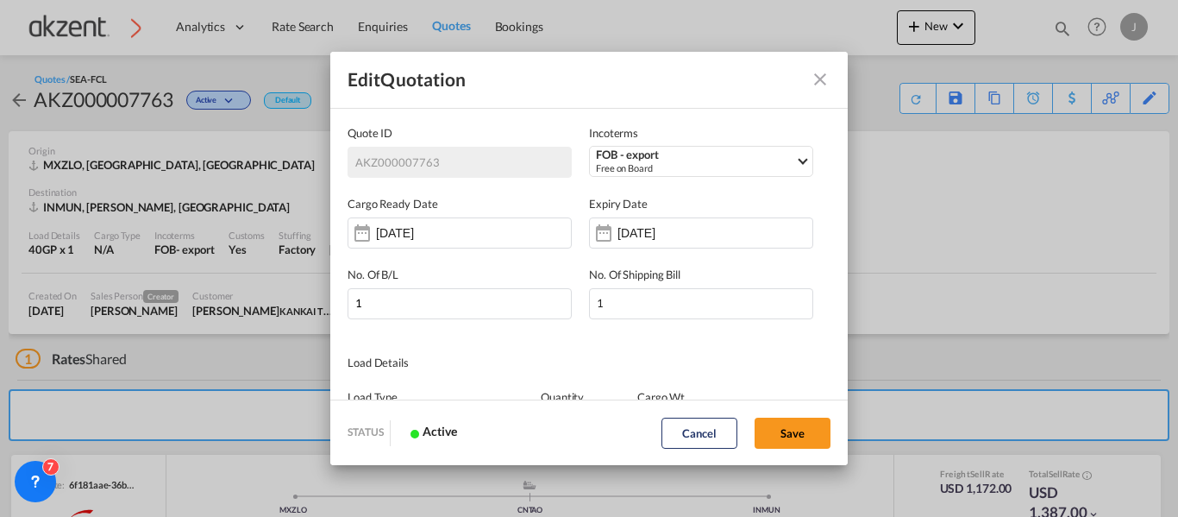
scroll to position [0, 0]
click at [672, 240] on div "[DATE]" at bounding box center [672, 232] width 109 height 17
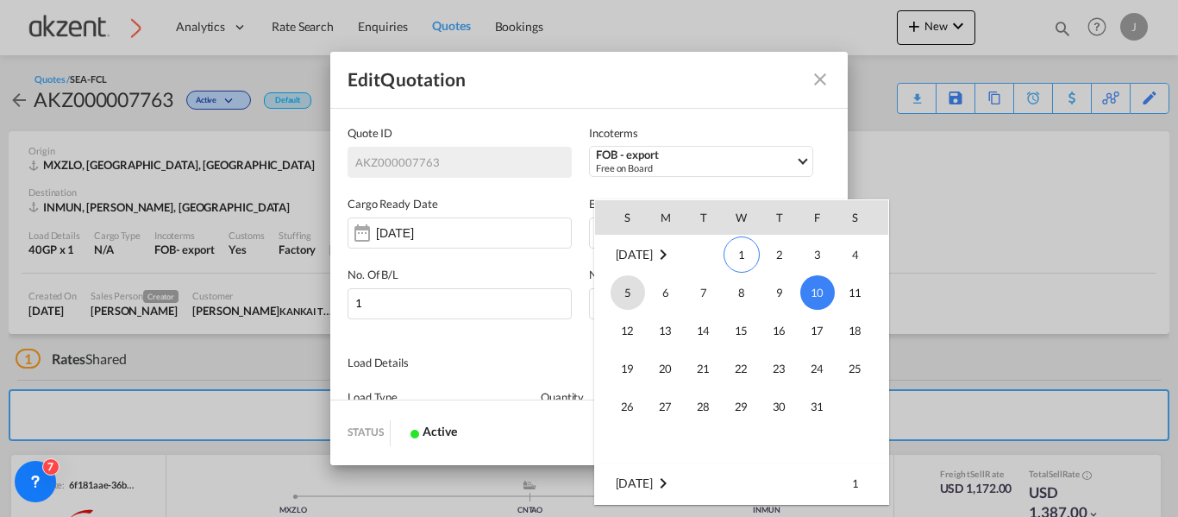
click at [626, 287] on span "5" at bounding box center [628, 292] width 34 height 34
type input "05 Oct 2025"
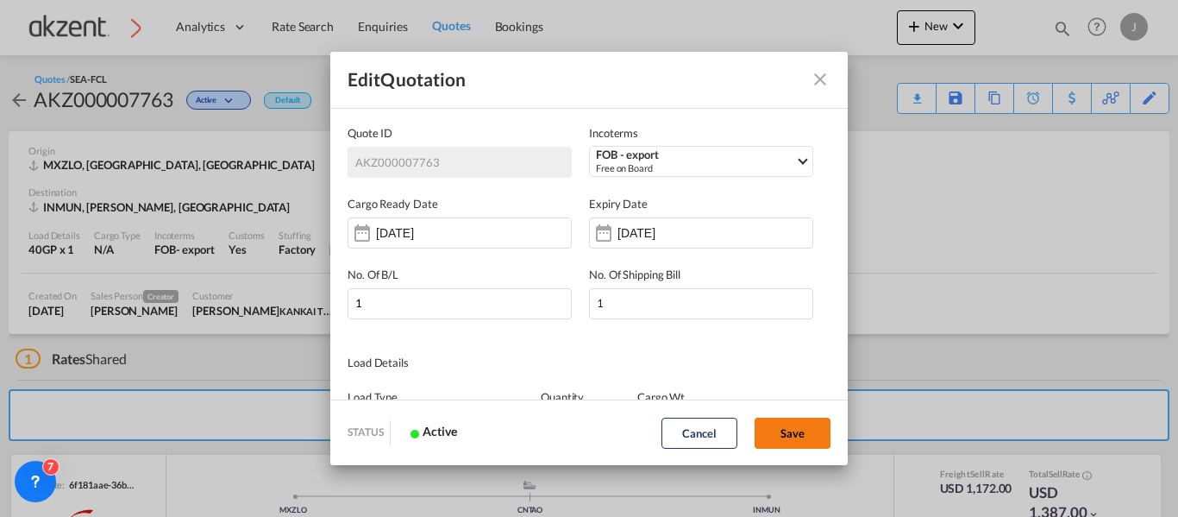
click at [821, 434] on button "Save" at bounding box center [793, 432] width 76 height 31
type input "[DATE]"
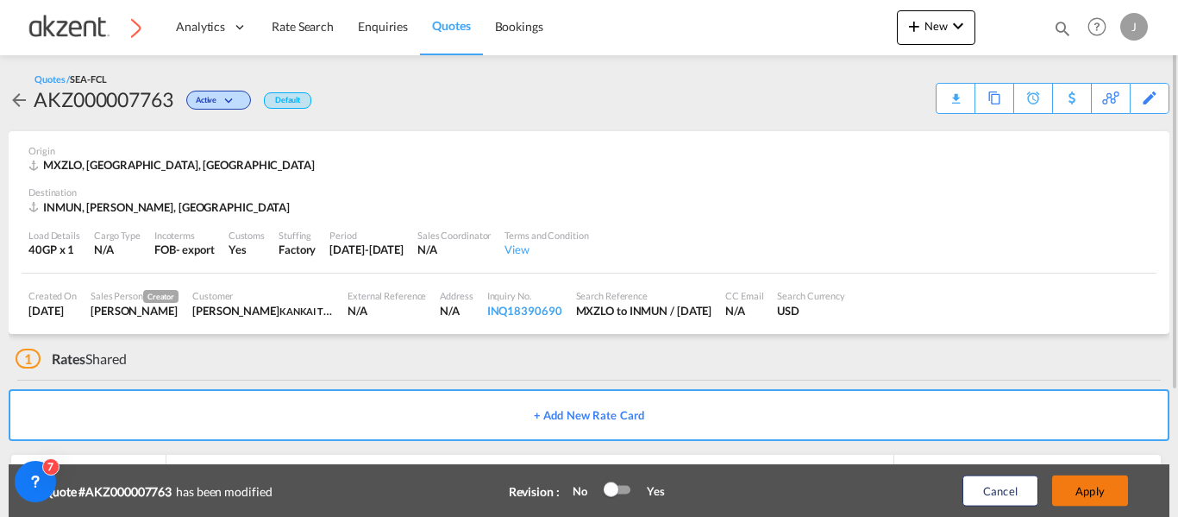
click at [1105, 499] on button "Apply" at bounding box center [1090, 490] width 76 height 31
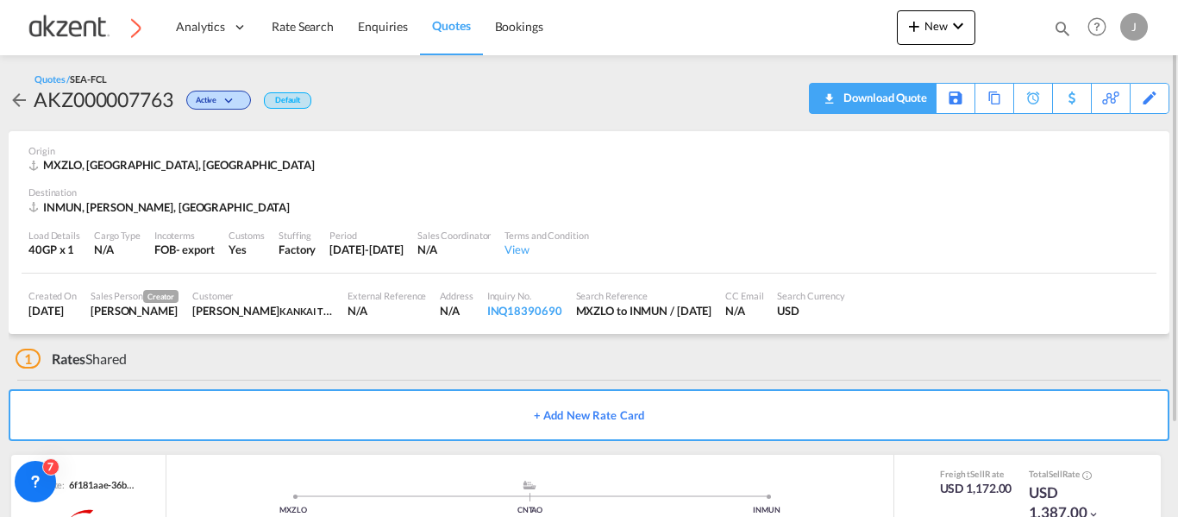
click at [910, 92] on div "Download Quote" at bounding box center [883, 98] width 88 height 28
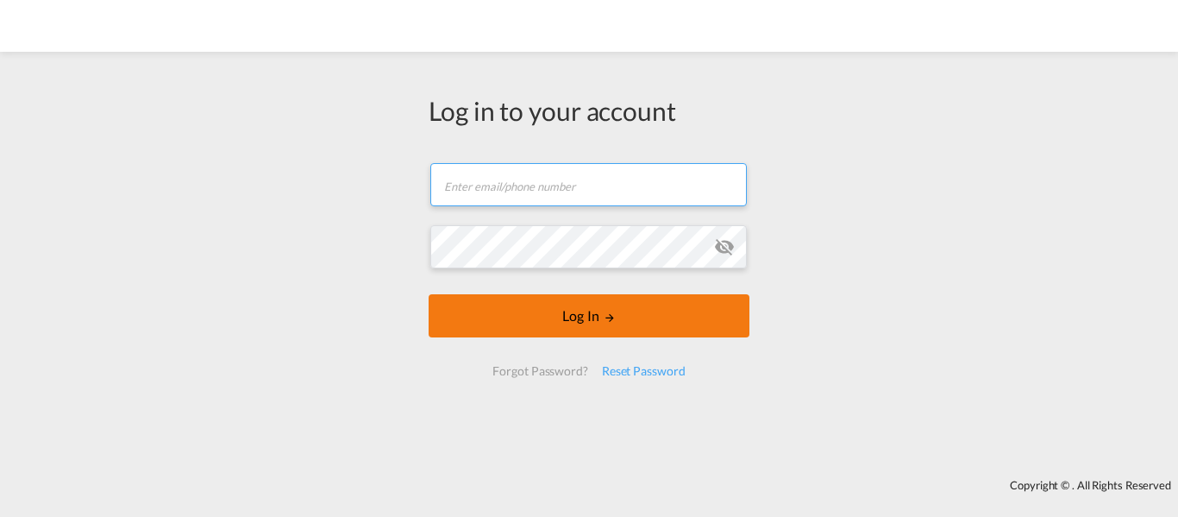
type input "[EMAIL_ADDRESS][DOMAIN_NAME]"
click at [578, 319] on button "Log In" at bounding box center [589, 315] width 321 height 43
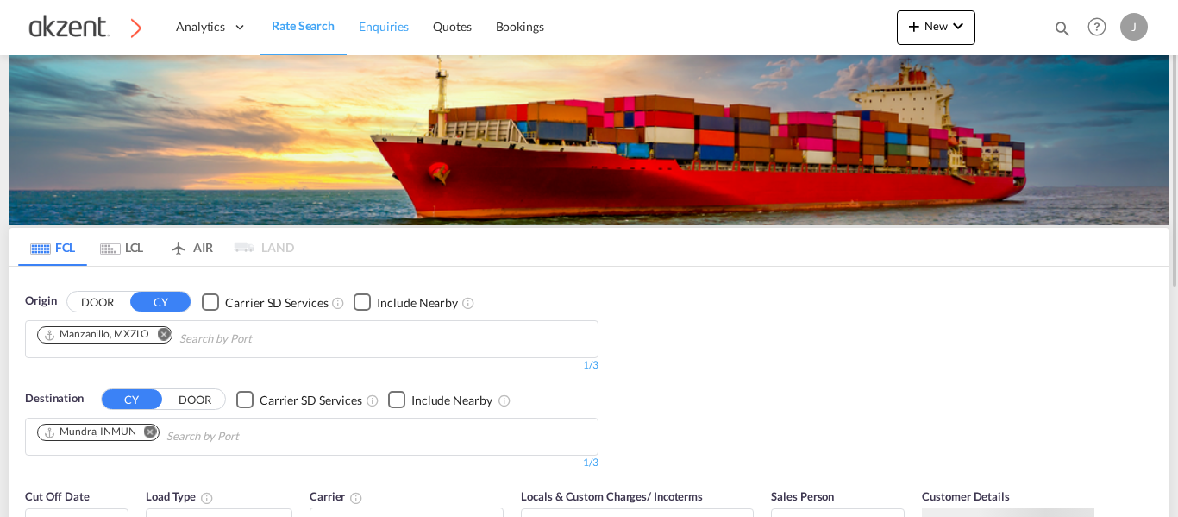
click at [378, 29] on span "Enquiries" at bounding box center [384, 26] width 50 height 15
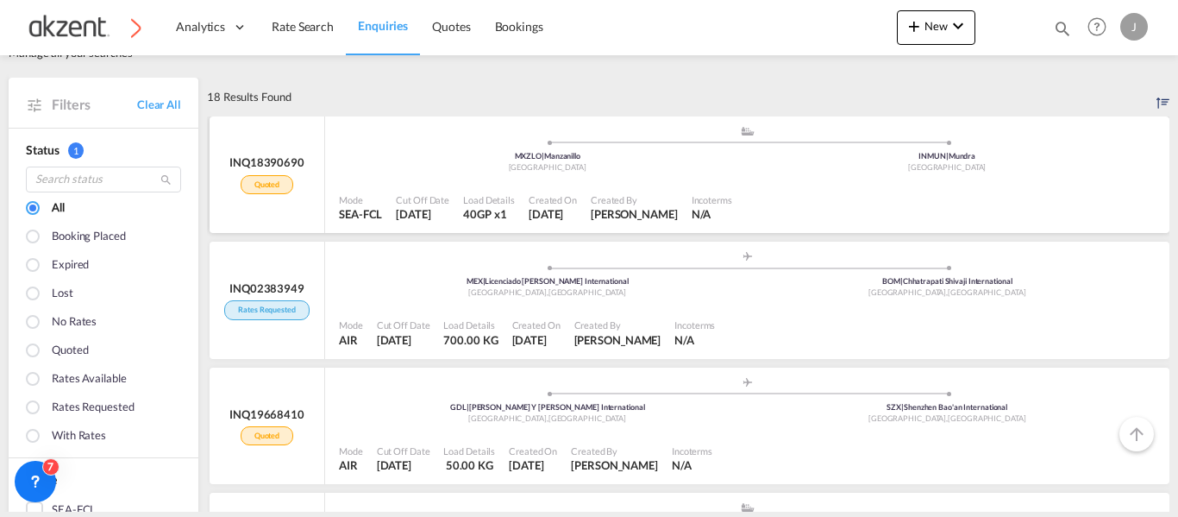
scroll to position [86, 0]
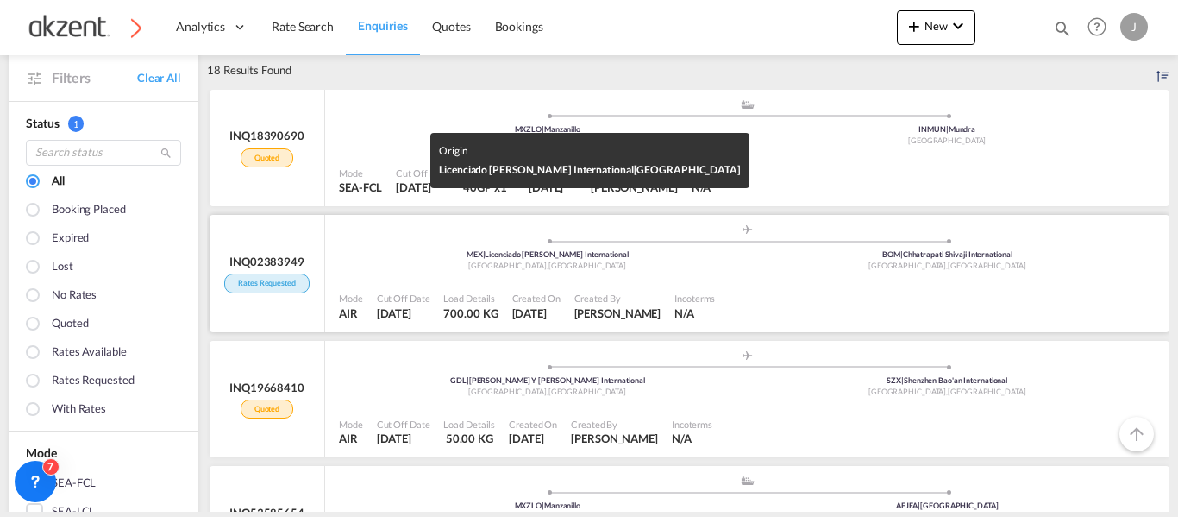
click at [688, 268] on div "[GEOGRAPHIC_DATA] , [GEOGRAPHIC_DATA]" at bounding box center [548, 265] width 400 height 11
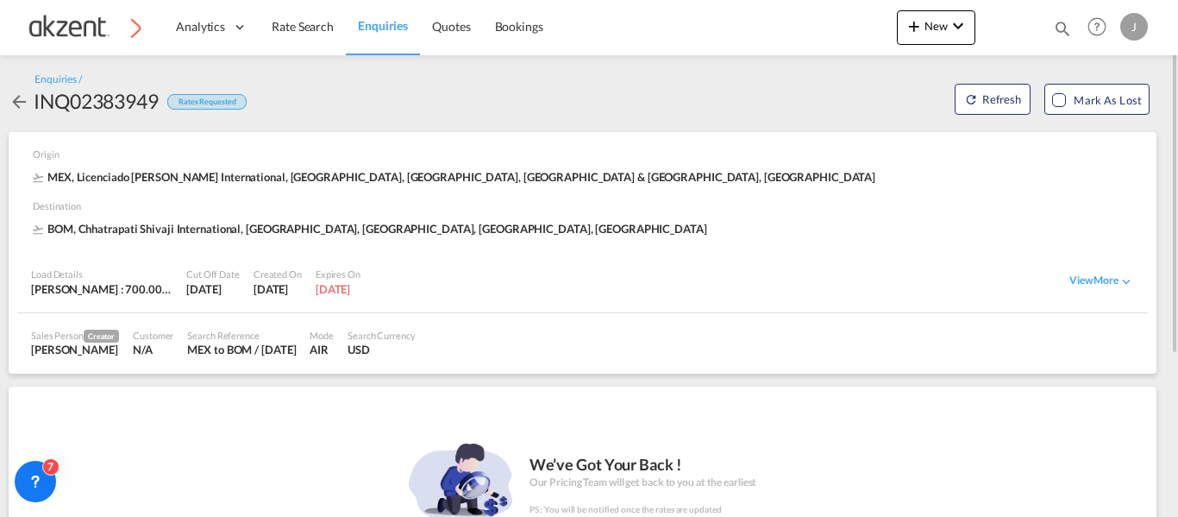
click at [358, 33] on span "Enquiries" at bounding box center [383, 25] width 50 height 15
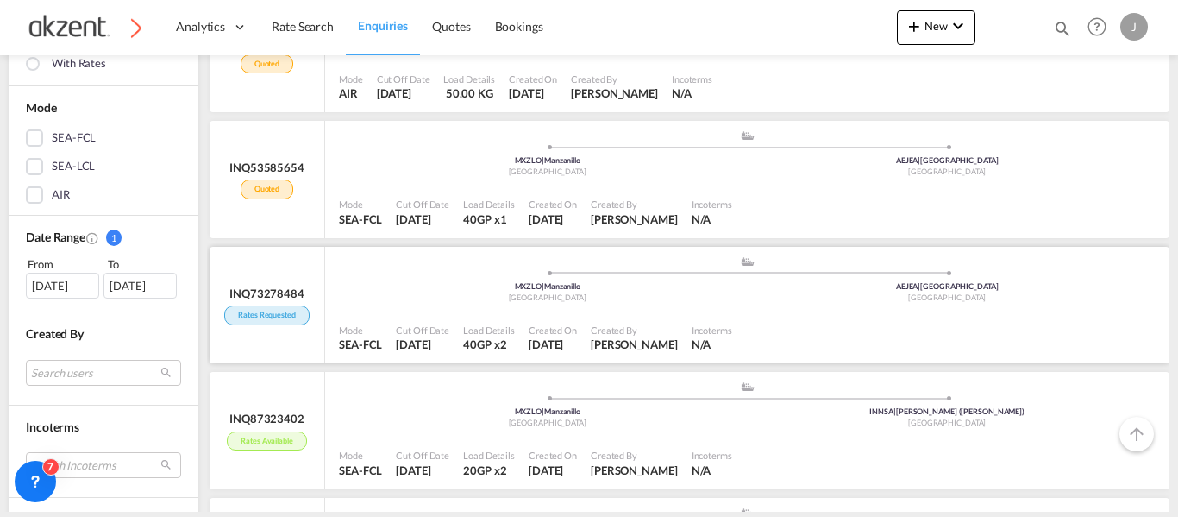
scroll to position [517, 0]
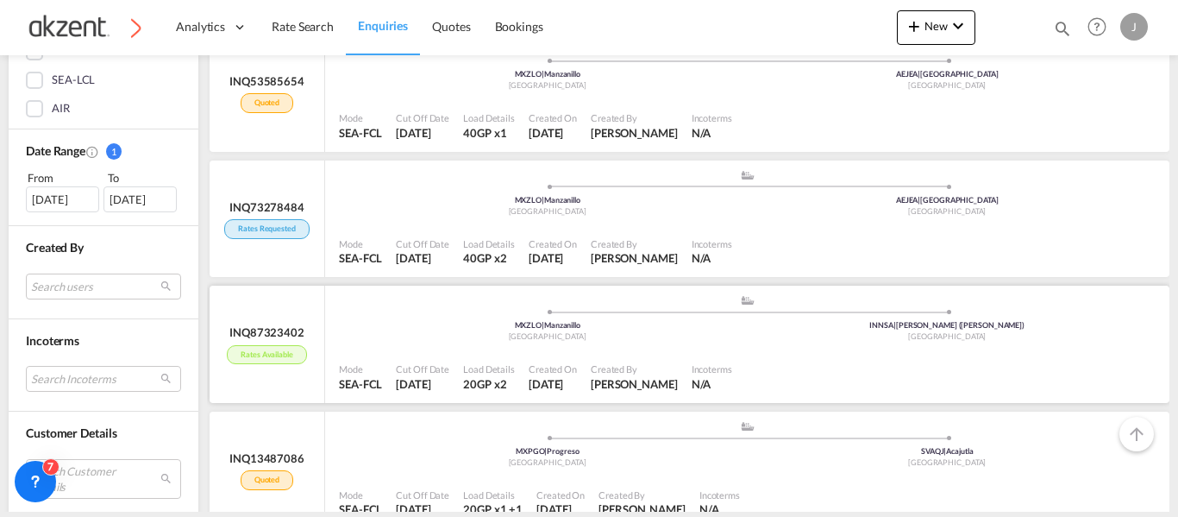
click at [586, 355] on div "Mode SEA-FCL Cut Off Date [DATE] Load Details 20GP x2 Created On [DATE] Created…" at bounding box center [747, 376] width 844 height 53
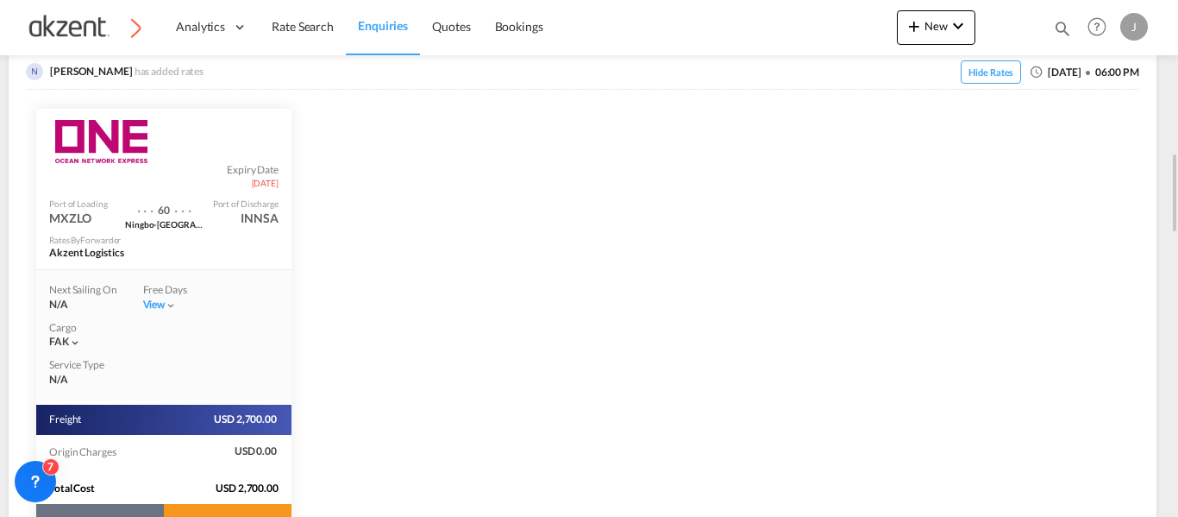
scroll to position [431, 0]
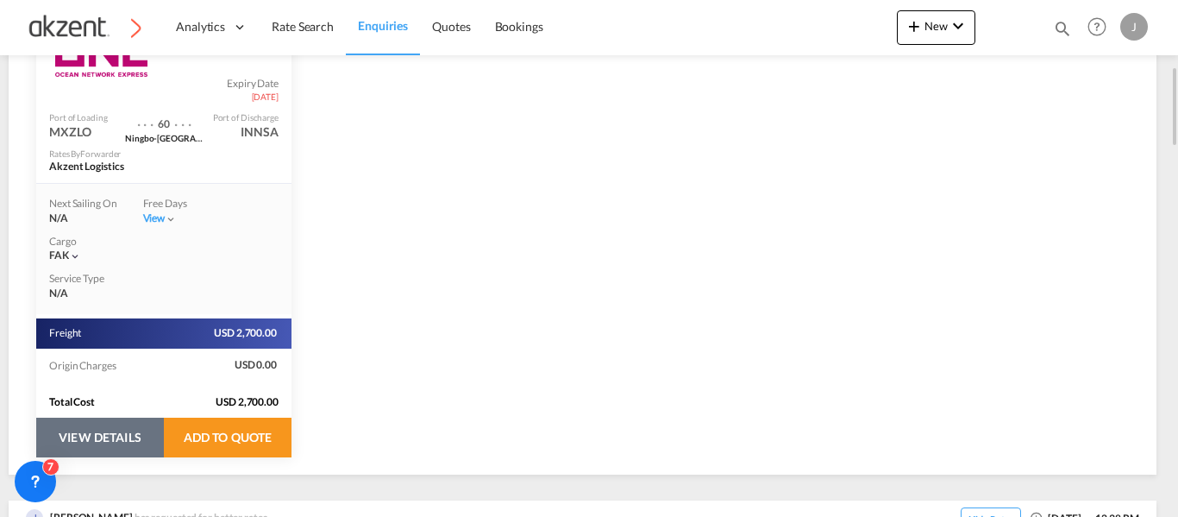
click at [129, 430] on button "VIEW DETAILS" at bounding box center [100, 437] width 128 height 40
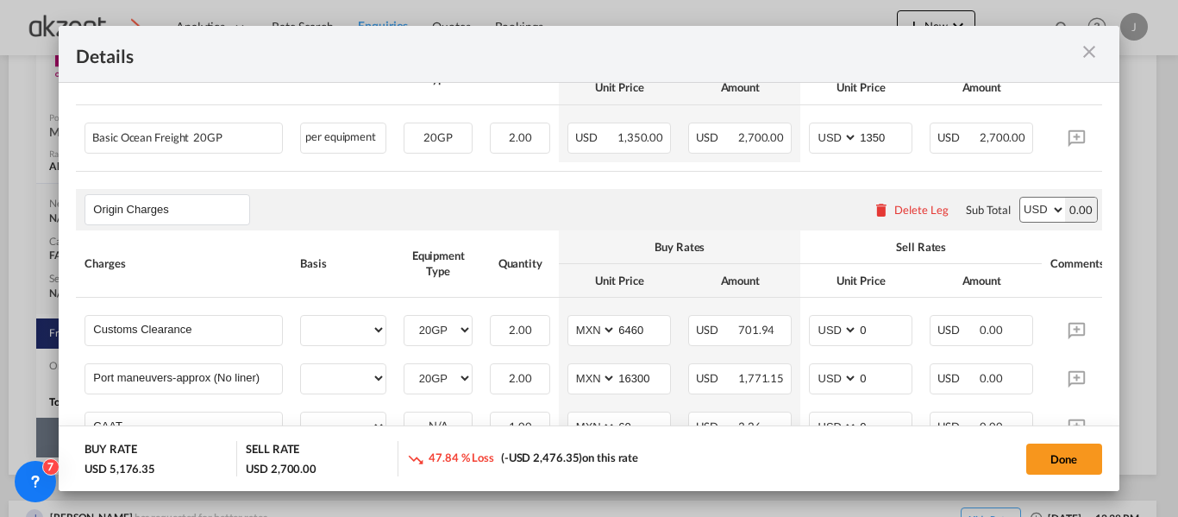
select select "per equipment"
select select "per_hbl"
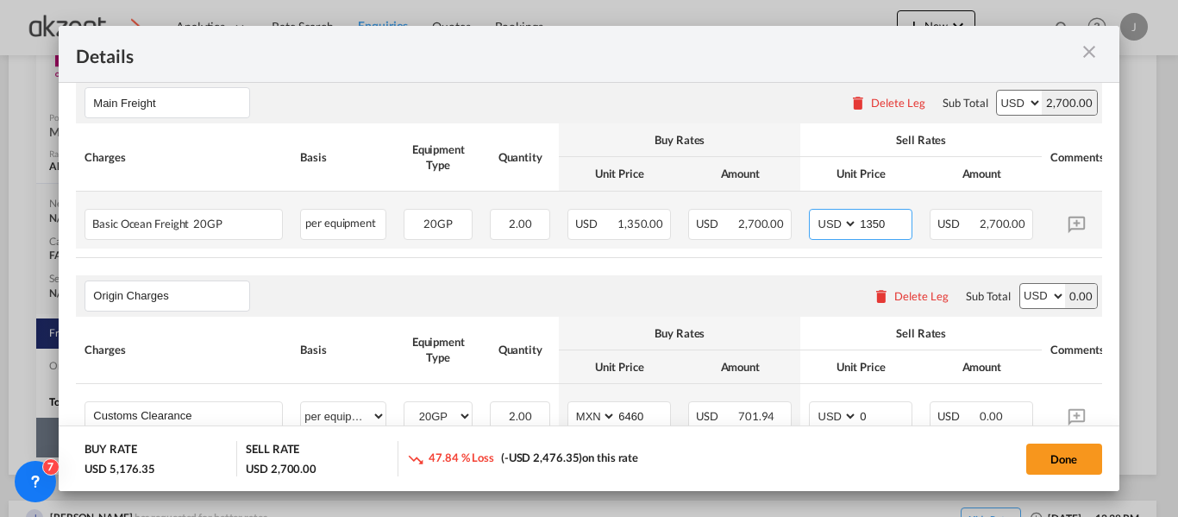
click at [889, 224] on input "1350" at bounding box center [884, 223] width 53 height 26
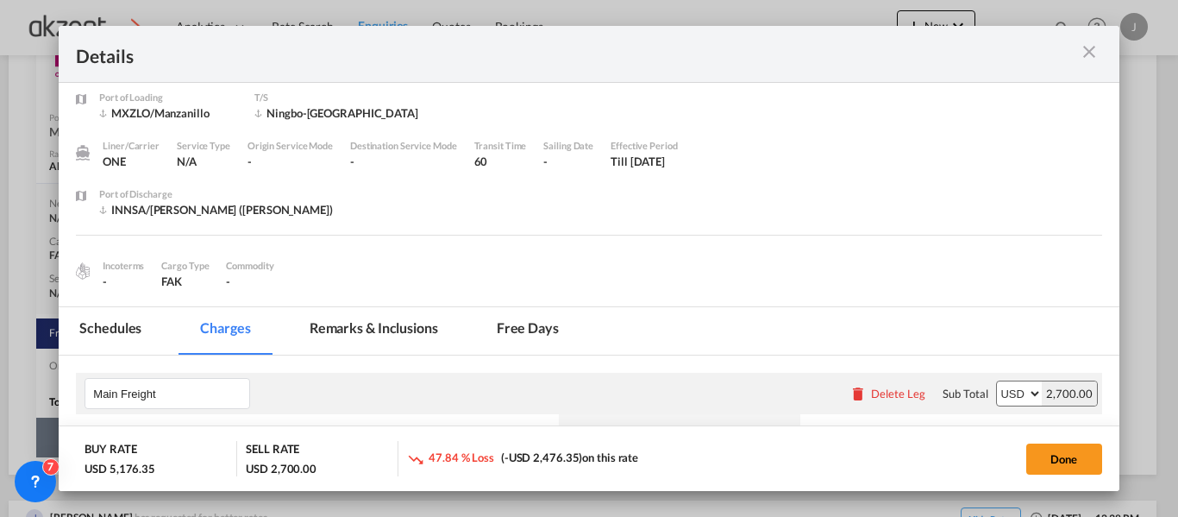
scroll to position [0, 0]
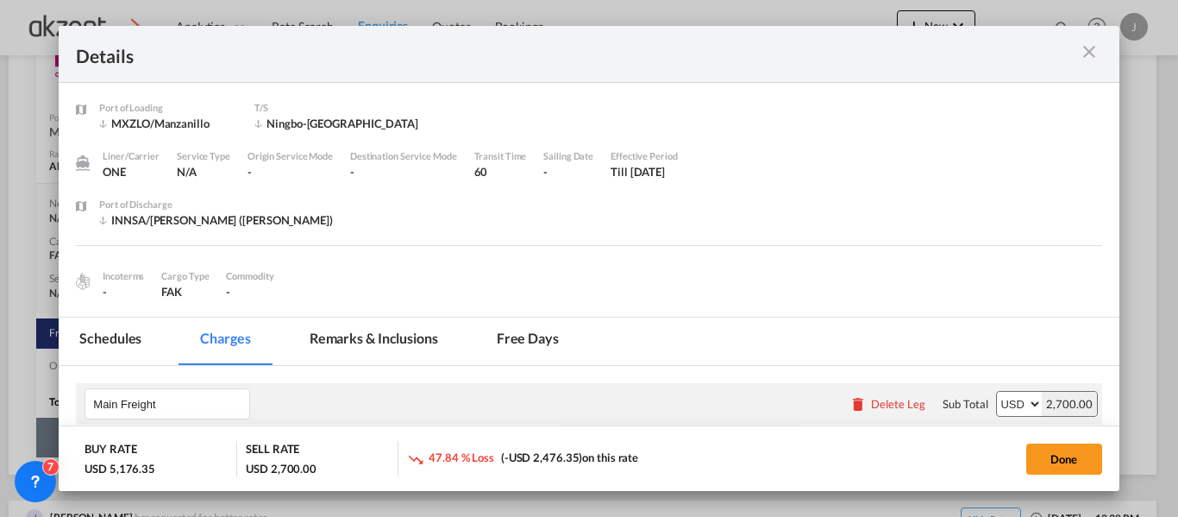
click at [1075, 47] on div "Port of Loading ..." at bounding box center [1051, 54] width 103 height 22
drag, startPoint x: 1082, startPoint y: 53, endPoint x: 1069, endPoint y: 54, distance: 13.9
click at [1084, 53] on md-icon "icon-close m-3 fg-AAA8AD cursor" at bounding box center [1089, 51] width 21 height 21
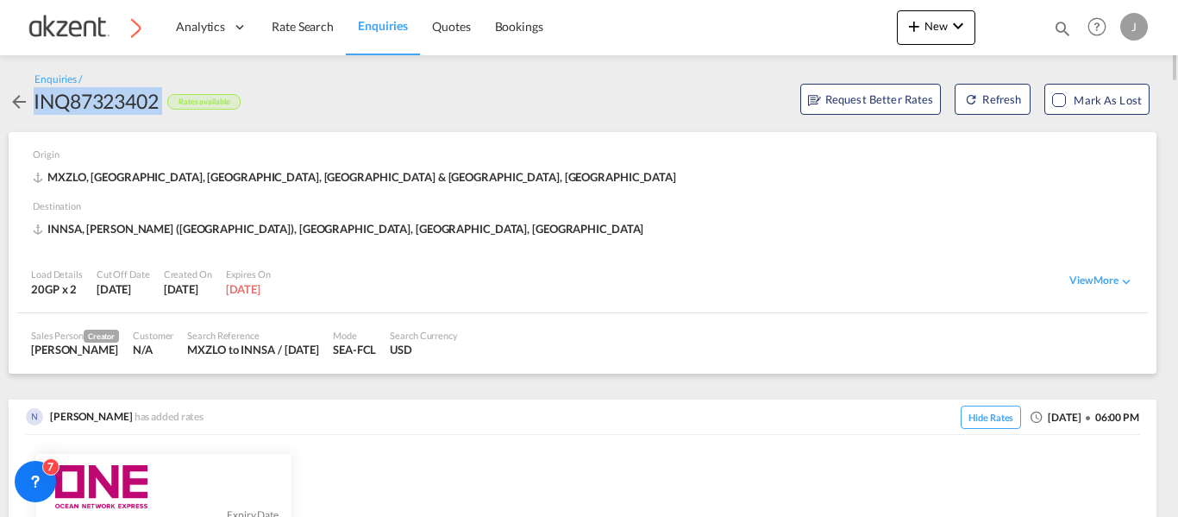
drag, startPoint x: 32, startPoint y: 103, endPoint x: 171, endPoint y: 108, distance: 138.9
click at [171, 108] on div "INQ87323402 Rates available" at bounding box center [125, 101] width 232 height 28
copy div "INQ87323402"
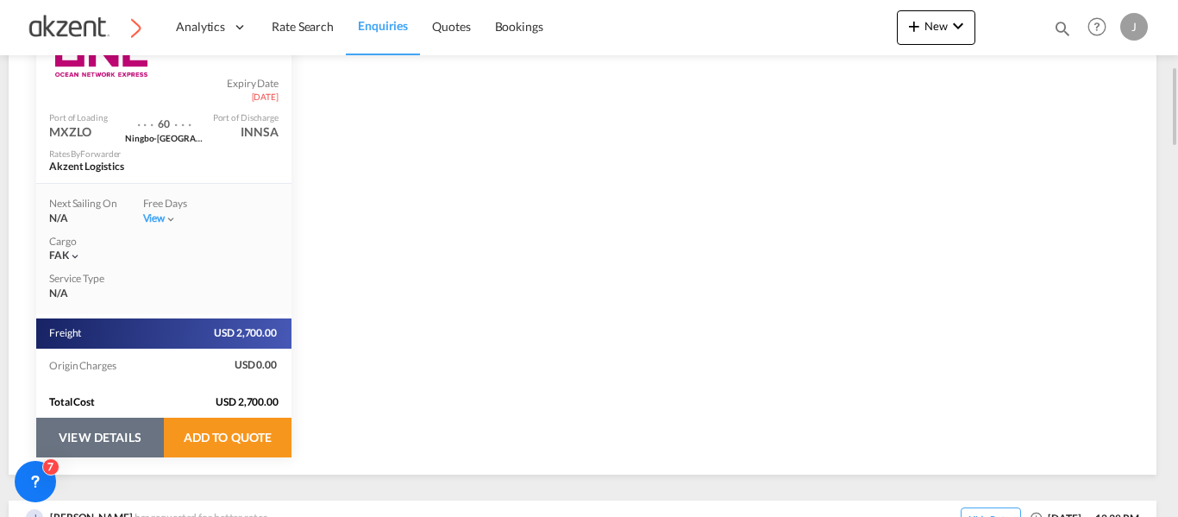
click at [73, 446] on button "VIEW DETAILS" at bounding box center [100, 437] width 128 height 40
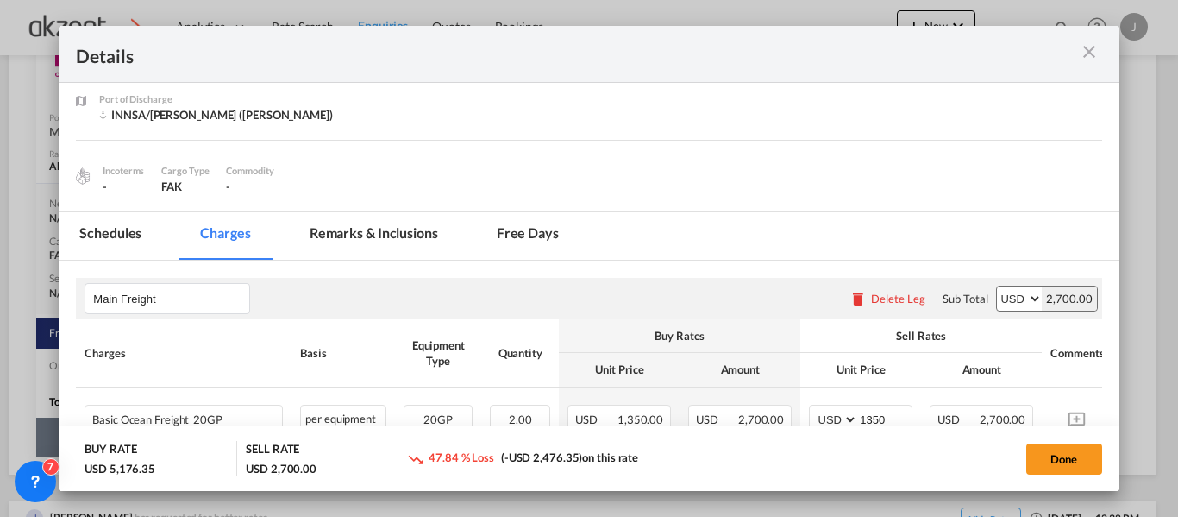
scroll to position [259, 0]
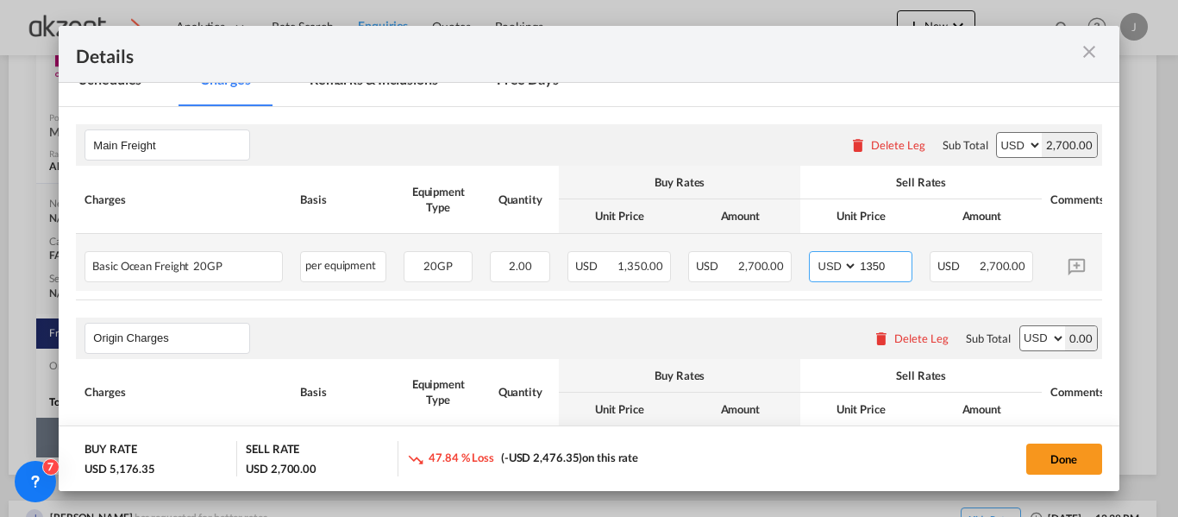
click at [899, 265] on input "1350" at bounding box center [884, 265] width 53 height 26
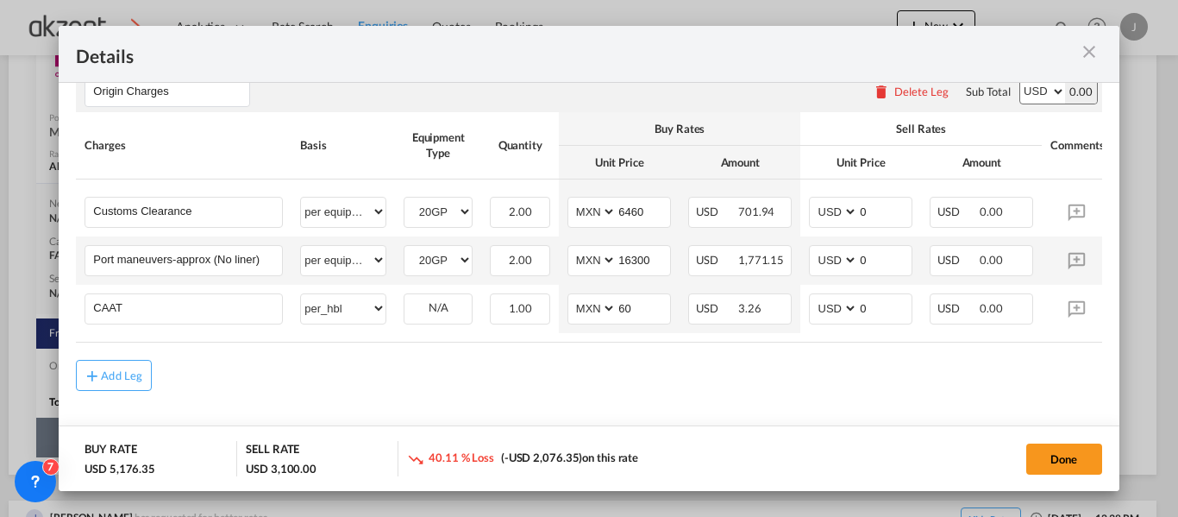
scroll to position [515, 0]
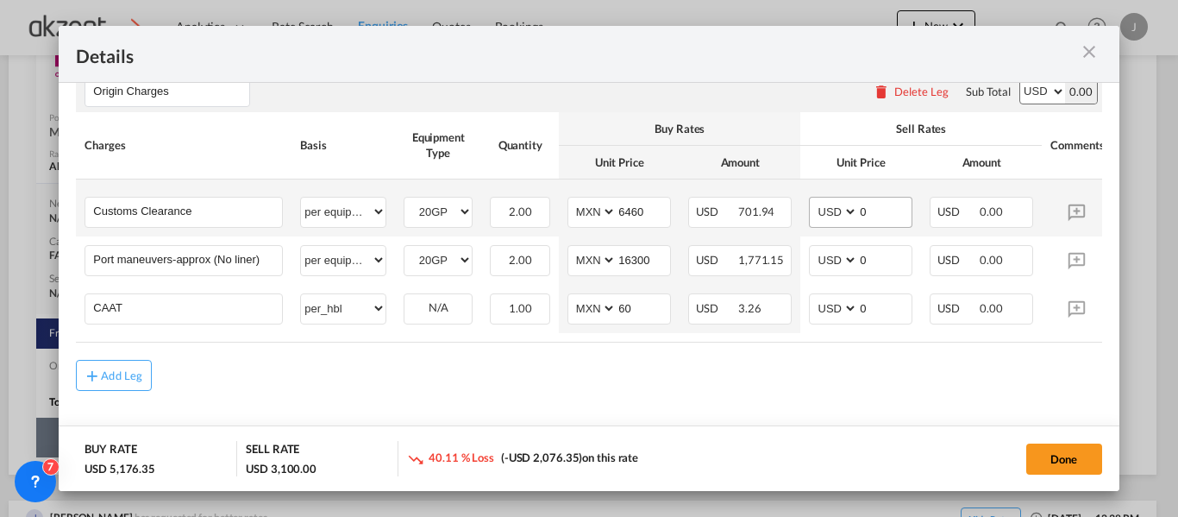
type input "1550"
click at [891, 209] on input "0" at bounding box center [884, 211] width 53 height 26
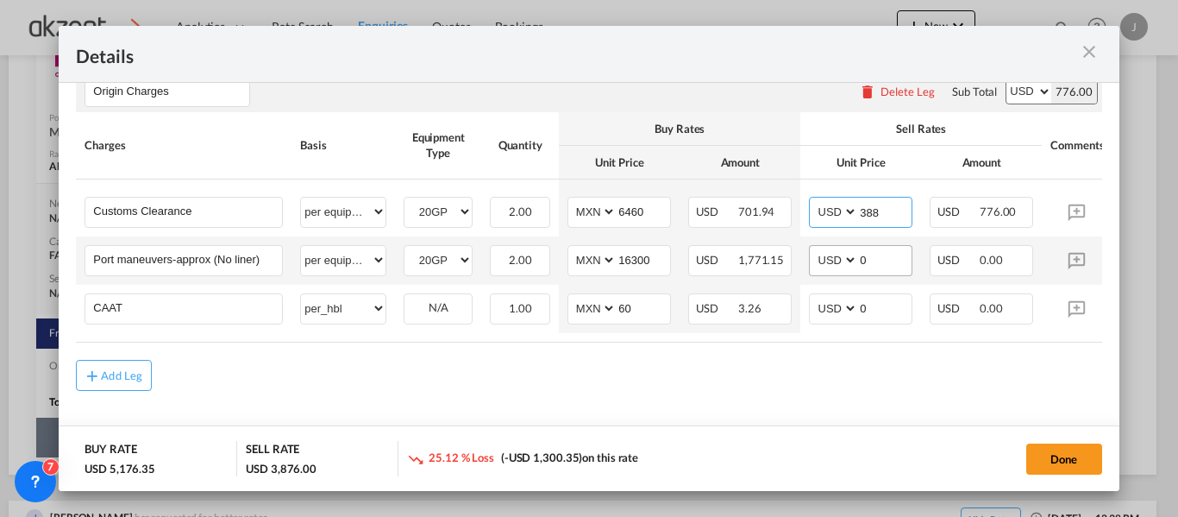
type input "388"
click at [881, 255] on input "0" at bounding box center [884, 259] width 53 height 26
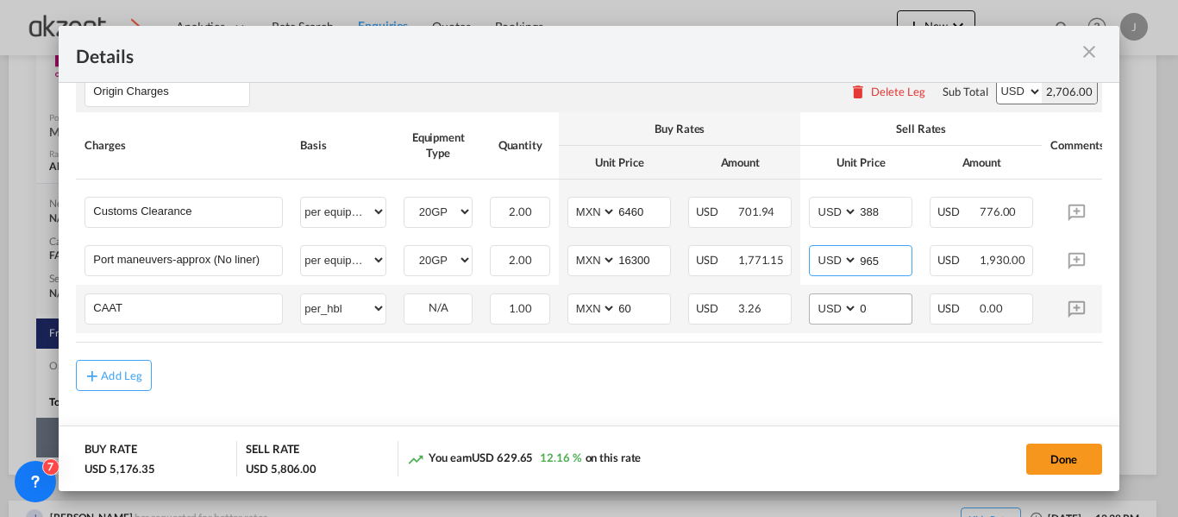
type input "965"
click at [887, 304] on input "0" at bounding box center [884, 307] width 53 height 26
type input "35"
click at [976, 361] on div "Add Leg" at bounding box center [588, 375] width 1025 height 31
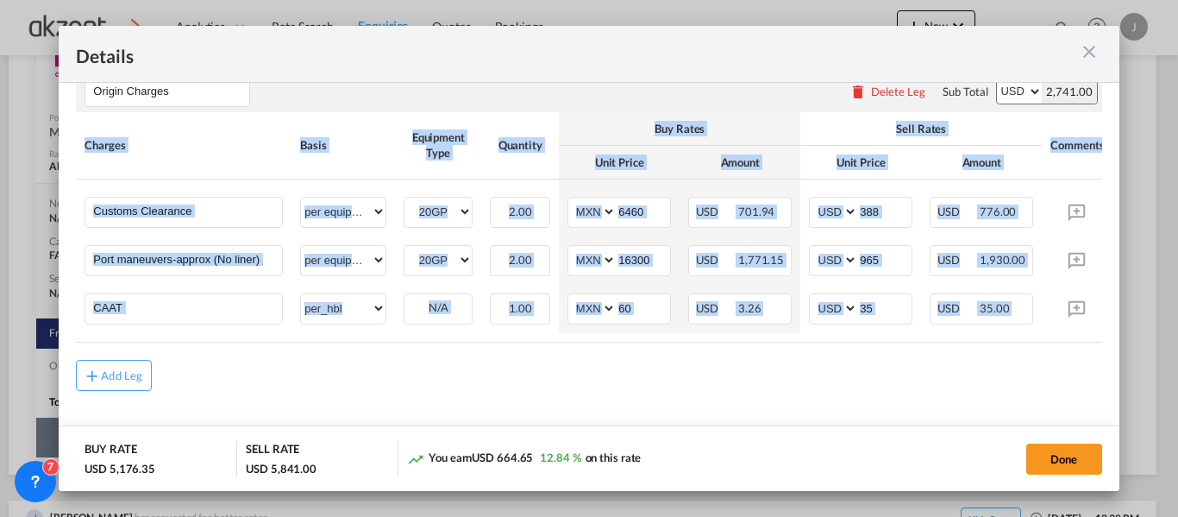
drag, startPoint x: 1013, startPoint y: 343, endPoint x: 1106, endPoint y: 344, distance: 92.3
click at [1106, 344] on md-content "Main Freight Please enter leg name Leg Name Already Exists Delete Leg Sub Total…" at bounding box center [589, 162] width 1060 height 605
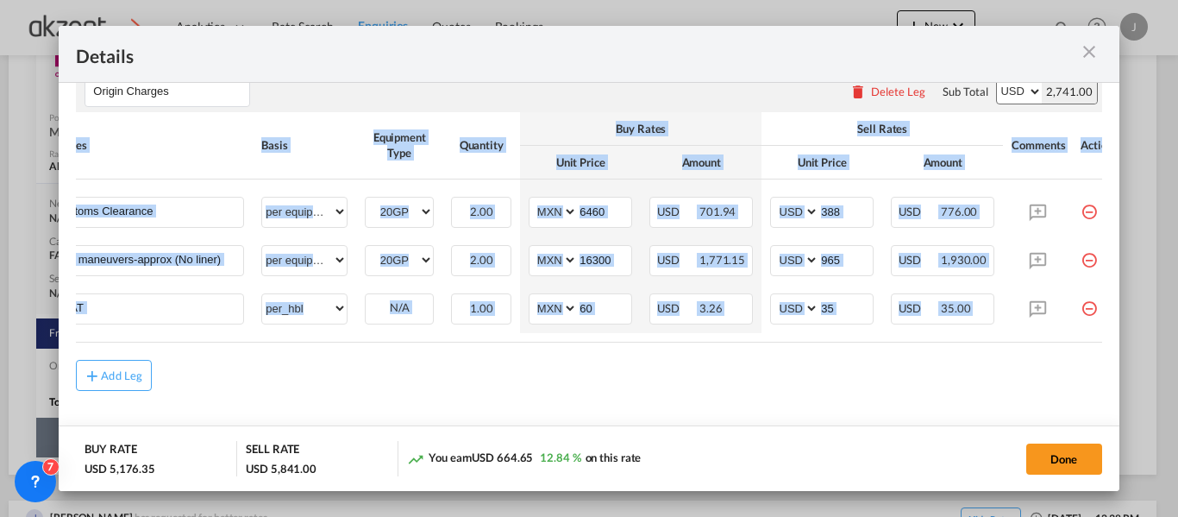
scroll to position [0, 79]
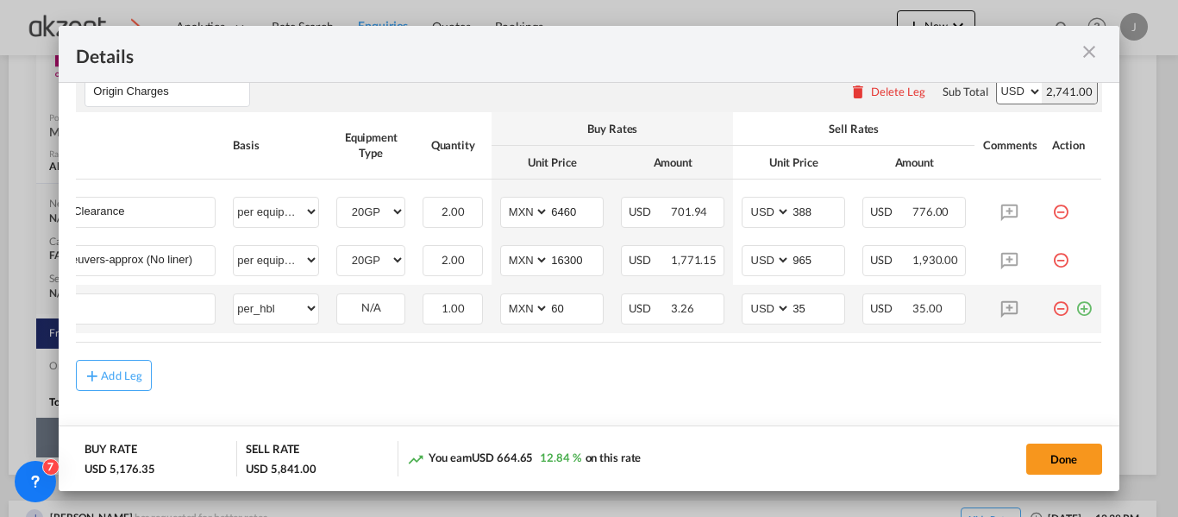
click at [1075, 306] on md-icon "icon-plus-circle-outline green-400-fg" at bounding box center [1083, 301] width 17 height 17
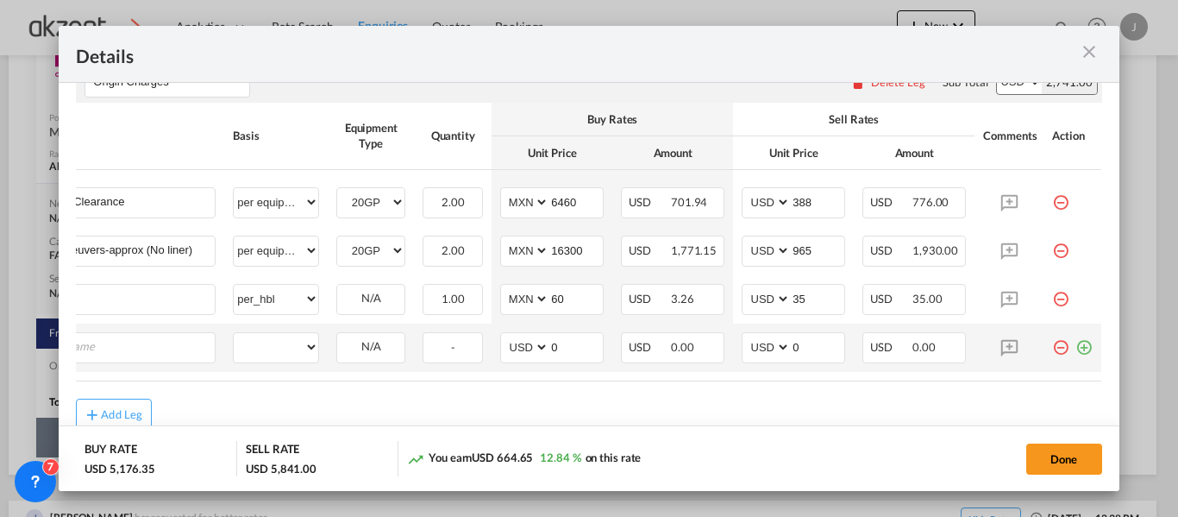
click at [1077, 353] on td "Port of ..." at bounding box center [1073, 347] width 58 height 48
click at [1075, 349] on md-icon "icon-plus-circle-outline green-400-fg" at bounding box center [1083, 340] width 17 height 17
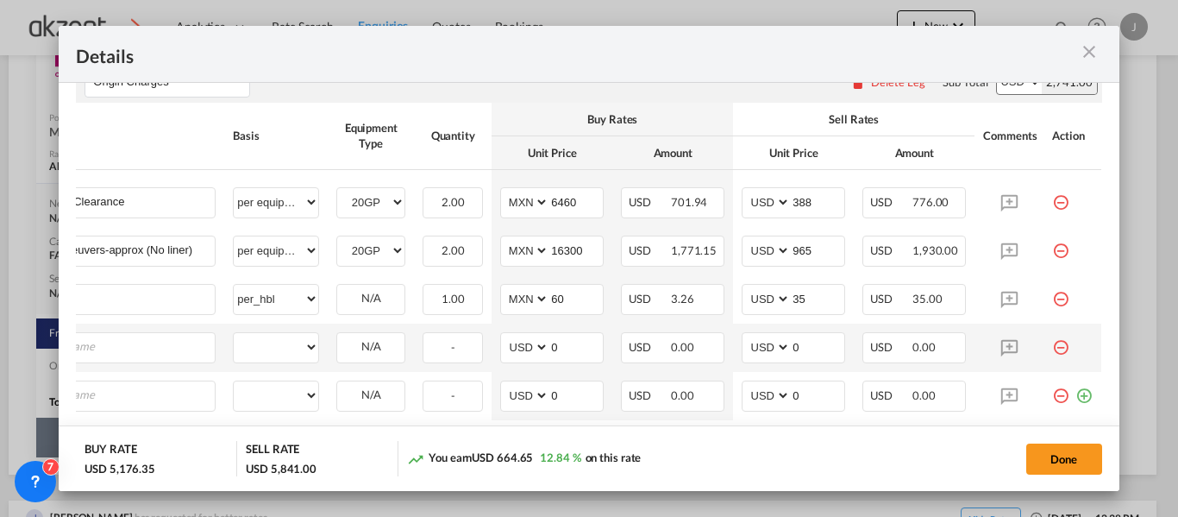
scroll to position [0, 17]
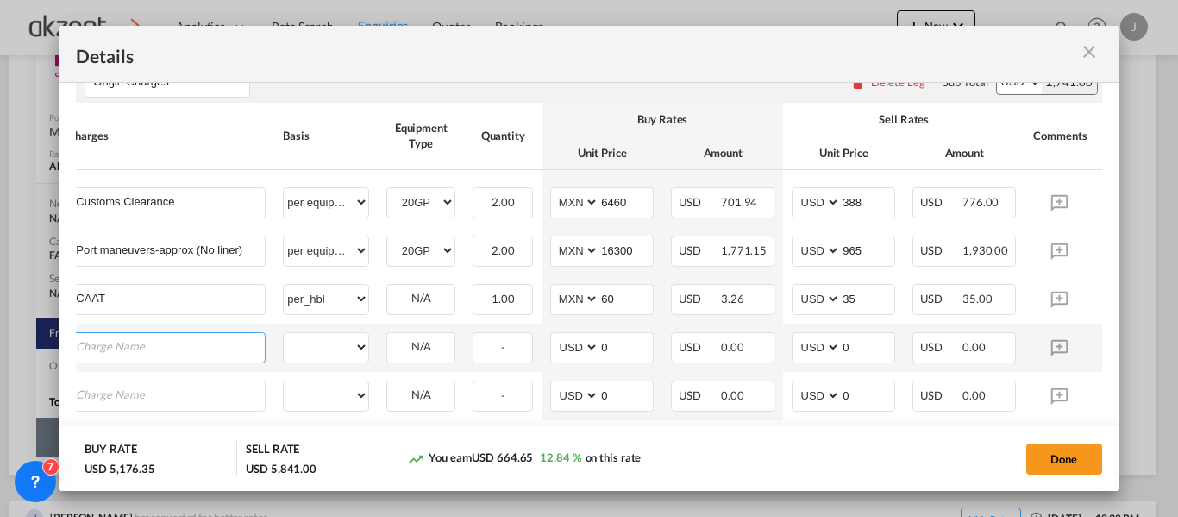
click at [116, 345] on input "Charge Name" at bounding box center [170, 346] width 189 height 26
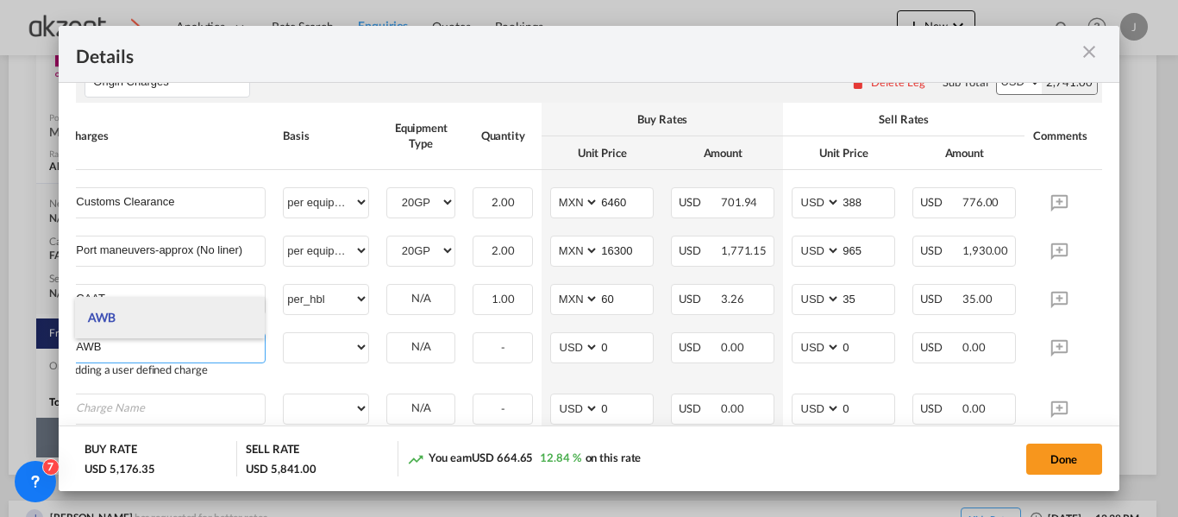
type input "AWB"
click at [121, 322] on li "AWB" at bounding box center [170, 317] width 190 height 41
select select "per shipment"
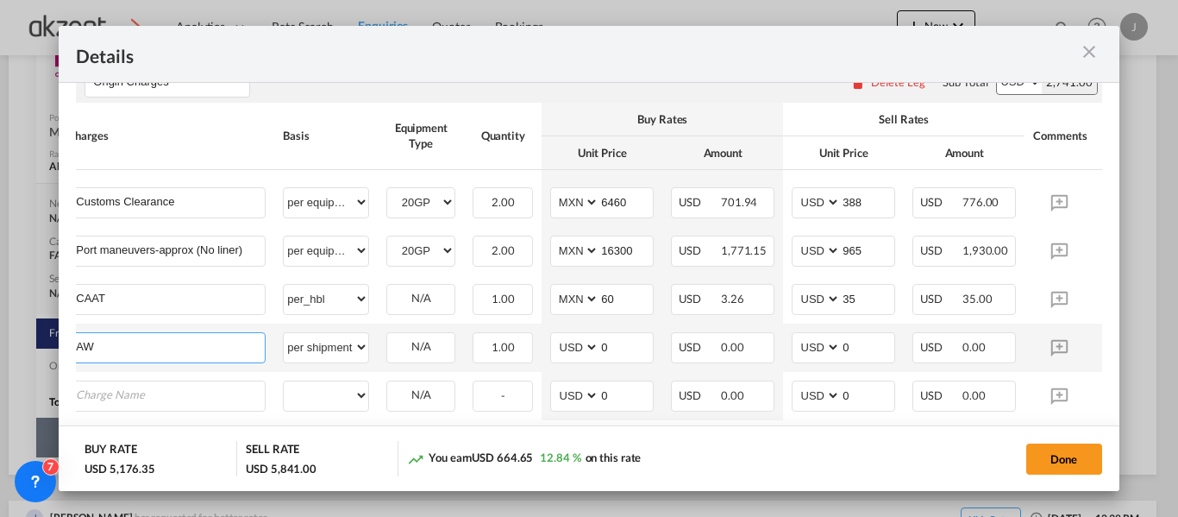
type input "A"
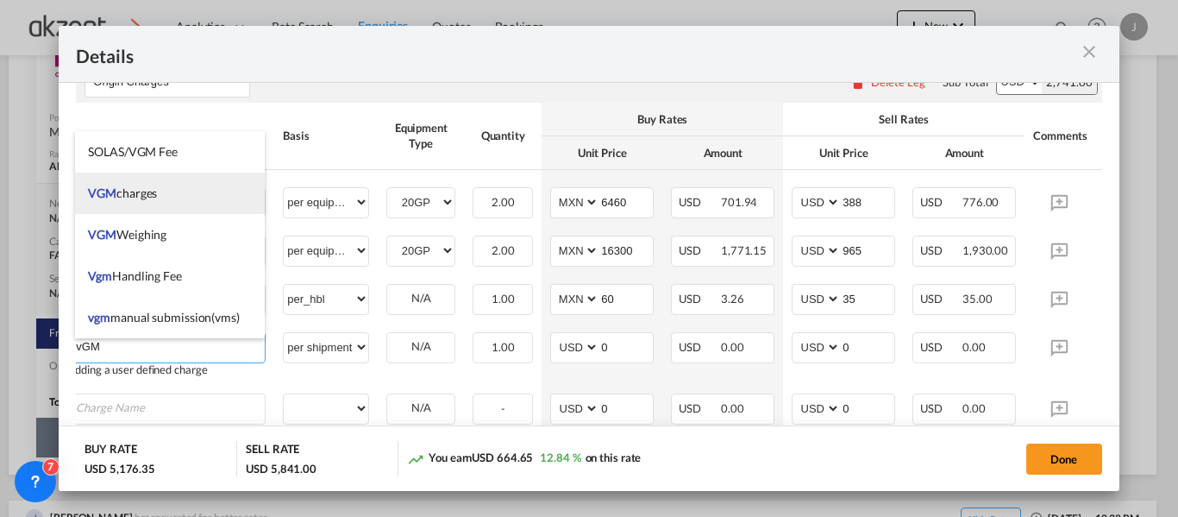
click at [166, 193] on li "VGM charges" at bounding box center [170, 192] width 190 height 41
type input "VGM charges"
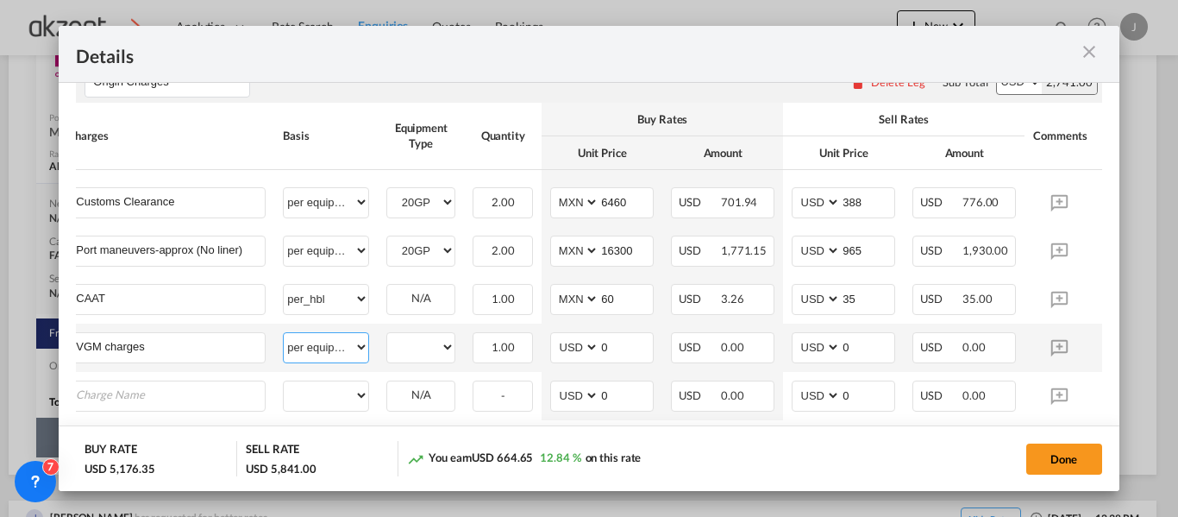
click at [361, 348] on select "per equipment per container per B/L per shipping bill per shipment per pallet p…" at bounding box center [326, 347] width 85 height 28
select select "per container"
click at [284, 338] on select "per equipment per container per B/L per shipping bill per shipment per pallet p…" at bounding box center [326, 347] width 85 height 28
click at [866, 354] on input "0" at bounding box center [867, 346] width 53 height 26
type input "70"
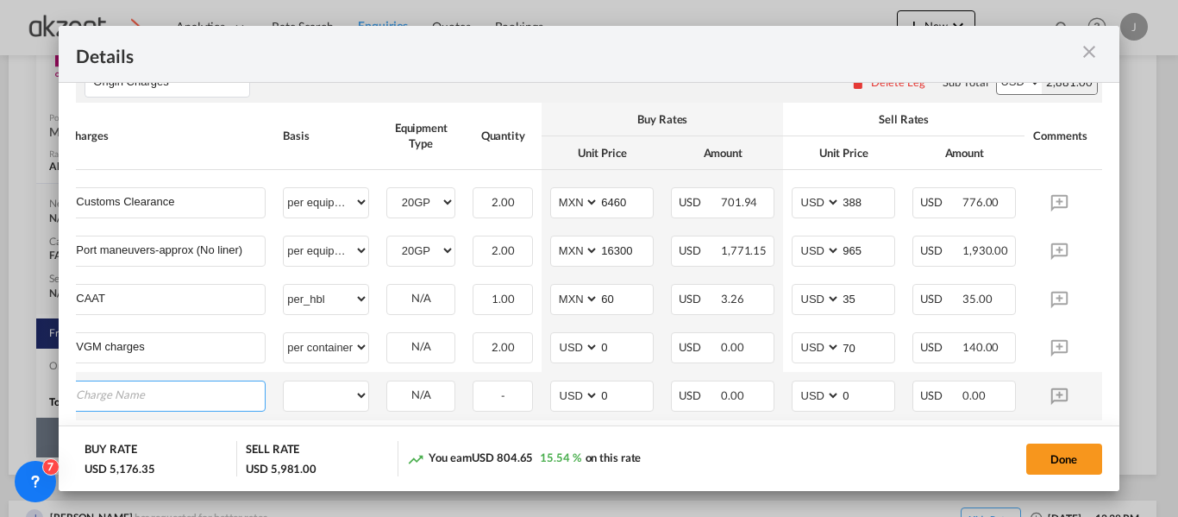
click at [99, 403] on input "Charge Name" at bounding box center [170, 394] width 189 height 26
type input "C"
type input "u"
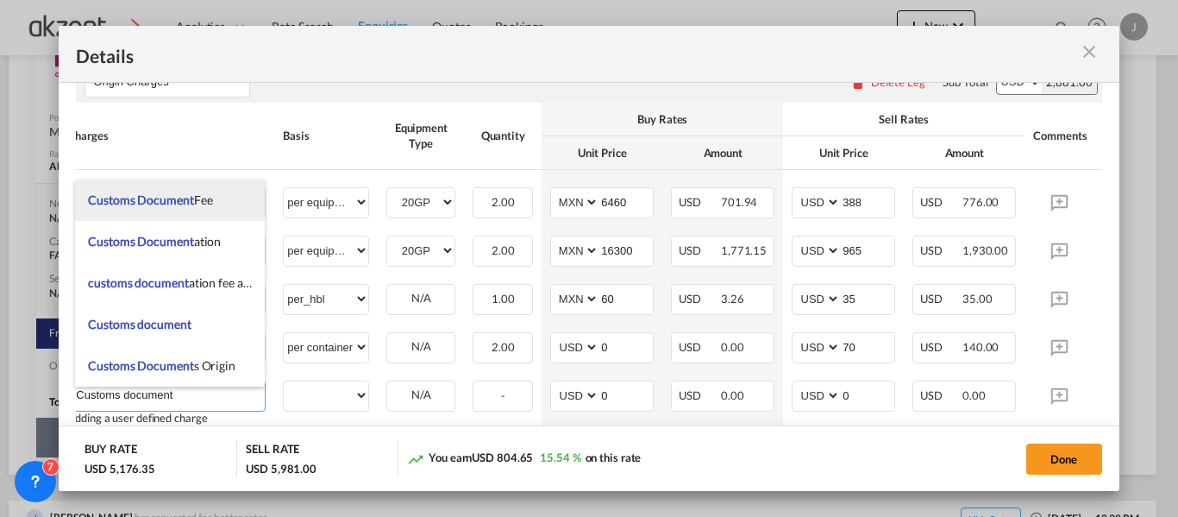
click at [185, 205] on span "Customs Document" at bounding box center [140, 199] width 105 height 15
type input "Customs Document Fee"
select select "per B/L"
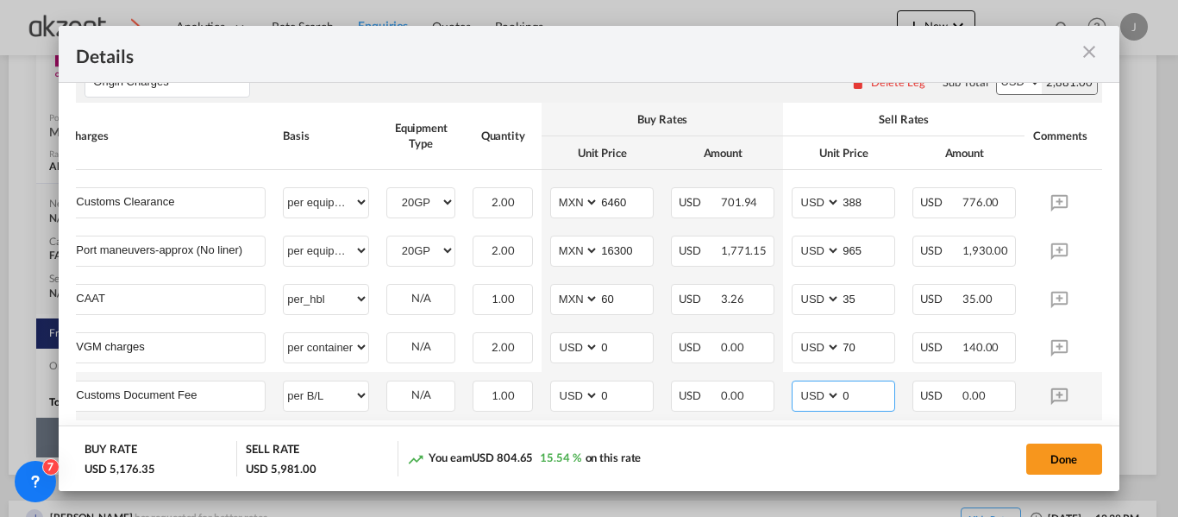
click at [875, 397] on input "0" at bounding box center [867, 394] width 53 height 26
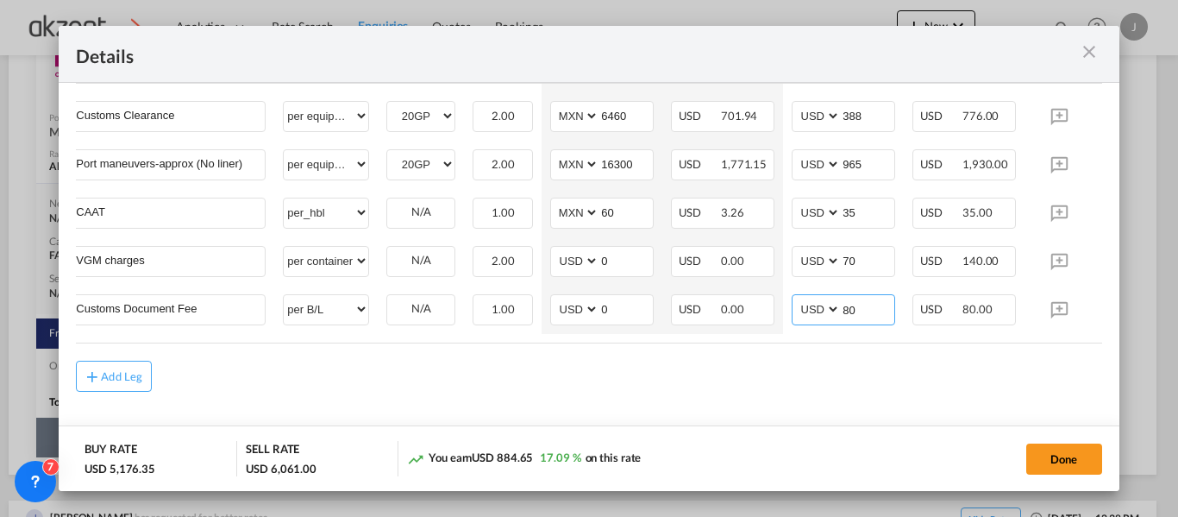
type input "80"
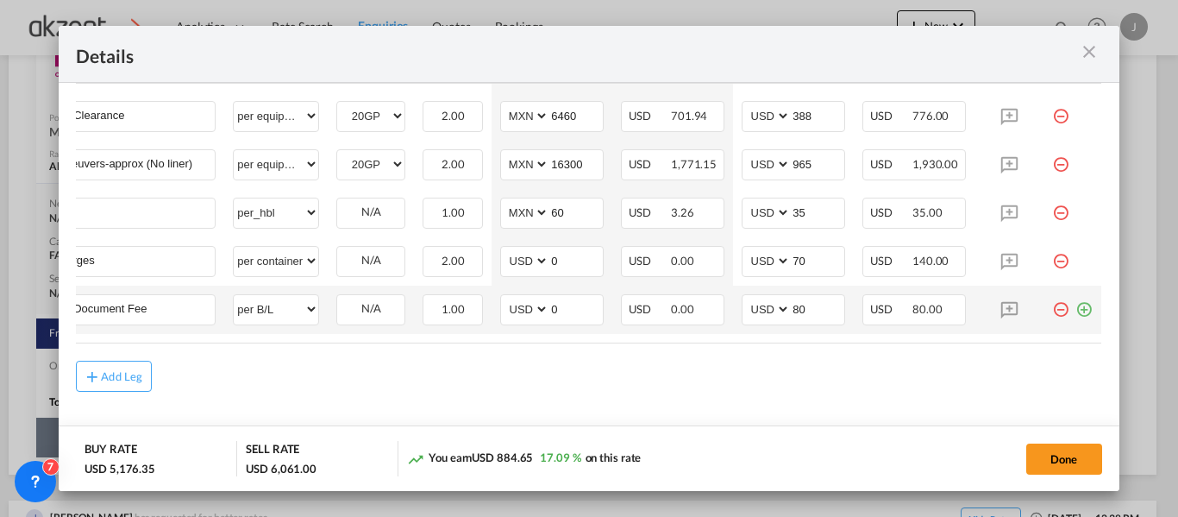
click at [1075, 311] on md-icon "icon-plus-circle-outline green-400-fg" at bounding box center [1083, 302] width 17 height 17
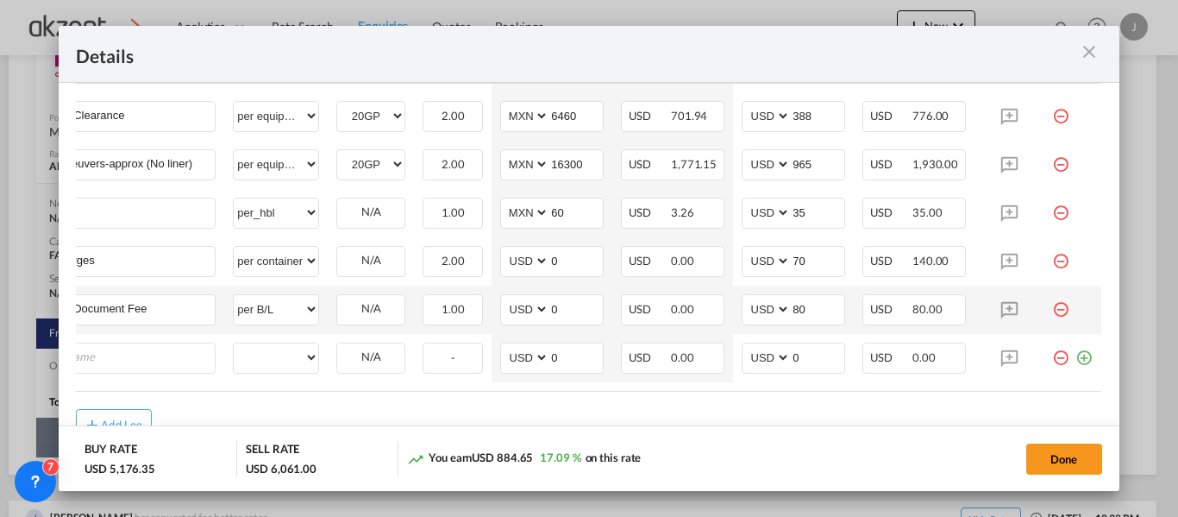
scroll to position [0, 17]
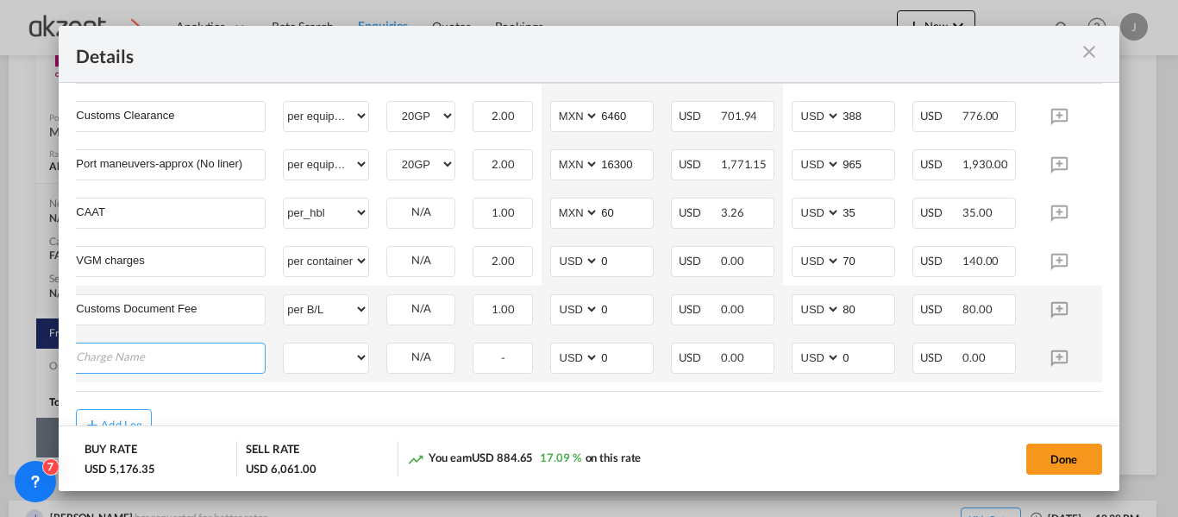
click at [126, 363] on input "Charge Name" at bounding box center [170, 356] width 189 height 26
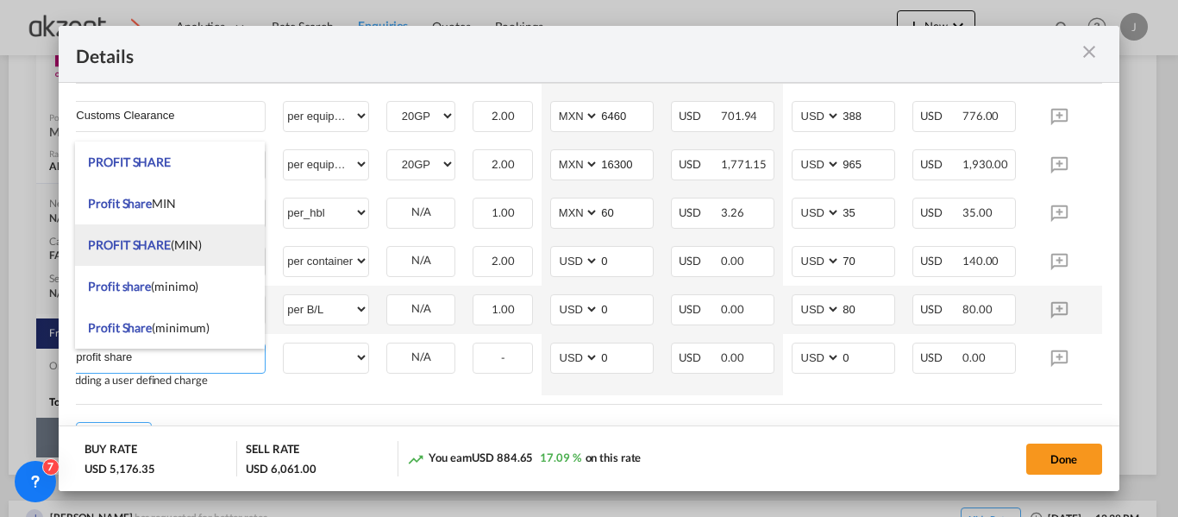
click at [166, 254] on li "PROFIT SHARE (MIN)" at bounding box center [170, 244] width 190 height 41
type input "PROFIT SHARE (MIN)"
select select "per container"
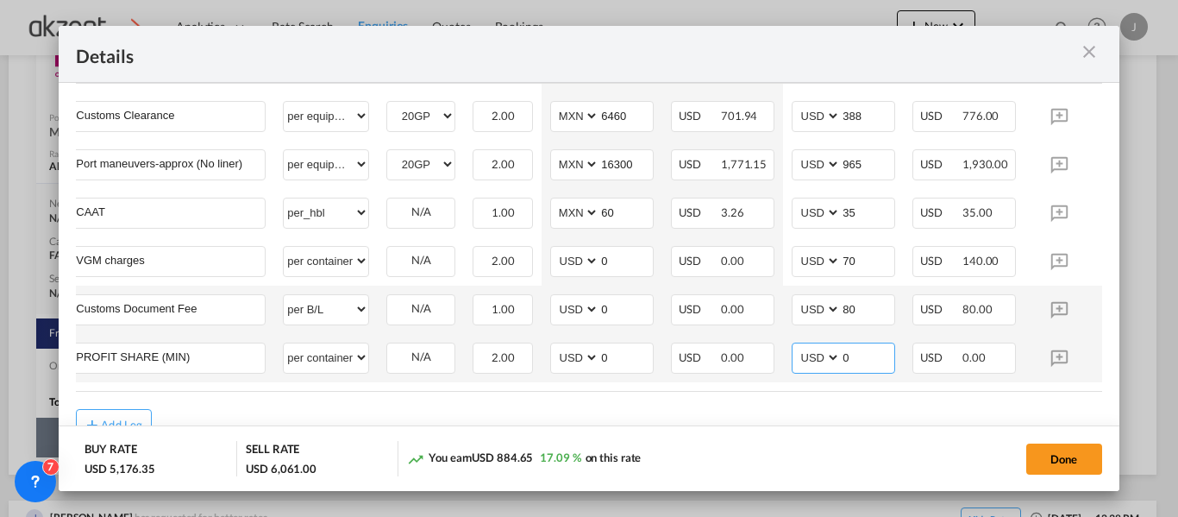
click at [876, 368] on input "0" at bounding box center [867, 356] width 53 height 26
type input "60"
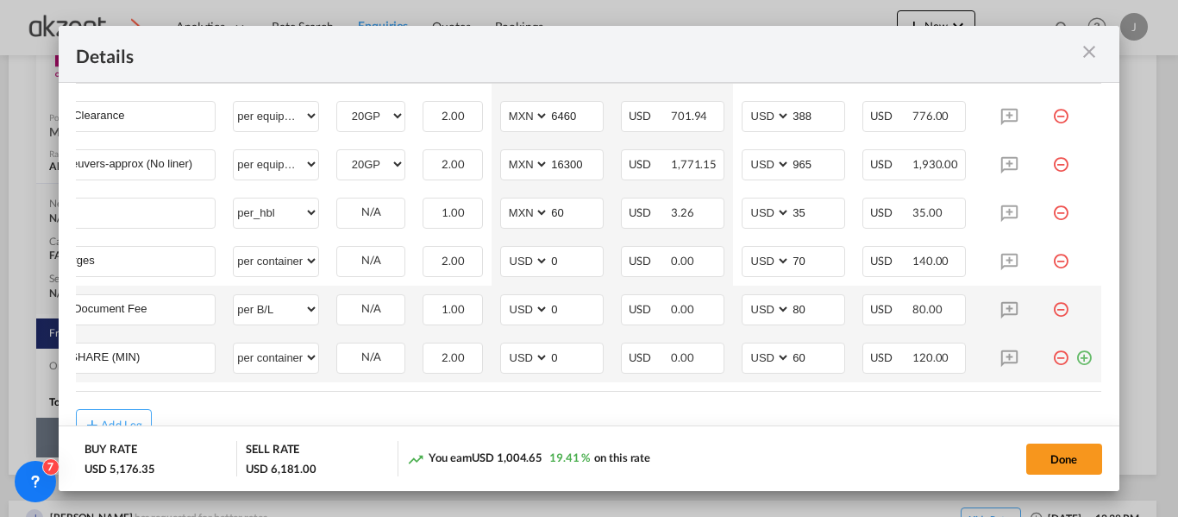
click at [1075, 360] on md-icon "icon-plus-circle-outline green-400-fg" at bounding box center [1083, 350] width 17 height 17
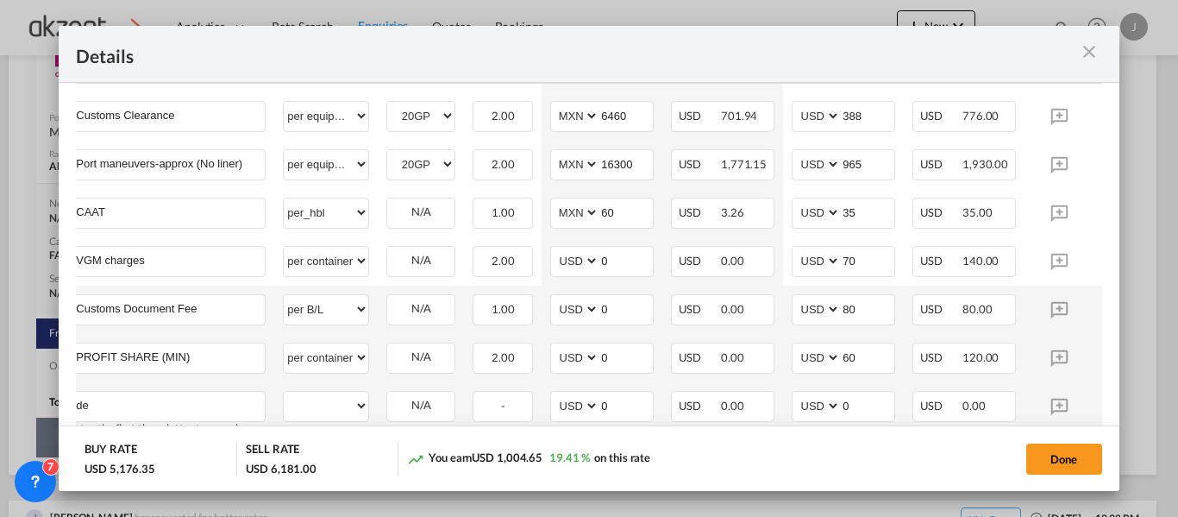
type input "d"
type input "o"
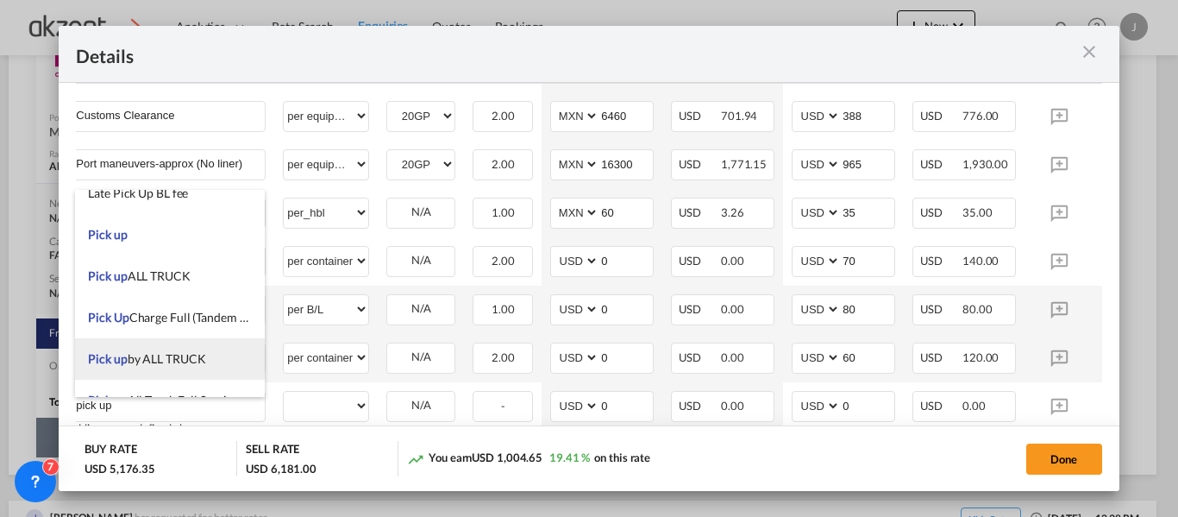
scroll to position [86, 0]
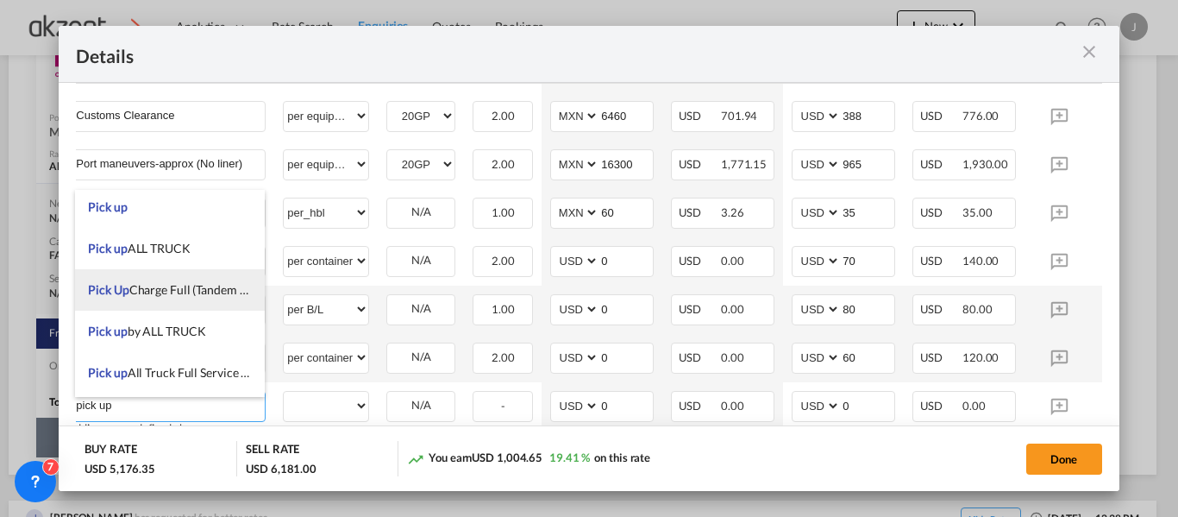
click at [175, 294] on span "Pick Up Charge Full (Tandem Service)" at bounding box center [184, 289] width 193 height 15
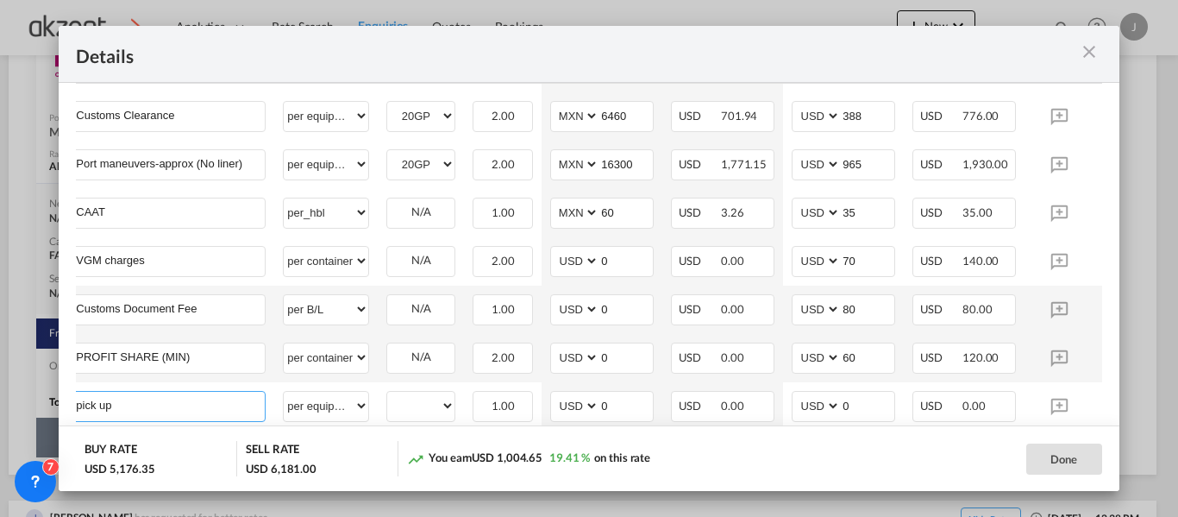
type input "Pick Up Charge Full (Tandem Service)"
select select "per equipment"
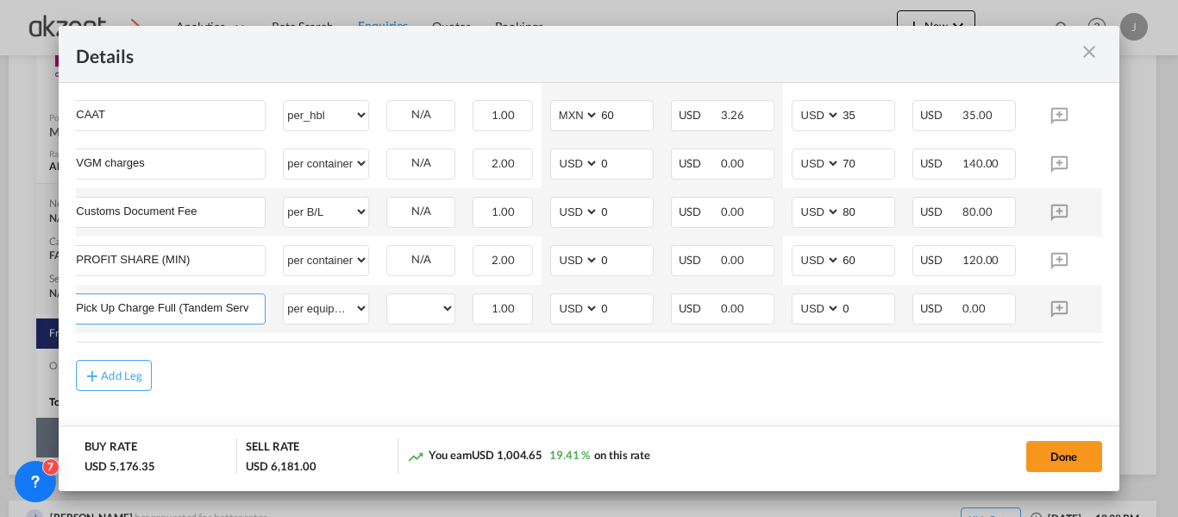
scroll to position [708, 0]
click at [444, 304] on select "20GP" at bounding box center [420, 308] width 67 height 23
select select "20GP"
click at [387, 297] on select "20GP" at bounding box center [420, 308] width 67 height 23
click at [617, 304] on input "0" at bounding box center [625, 307] width 53 height 26
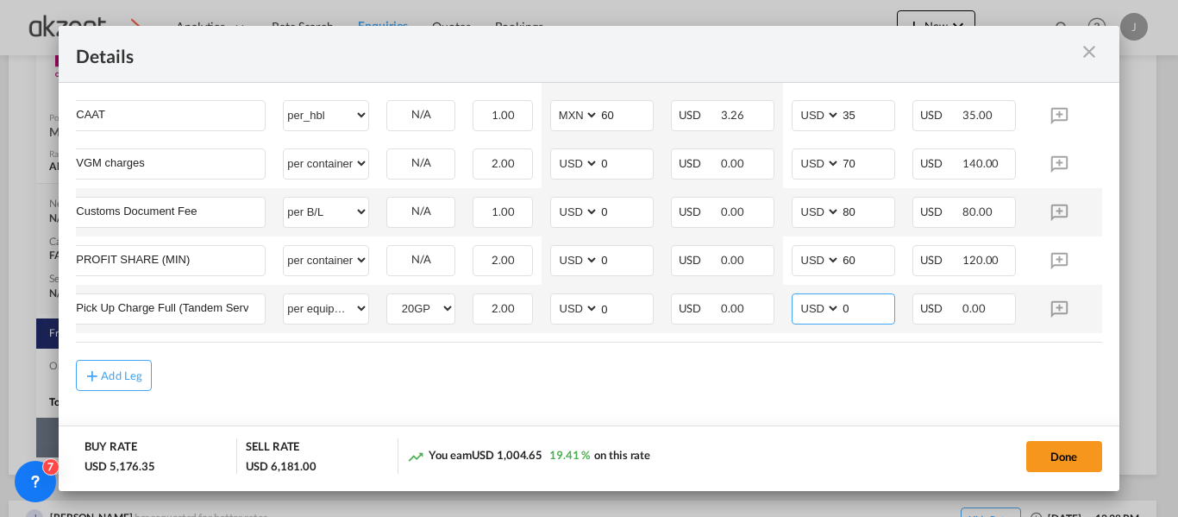
click at [863, 302] on input "0" at bounding box center [867, 307] width 53 height 26
type input "2"
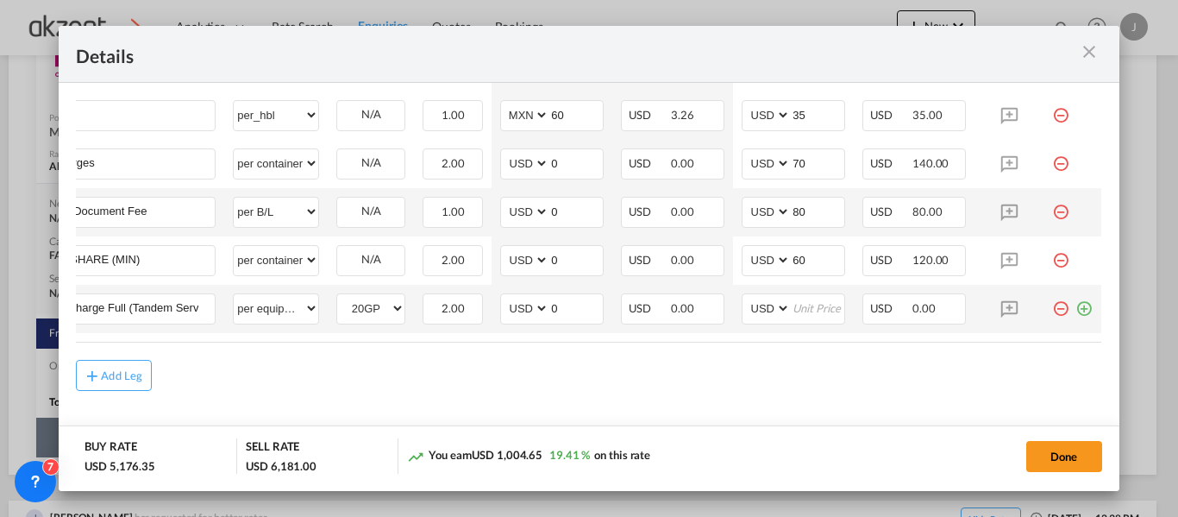
click at [1052, 304] on md-icon "icon-minus-circle-outline red-400-fg" at bounding box center [1060, 301] width 17 height 17
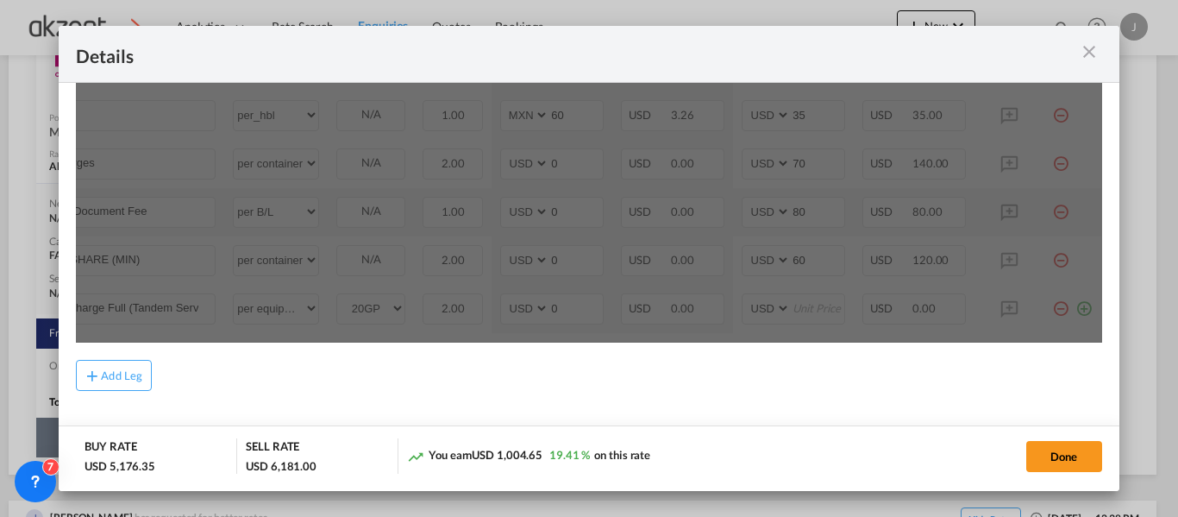
scroll to position [449, 0]
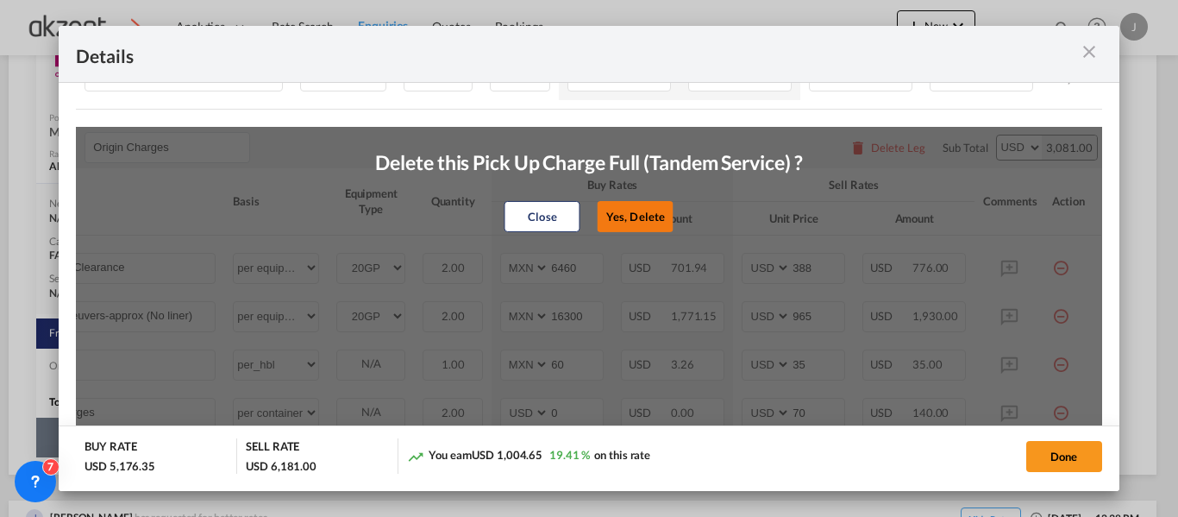
click at [624, 223] on button "Yes, Delete" at bounding box center [636, 216] width 76 height 31
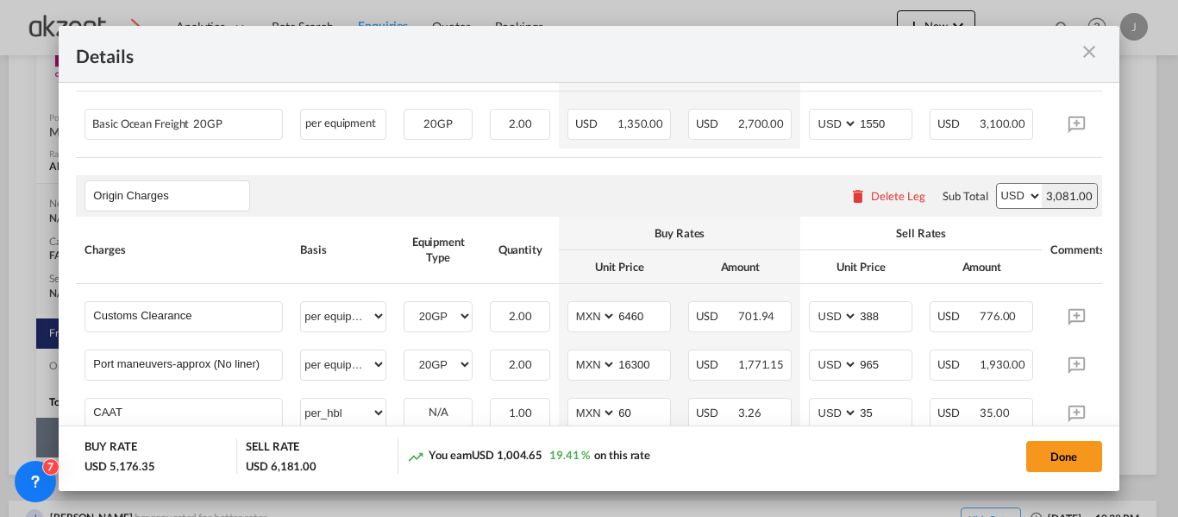
scroll to position [315, 0]
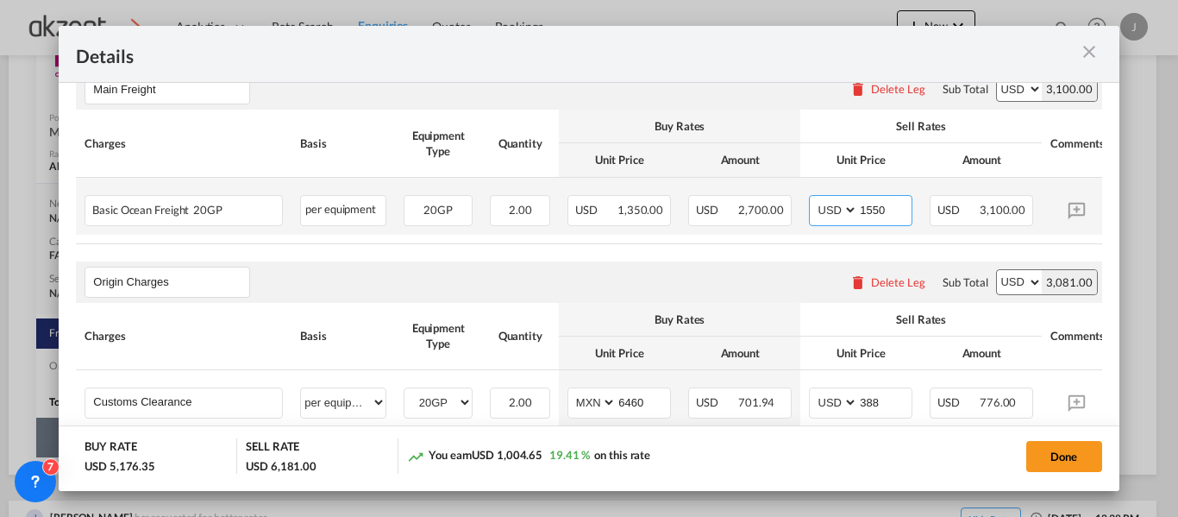
click at [896, 207] on input "1550" at bounding box center [884, 209] width 53 height 26
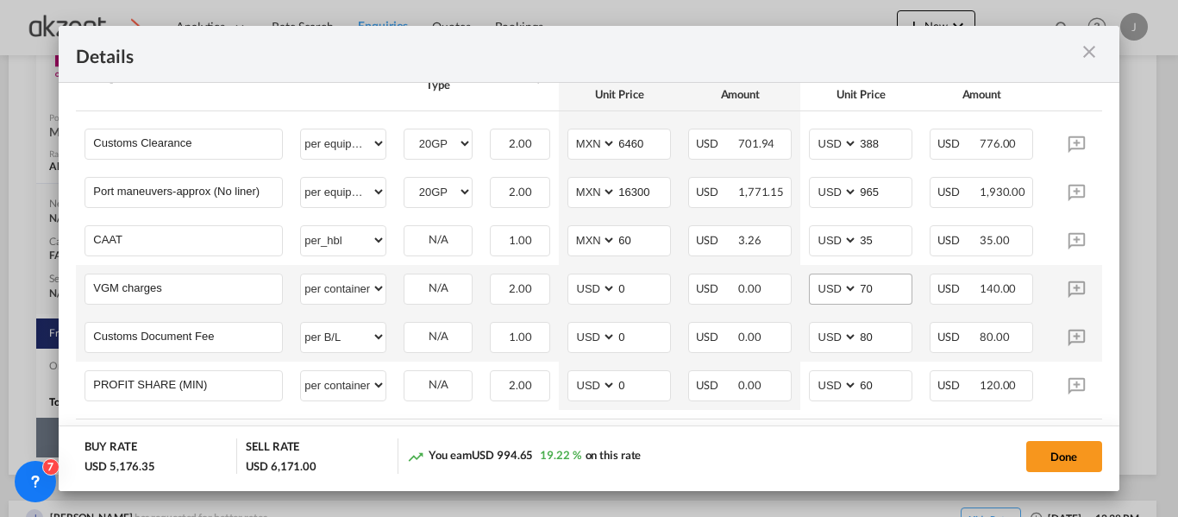
scroll to position [660, 0]
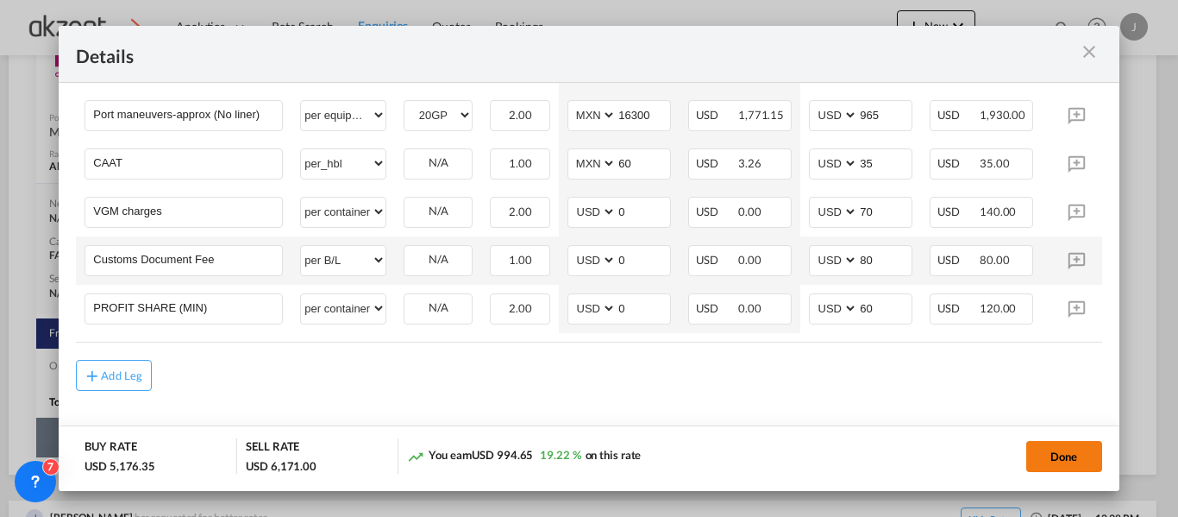
type input "1545"
click at [1044, 453] on button "Done" at bounding box center [1064, 456] width 76 height 31
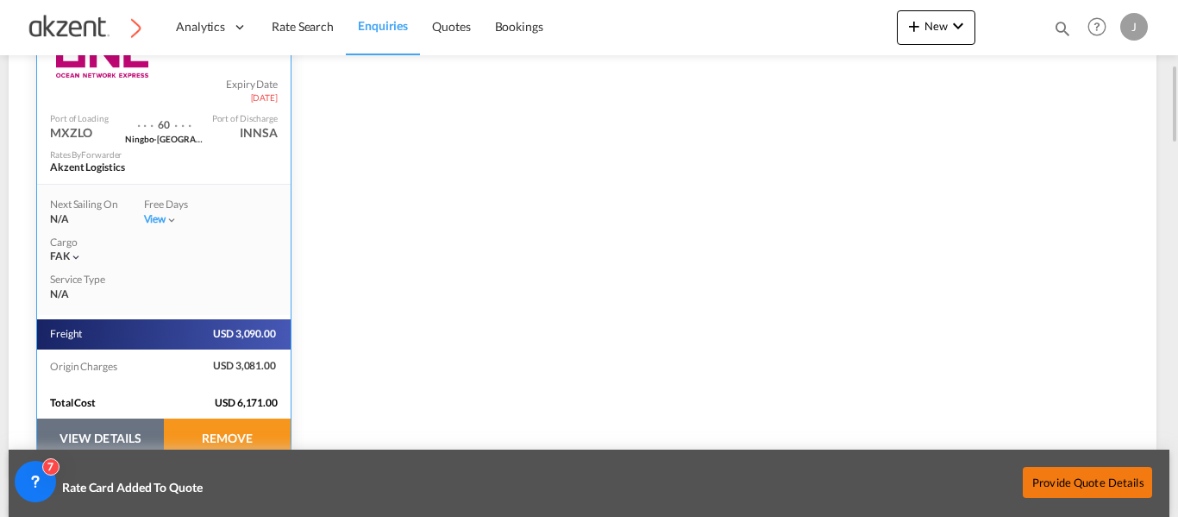
click at [1082, 491] on button "Provide Quote Details" at bounding box center [1087, 482] width 129 height 31
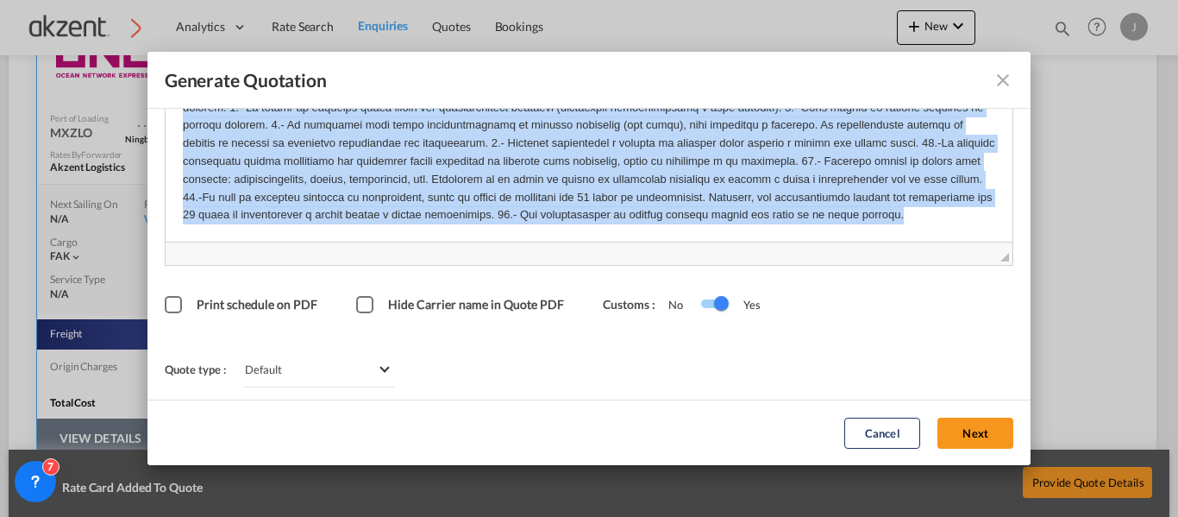
scroll to position [169, 0]
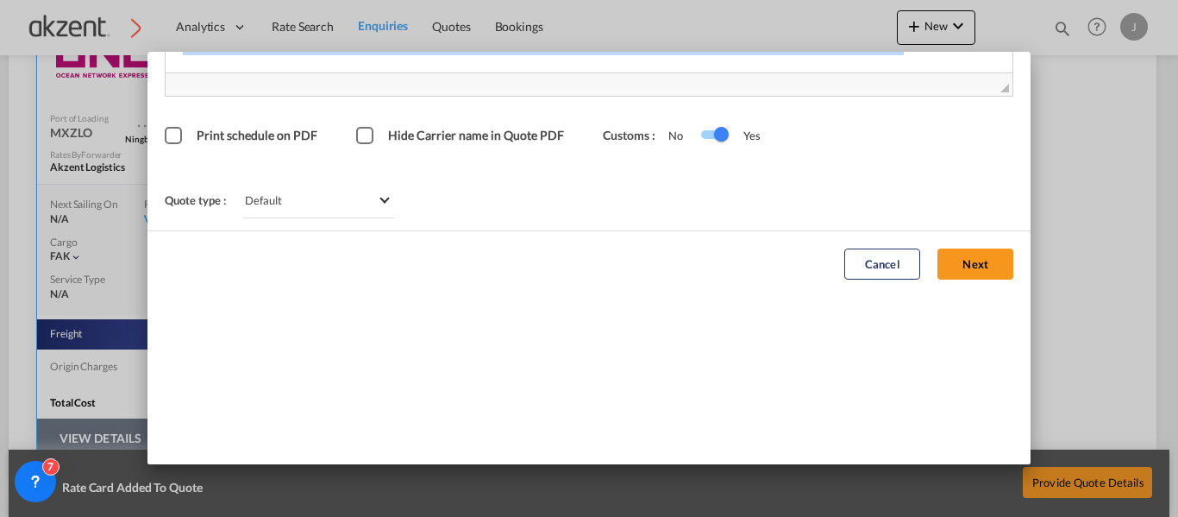
drag, startPoint x: 180, startPoint y: -78, endPoint x: 1061, endPoint y: 482, distance: 1043.4
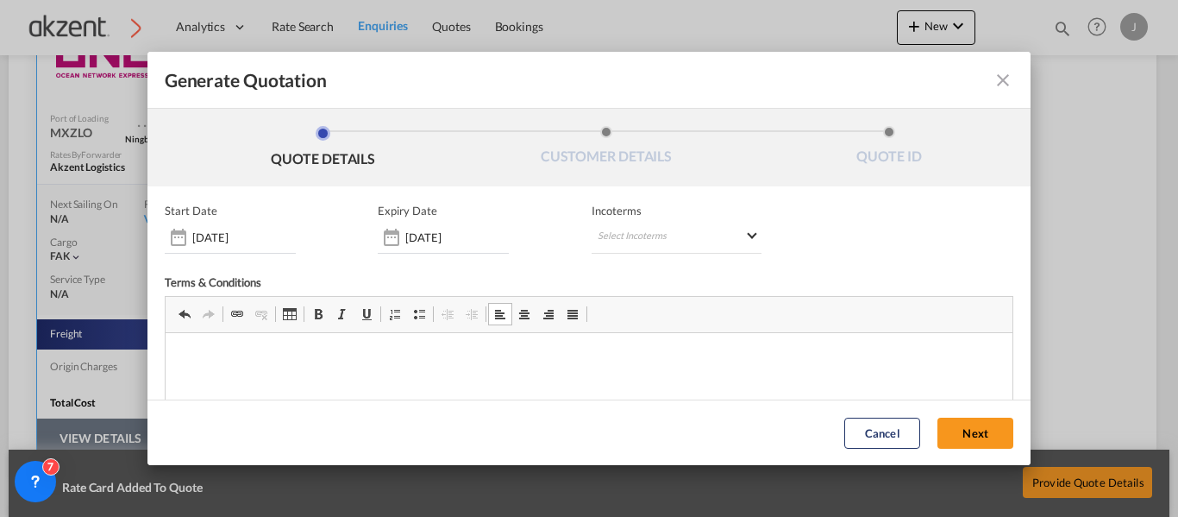
scroll to position [41, 0]
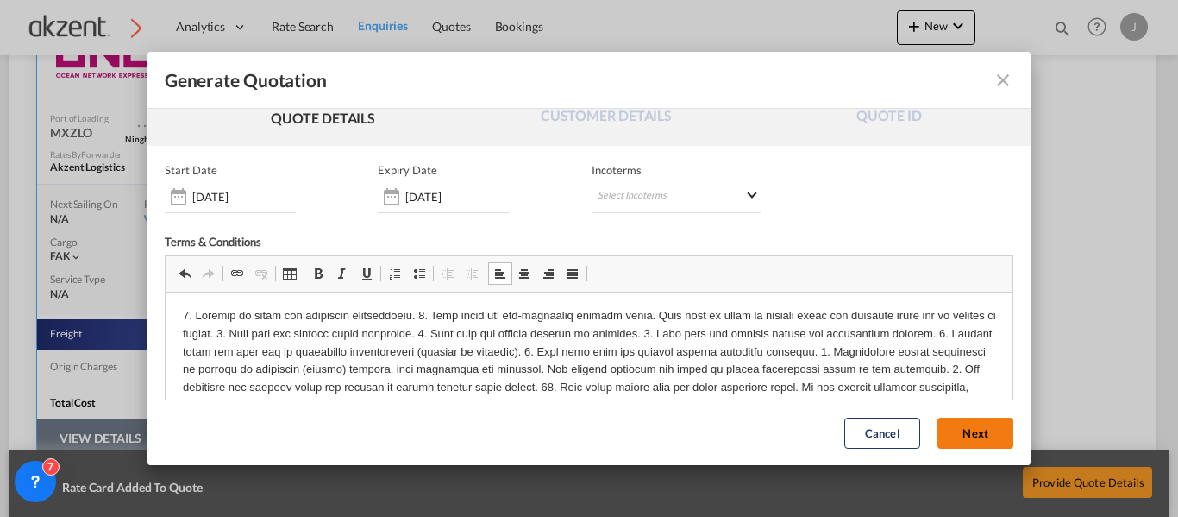
click at [944, 432] on button "Next" at bounding box center [975, 432] width 76 height 31
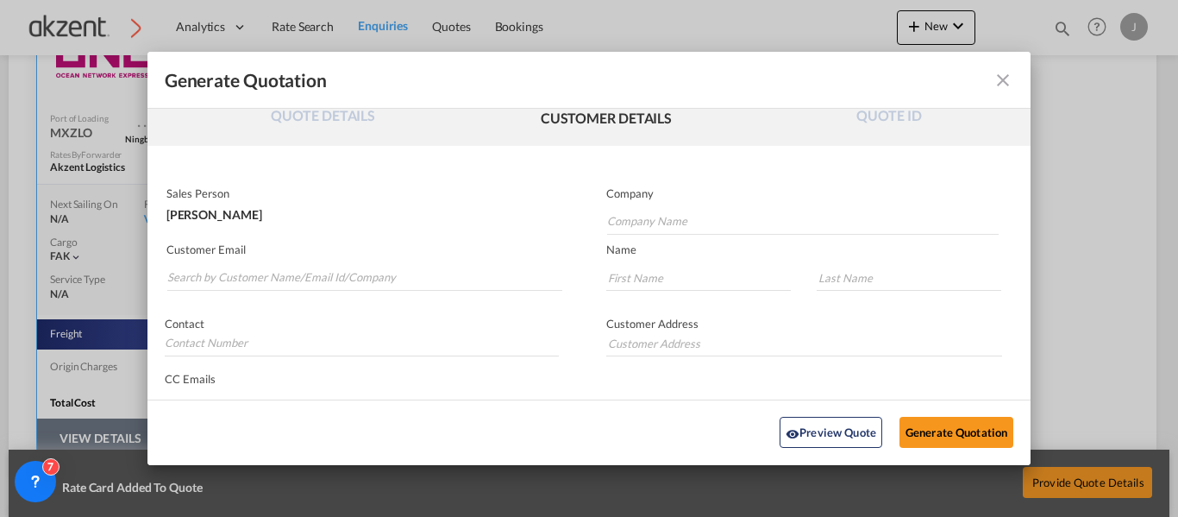
scroll to position [0, 0]
drag, startPoint x: 229, startPoint y: 286, endPoint x: 379, endPoint y: 254, distance: 154.3
click at [229, 286] on input "Search by Customer Name/Email Id/Company" at bounding box center [364, 278] width 395 height 26
click at [680, 218] on input "Company Name" at bounding box center [803, 222] width 392 height 26
click at [324, 260] on md-autocomplete-wrap "Generate QuotationQUOTE ..." at bounding box center [364, 273] width 396 height 34
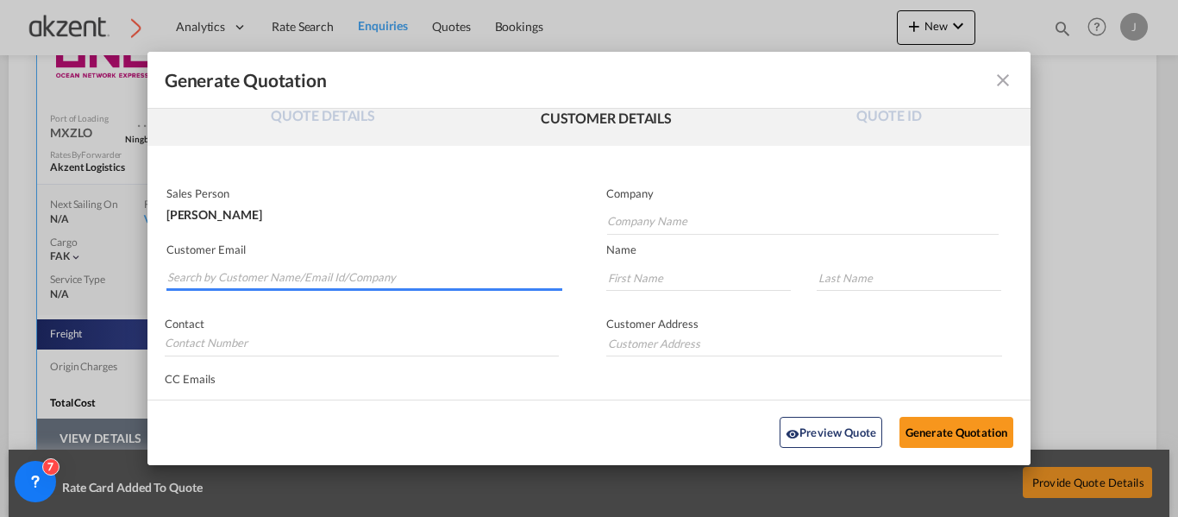
click at [249, 269] on input "Search by Customer Name/Email Id/Company" at bounding box center [364, 278] width 395 height 26
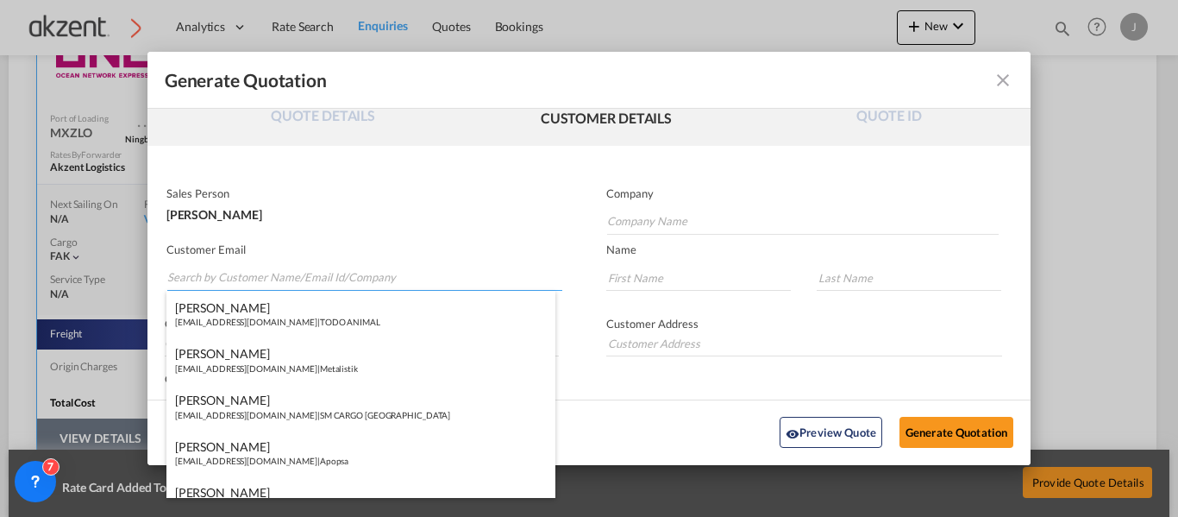
paste input "[PERSON_NAME] <[EMAIL_ADDRESS][DOMAIN_NAME]>"
click at [220, 277] on input "[PERSON_NAME] <[EMAIL_ADDRESS][DOMAIN_NAME]>" at bounding box center [364, 278] width 395 height 26
drag, startPoint x: 219, startPoint y: 277, endPoint x: 138, endPoint y: 277, distance: 81.1
click at [138, 277] on div "Generate Quotation QUOTE DETAILS CUSTOMER DETAILS QUOTE ID Start Date [DATE] Ex…" at bounding box center [589, 258] width 1178 height 517
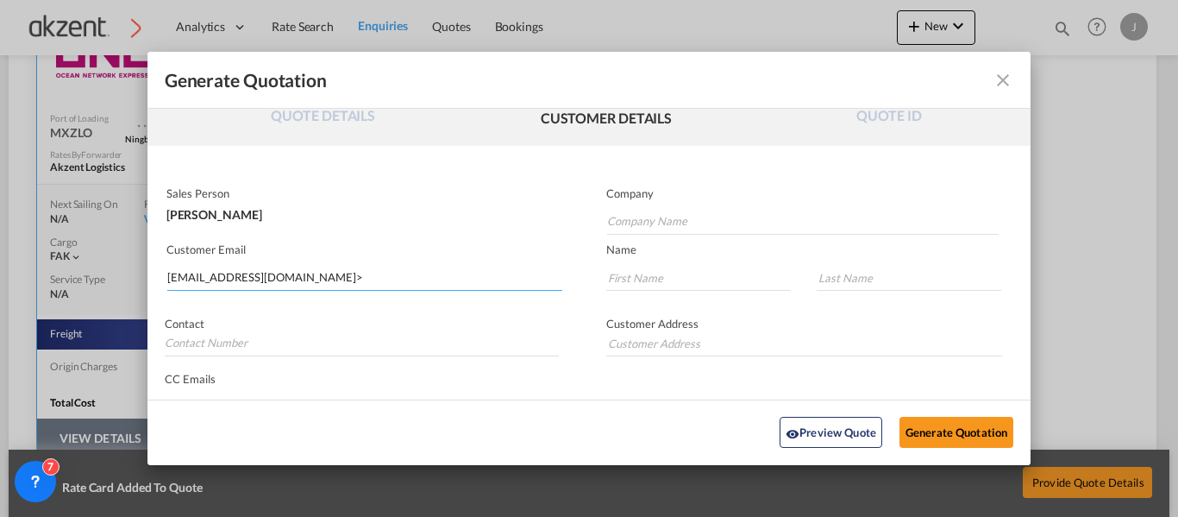
click at [313, 275] on input "[EMAIL_ADDRESS][DOMAIN_NAME]>" at bounding box center [364, 278] width 395 height 26
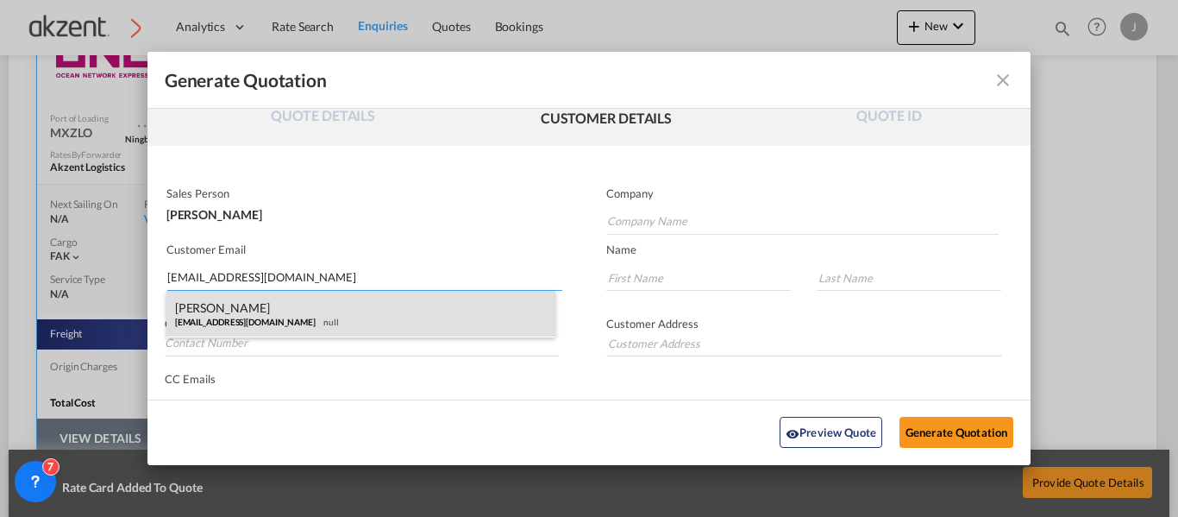
type input "[EMAIL_ADDRESS][DOMAIN_NAME]"
click at [338, 320] on div "[PERSON_NAME] [EMAIL_ADDRESS][DOMAIN_NAME] null" at bounding box center [361, 314] width 390 height 47
type input "KANKAI TOTAL LOGISTICS LLP"
type input "[PERSON_NAME]"
type input "Jadhav"
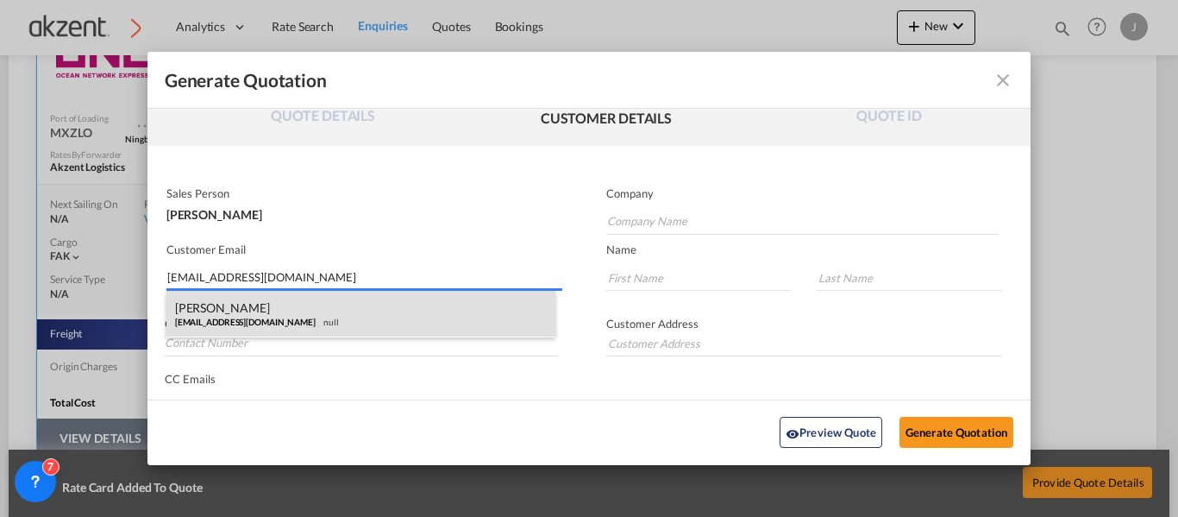
type input "91678 34880"
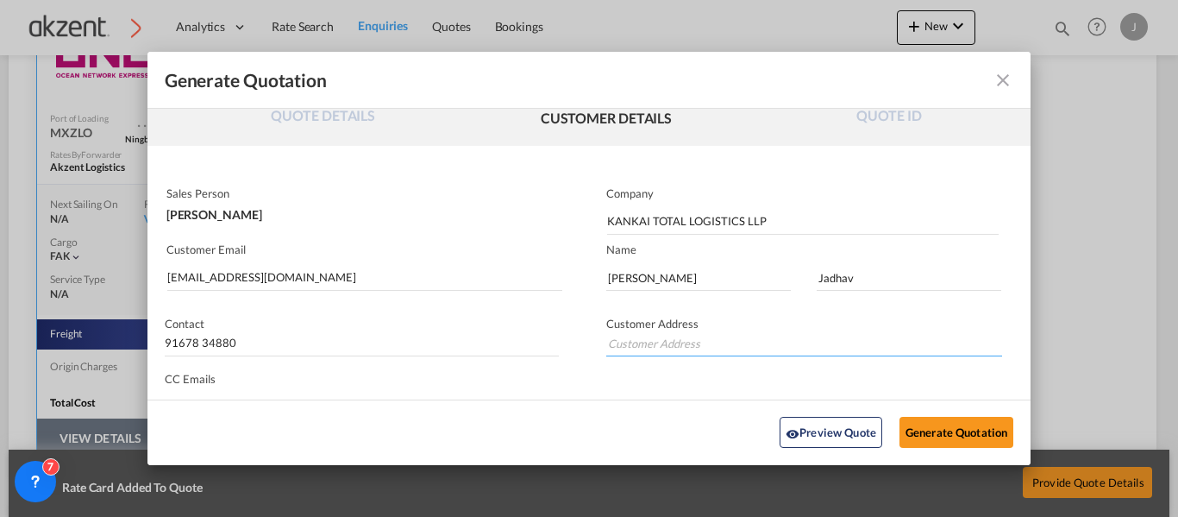
click at [642, 348] on input "Generate QuotationQUOTE ..." at bounding box center [804, 343] width 396 height 26
paste input "4th Floor, Jash Chamber, Sir P.M. Road, [GEOGRAPHIC_DATA] - 400 001. [GEOGRAPHI…"
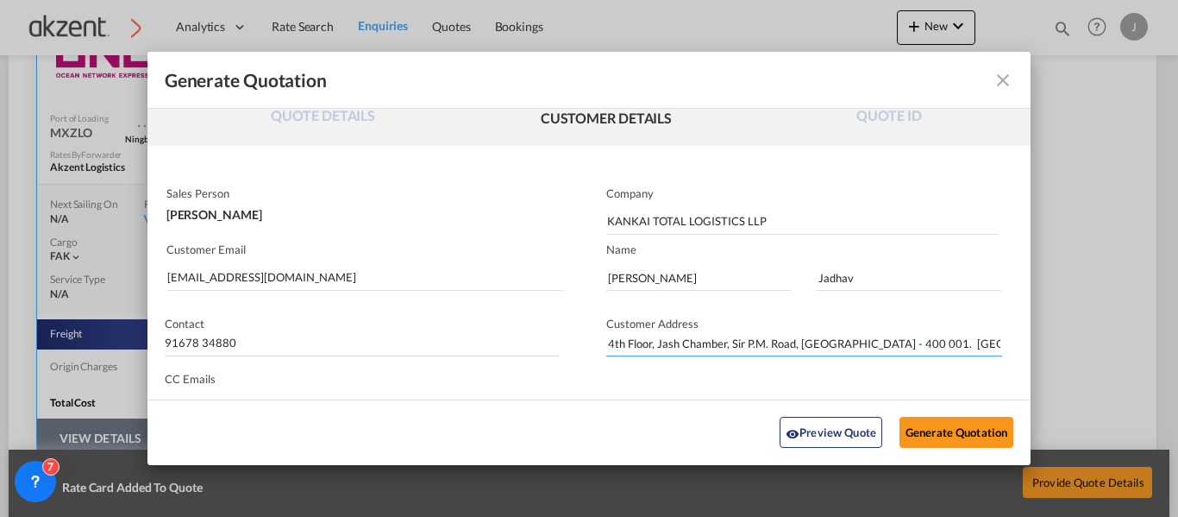
scroll to position [0, 93]
type input "4th Floor, Jash Chamber, Sir P.M. Road, [GEOGRAPHIC_DATA] - 400 001. [GEOGRAPHI…"
click at [943, 432] on button "Generate Quotation" at bounding box center [957, 432] width 114 height 31
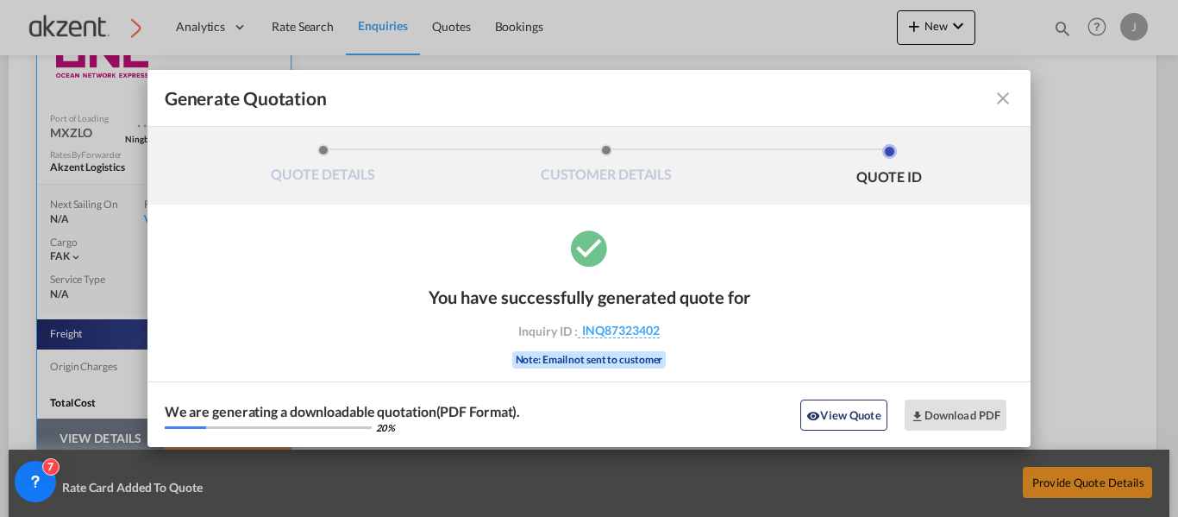
scroll to position [0, 0]
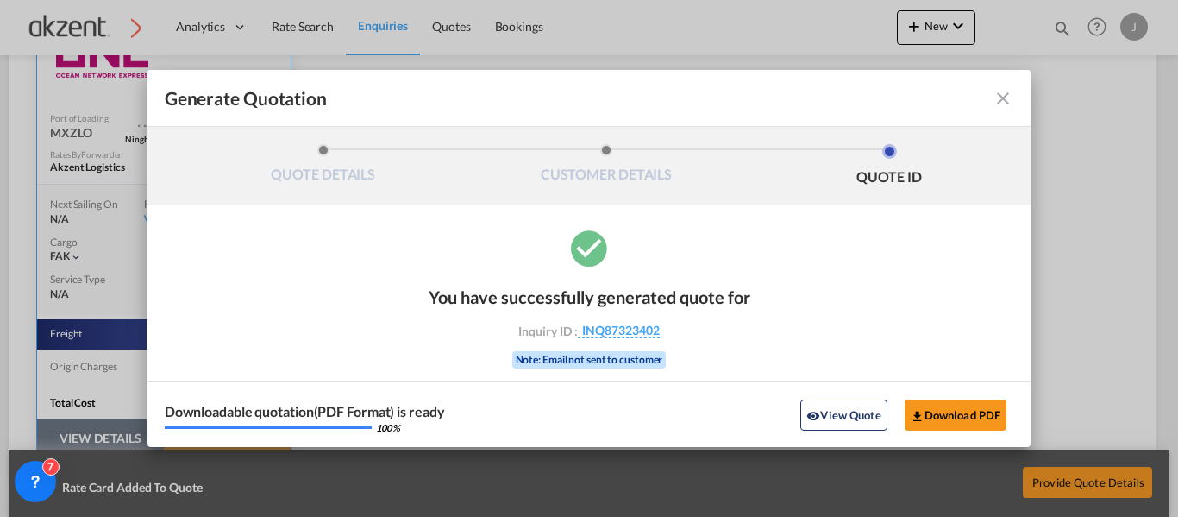
click at [1000, 94] on md-icon "icon-close fg-AAA8AD cursor m-0" at bounding box center [1003, 98] width 21 height 21
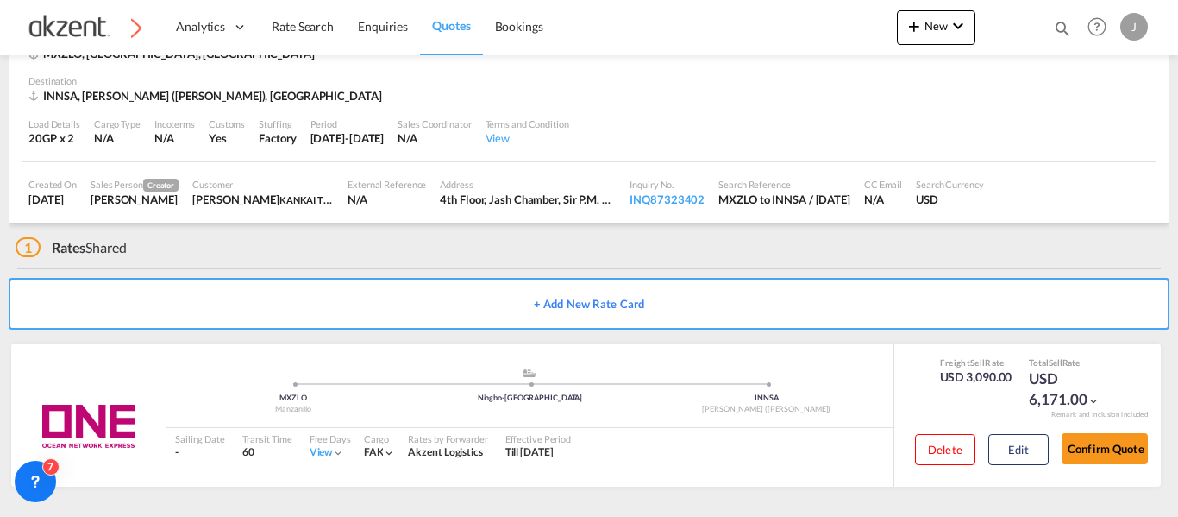
scroll to position [111, 0]
click at [1002, 448] on button "Edit" at bounding box center [1018, 449] width 60 height 31
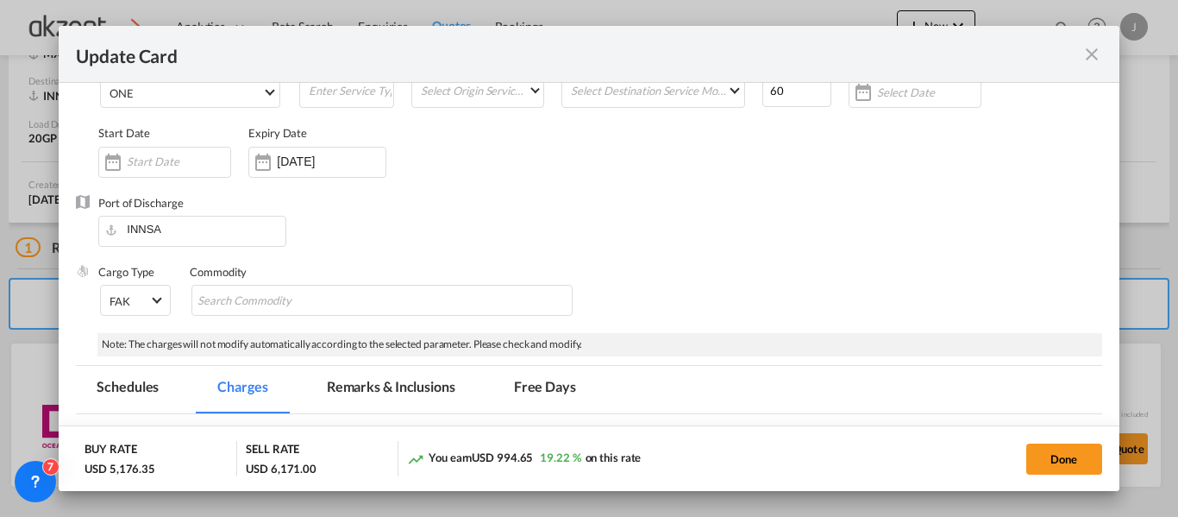
scroll to position [259, 0]
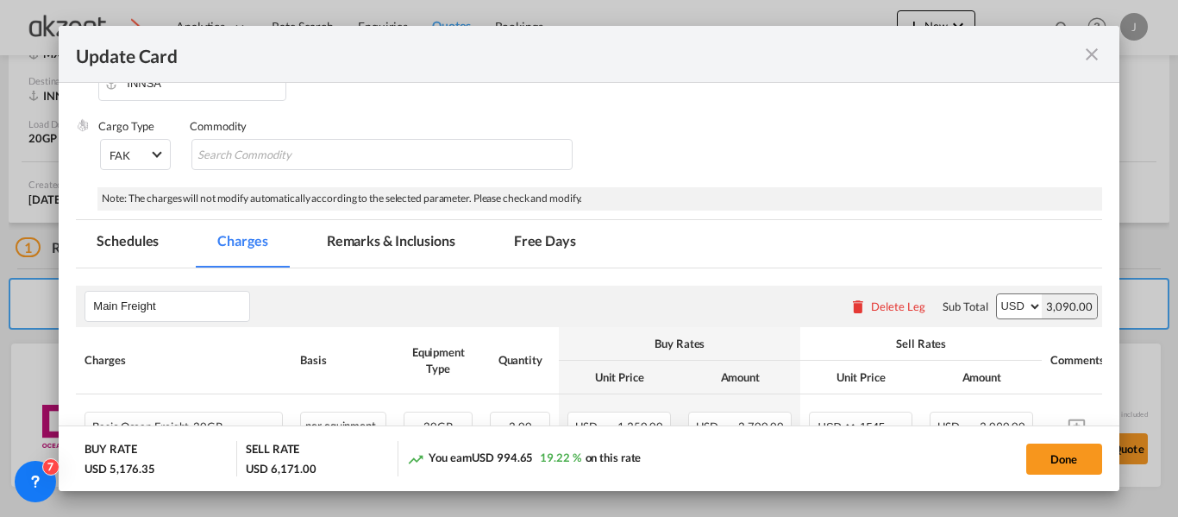
click at [364, 248] on md-tab-item "Remarks & Inclusions" at bounding box center [391, 243] width 170 height 47
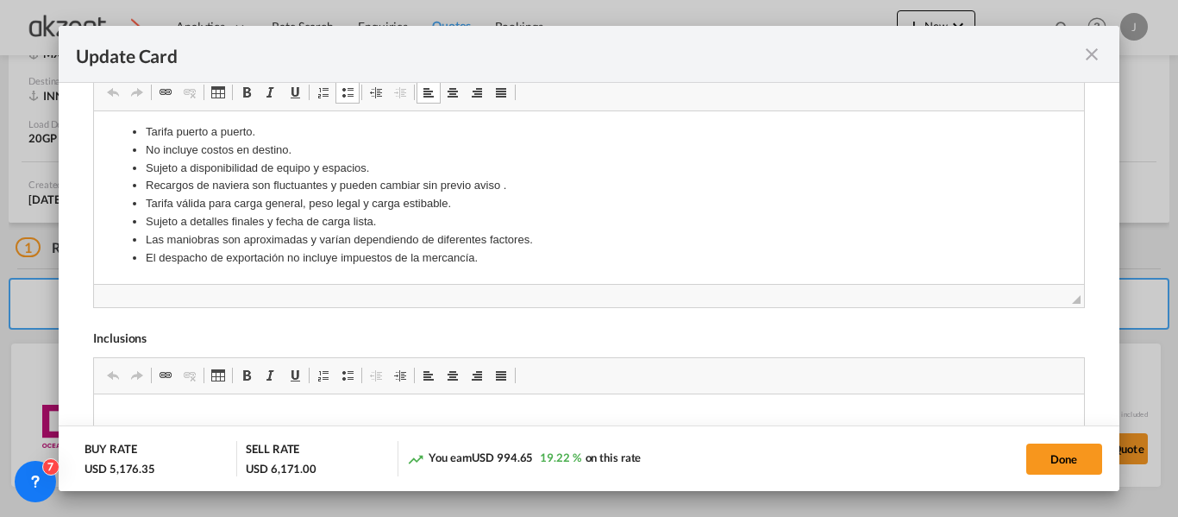
scroll to position [0, 0]
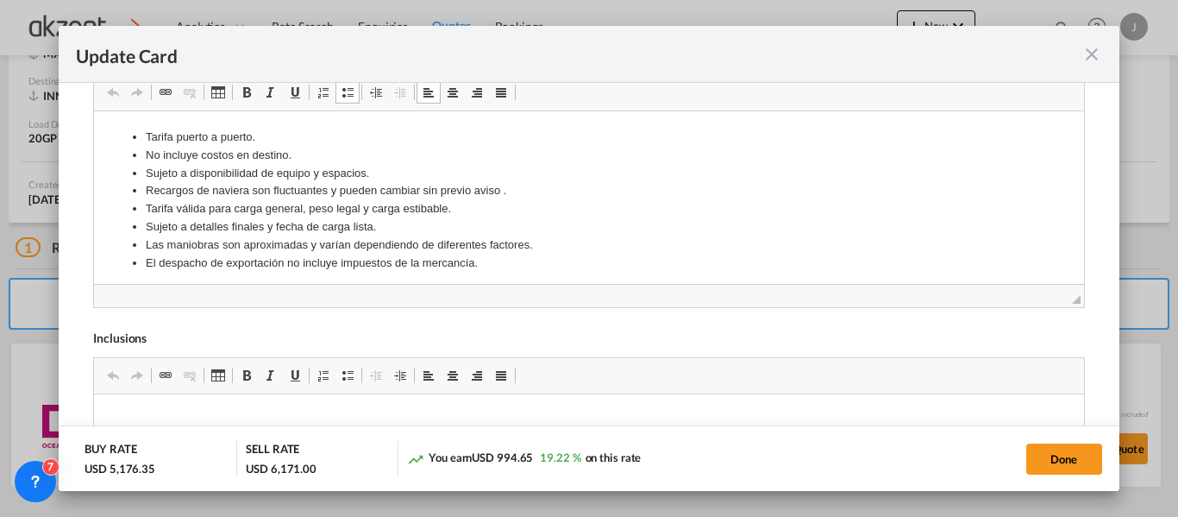
drag, startPoint x: 126, startPoint y: 129, endPoint x: 484, endPoint y: 263, distance: 382.4
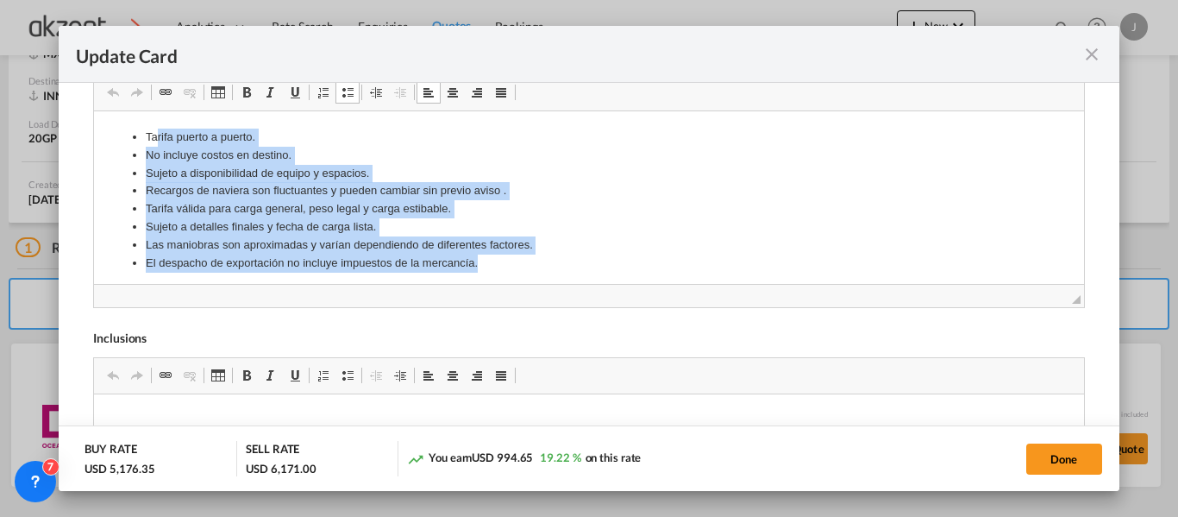
drag, startPoint x: 489, startPoint y: 267, endPoint x: 123, endPoint y: 117, distance: 395.3
click at [148, 124] on html "Tarifa puerto a puerto. No incluye costos en destino. Sujeto a disponibilidad d…" at bounding box center [588, 199] width 989 height 178
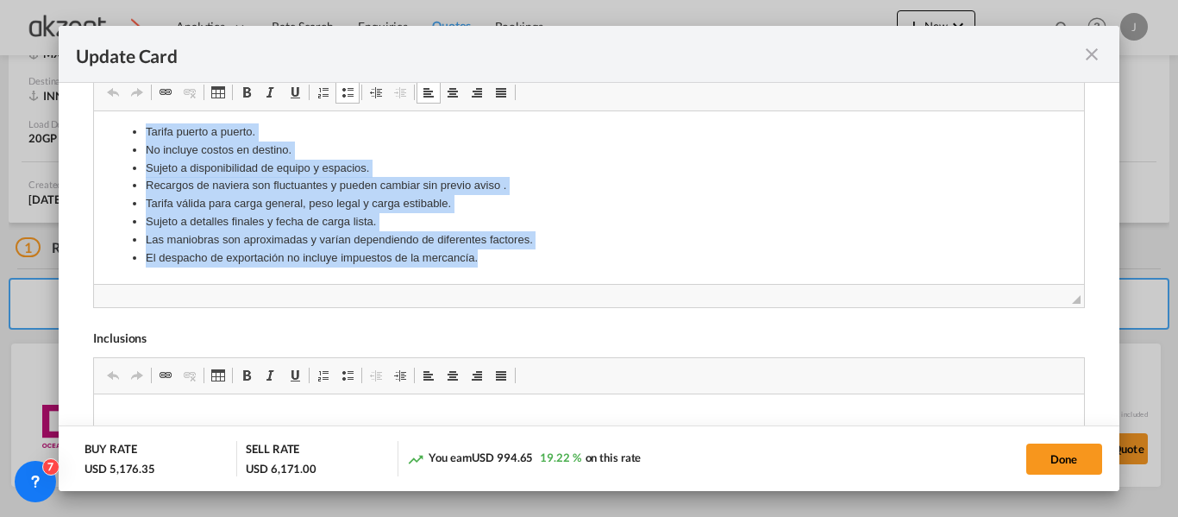
drag, startPoint x: 135, startPoint y: 129, endPoint x: 650, endPoint y: 415, distance: 589.9
click at [555, 283] on html "Tarifa puerto a puerto. No incluye costos en destino. Sujeto a disponibilidad d…" at bounding box center [588, 194] width 989 height 178
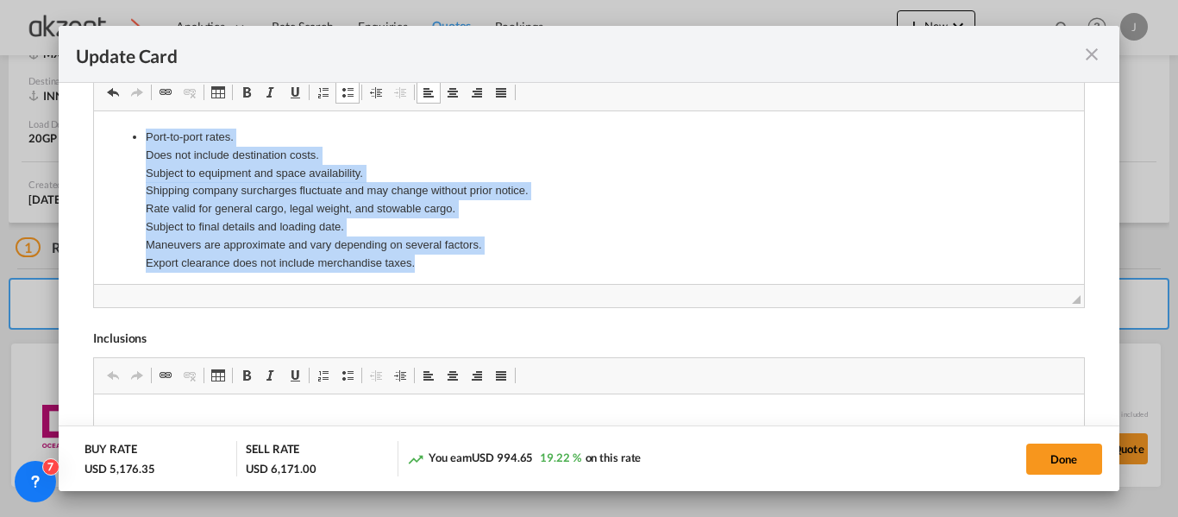
drag, startPoint x: 389, startPoint y: 255, endPoint x: 135, endPoint y: 119, distance: 288.6
click at [135, 119] on html "Port-to-port rates. Does not include destination costs. Subject to equipment an…" at bounding box center [588, 199] width 989 height 178
click at [335, 92] on link "Insert/Remove Bulleted List" at bounding box center [347, 92] width 24 height 22
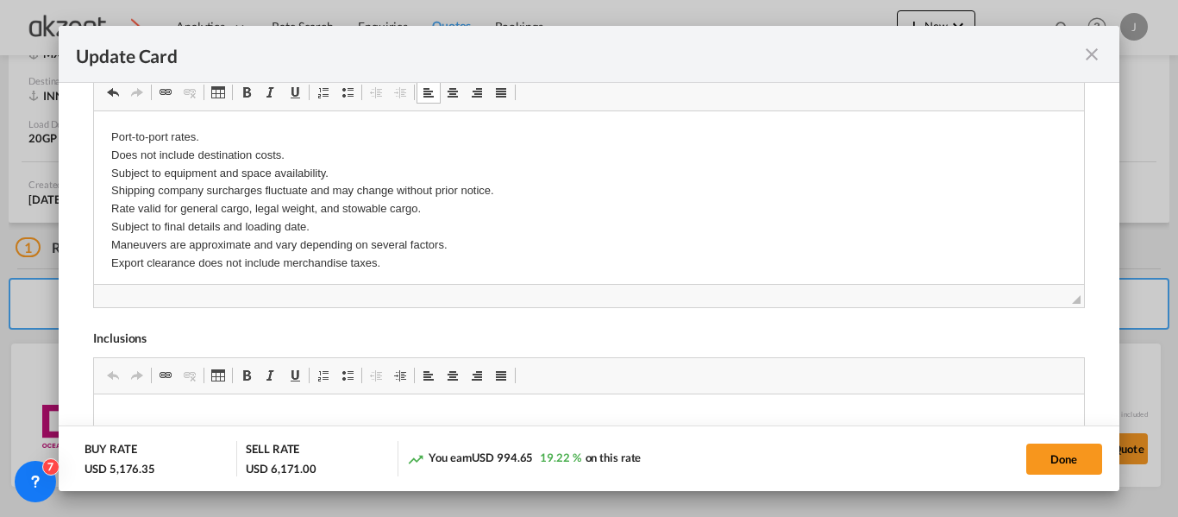
click at [345, 91] on span "Update Card Port ..." at bounding box center [348, 92] width 14 height 14
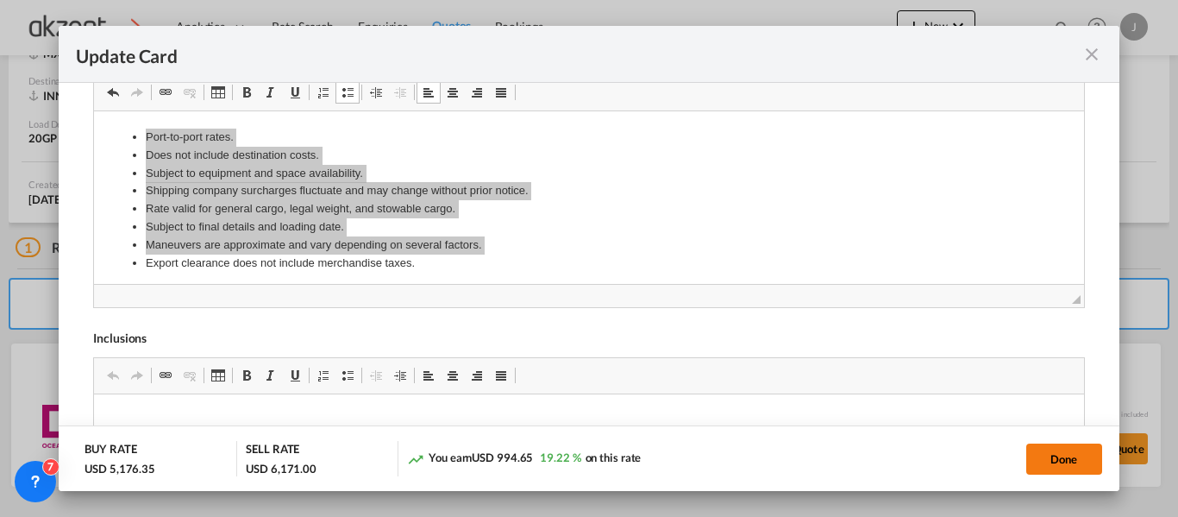
click at [1062, 448] on button "Done" at bounding box center [1064, 458] width 76 height 31
type input "[DATE]"
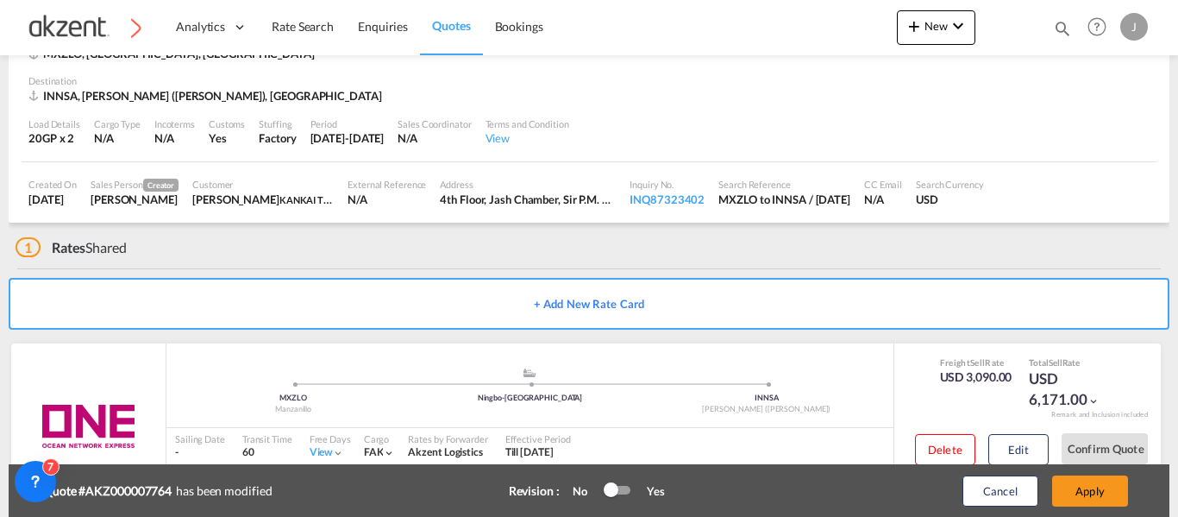
scroll to position [437, 0]
click at [1083, 489] on button "Apply" at bounding box center [1090, 490] width 76 height 31
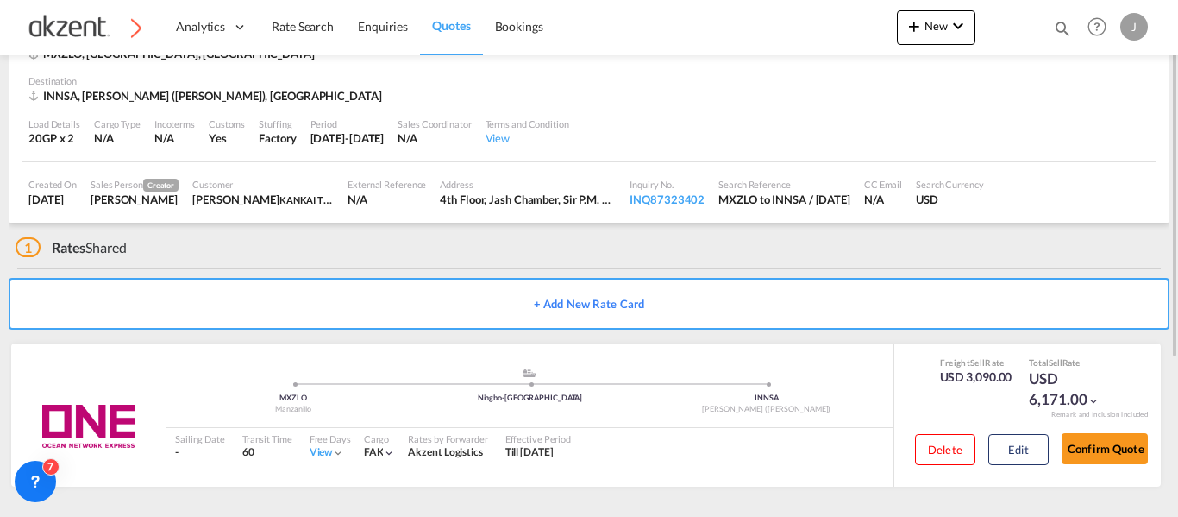
scroll to position [0, 0]
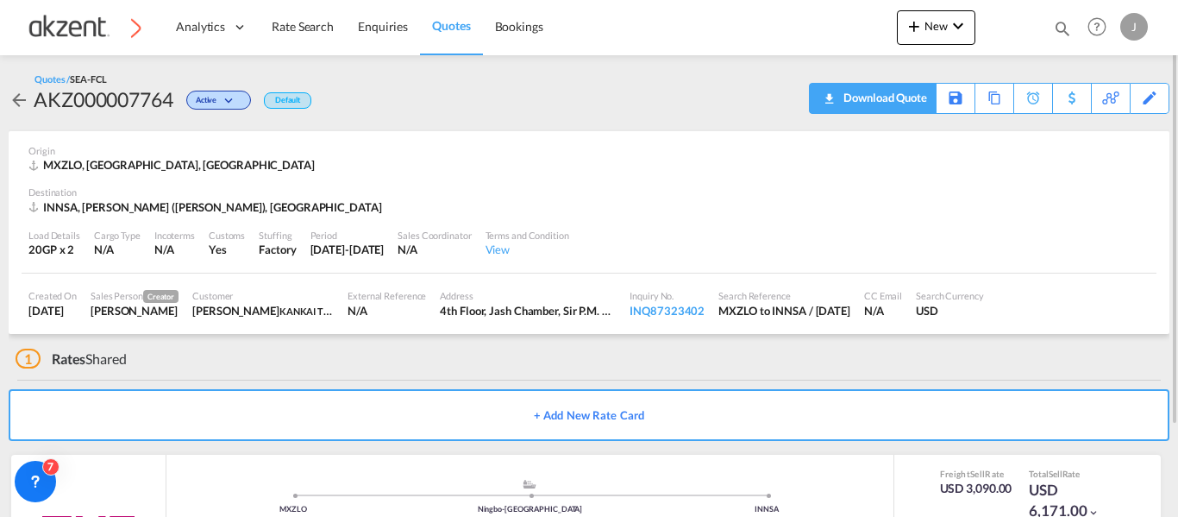
click at [918, 104] on div "Download Quote" at bounding box center [883, 98] width 88 height 28
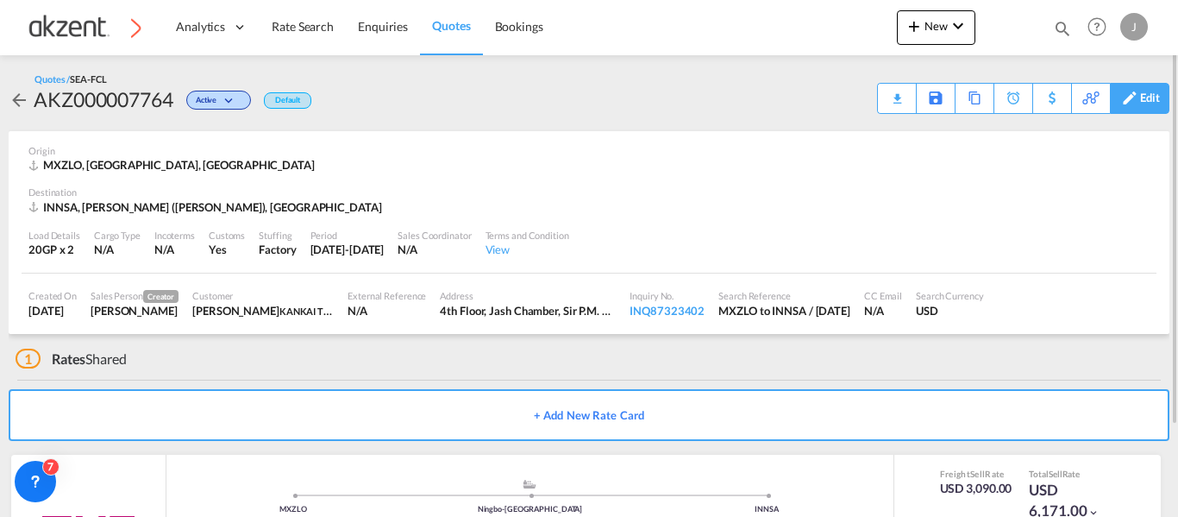
click at [1151, 104] on div "Edit" at bounding box center [1150, 98] width 20 height 29
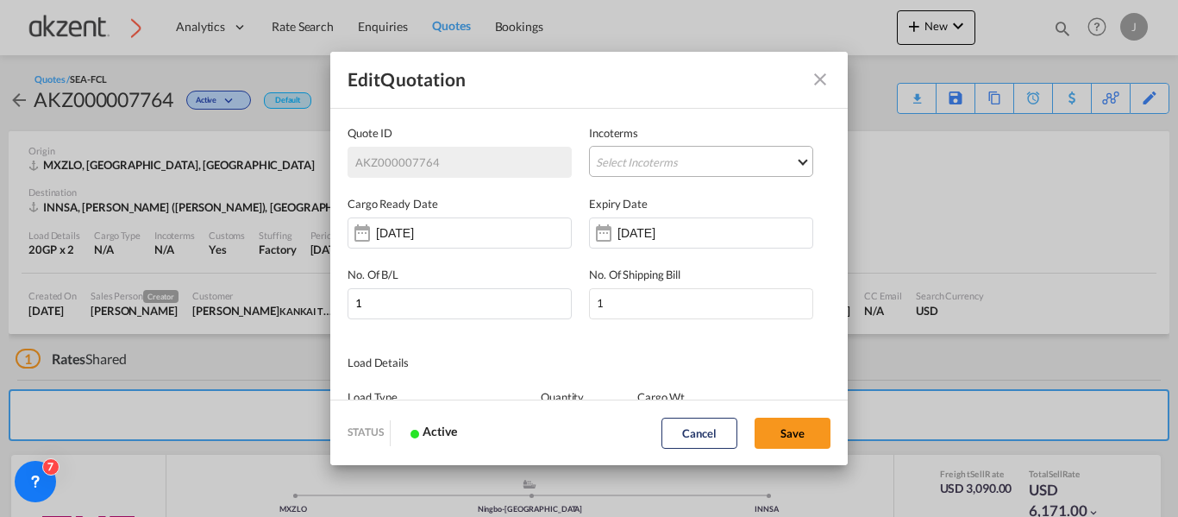
click at [647, 161] on md-select "Select Incoterms FAS - import Free Alongside Ship FOB - import Free on Board DP…" at bounding box center [701, 161] width 224 height 31
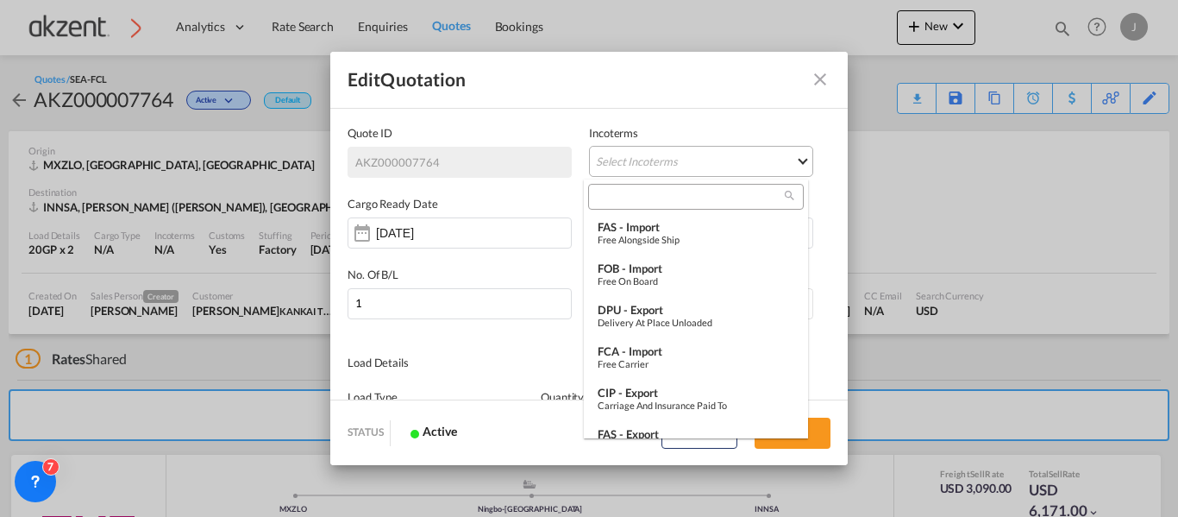
type md-option "[object Object]"
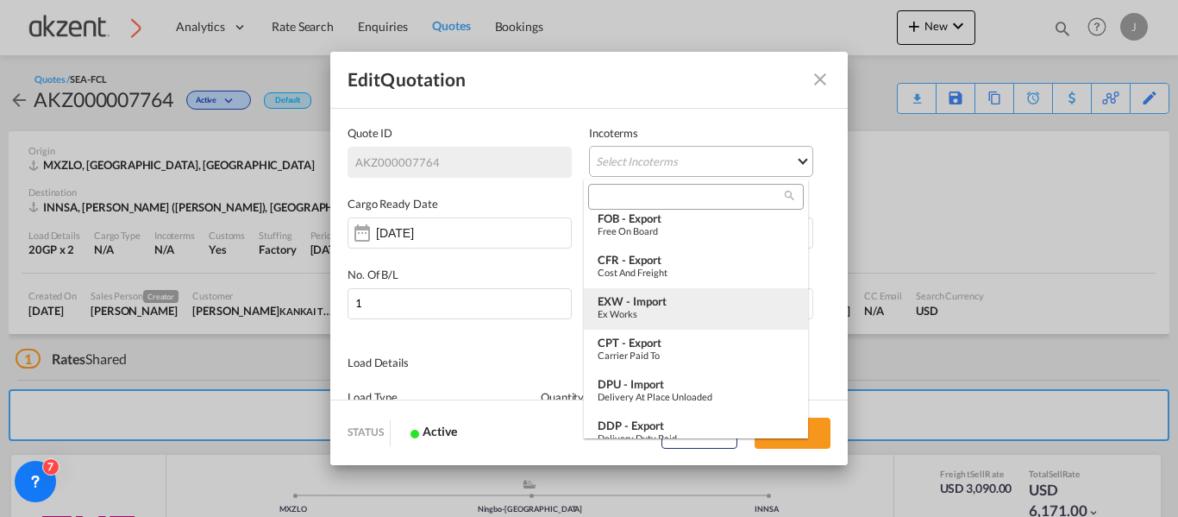
type md-option "[object Object]"
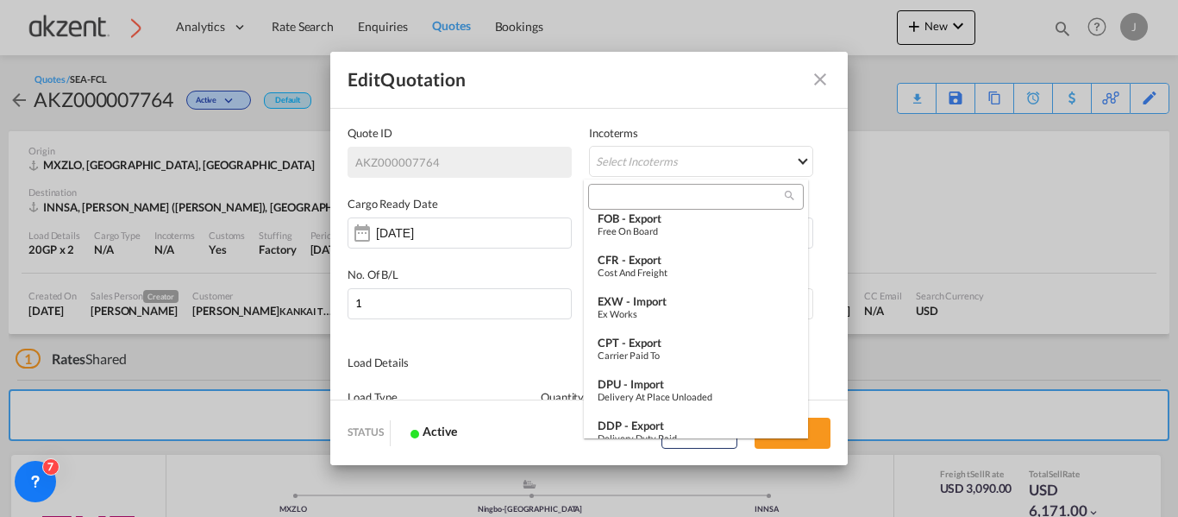
click at [635, 193] on input "search" at bounding box center [688, 197] width 191 height 16
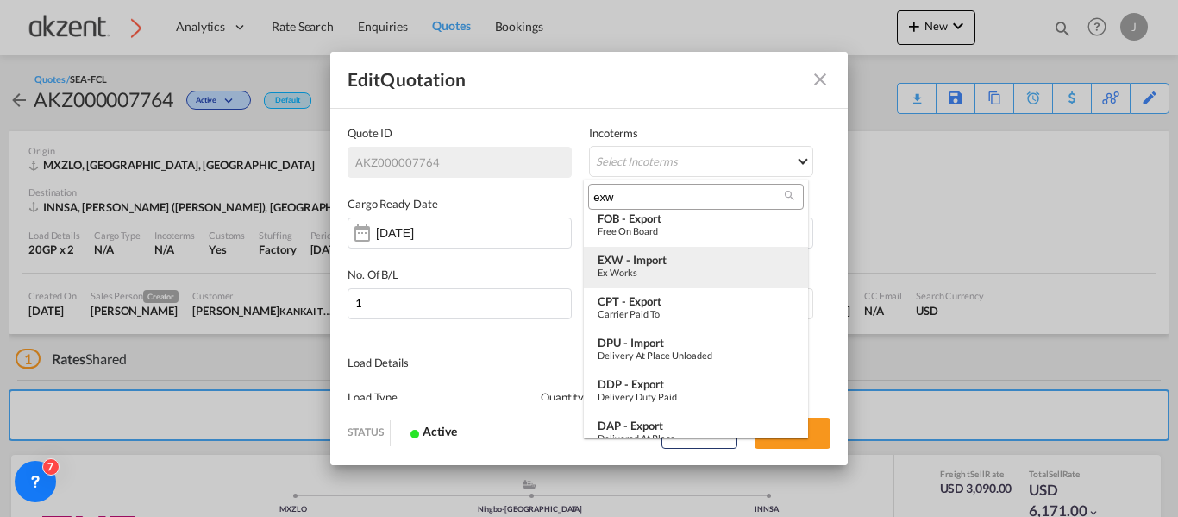
scroll to position [0, 0]
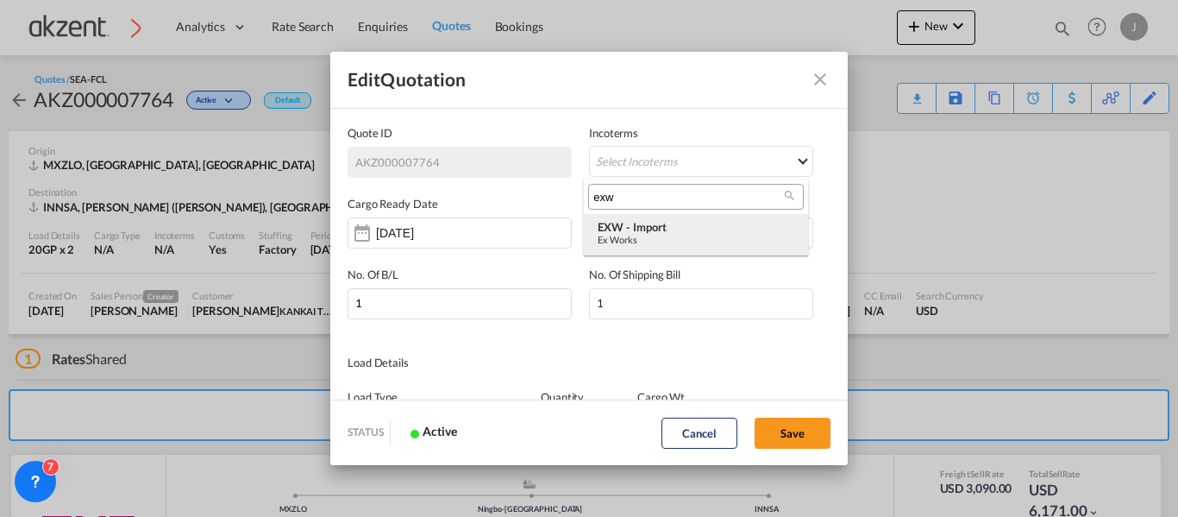
type input "exw"
click at [744, 240] on div "Ex Works" at bounding box center [696, 239] width 197 height 11
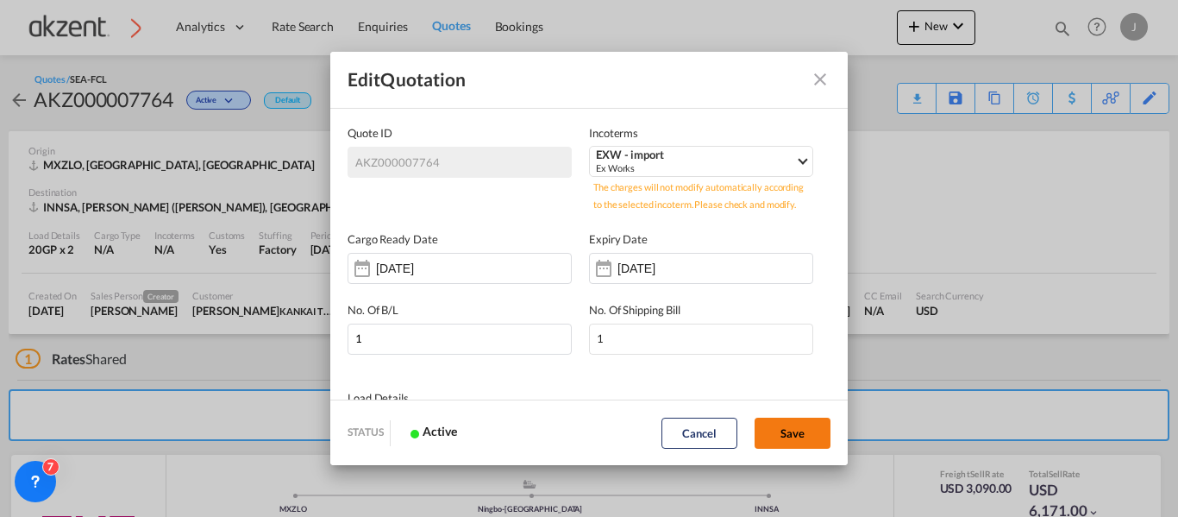
click at [792, 436] on button "Save" at bounding box center [793, 432] width 76 height 31
type input "[DATE]"
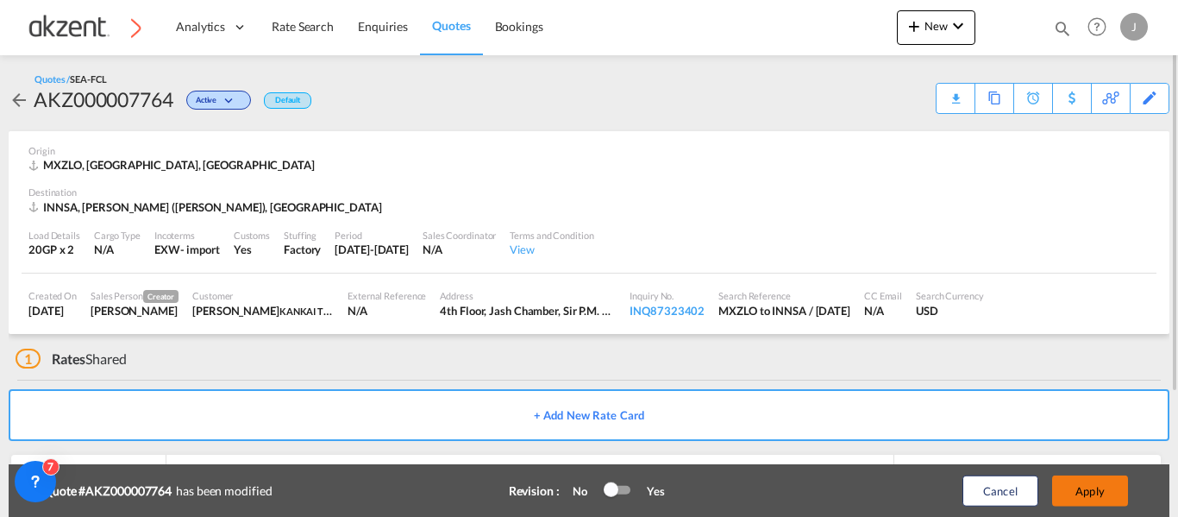
click at [1089, 486] on button "Apply" at bounding box center [1090, 490] width 76 height 31
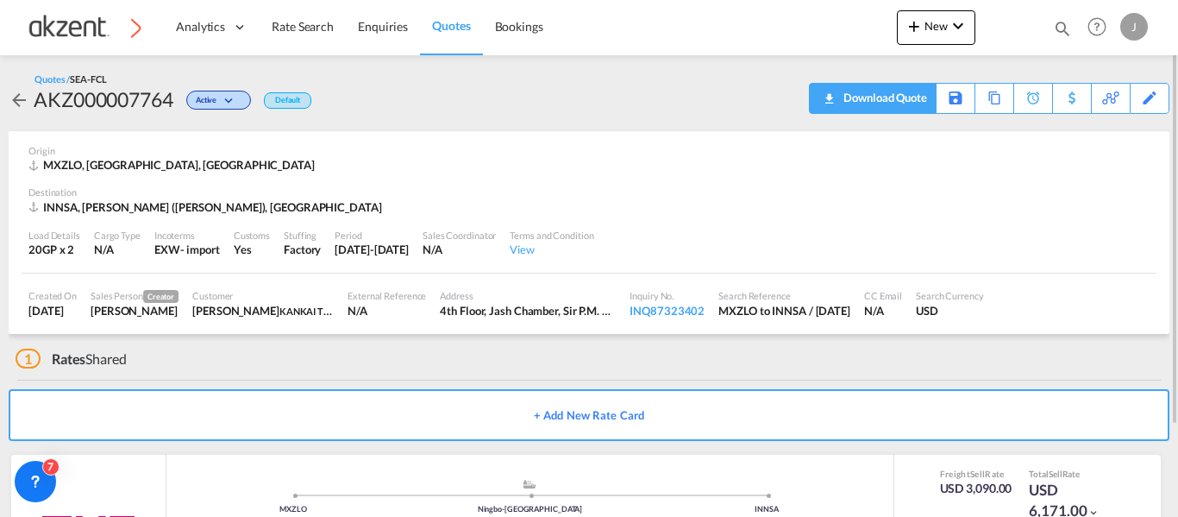
click at [903, 94] on div "Download Quote" at bounding box center [883, 98] width 88 height 28
